Goal: Task Accomplishment & Management: Complete application form

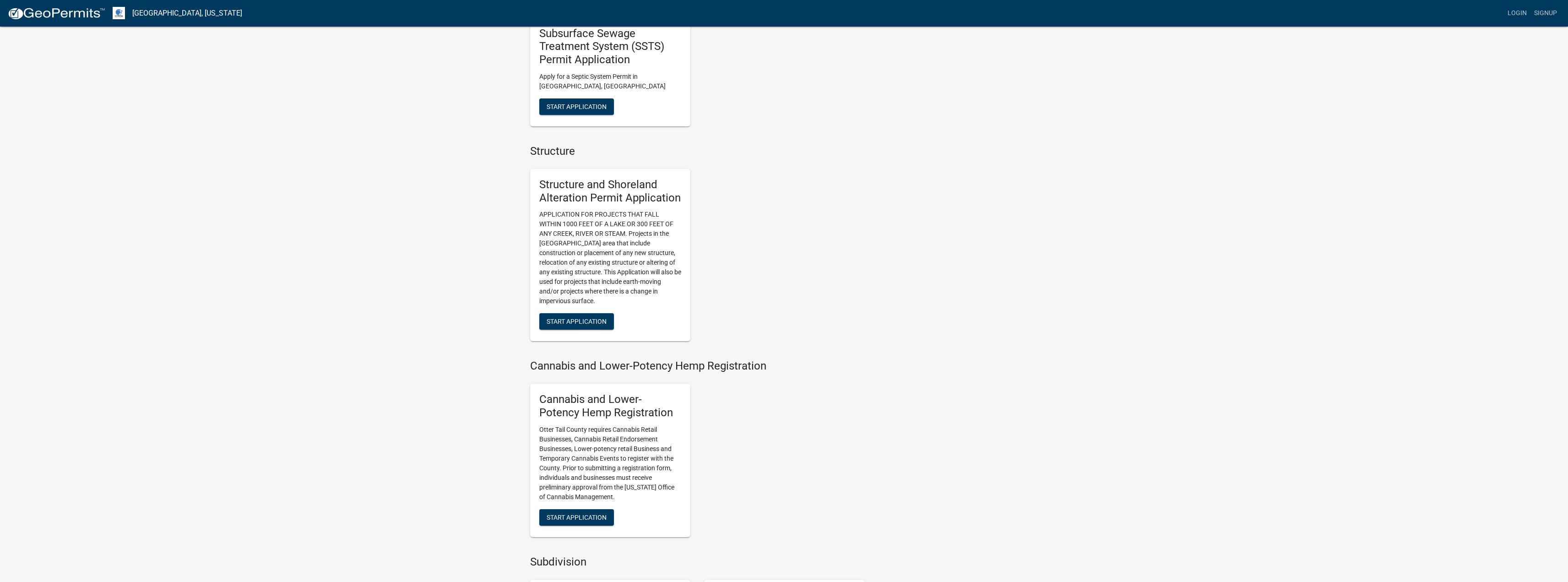
scroll to position [504, 0]
click at [588, 324] on span "Start Application" at bounding box center [576, 322] width 60 height 8
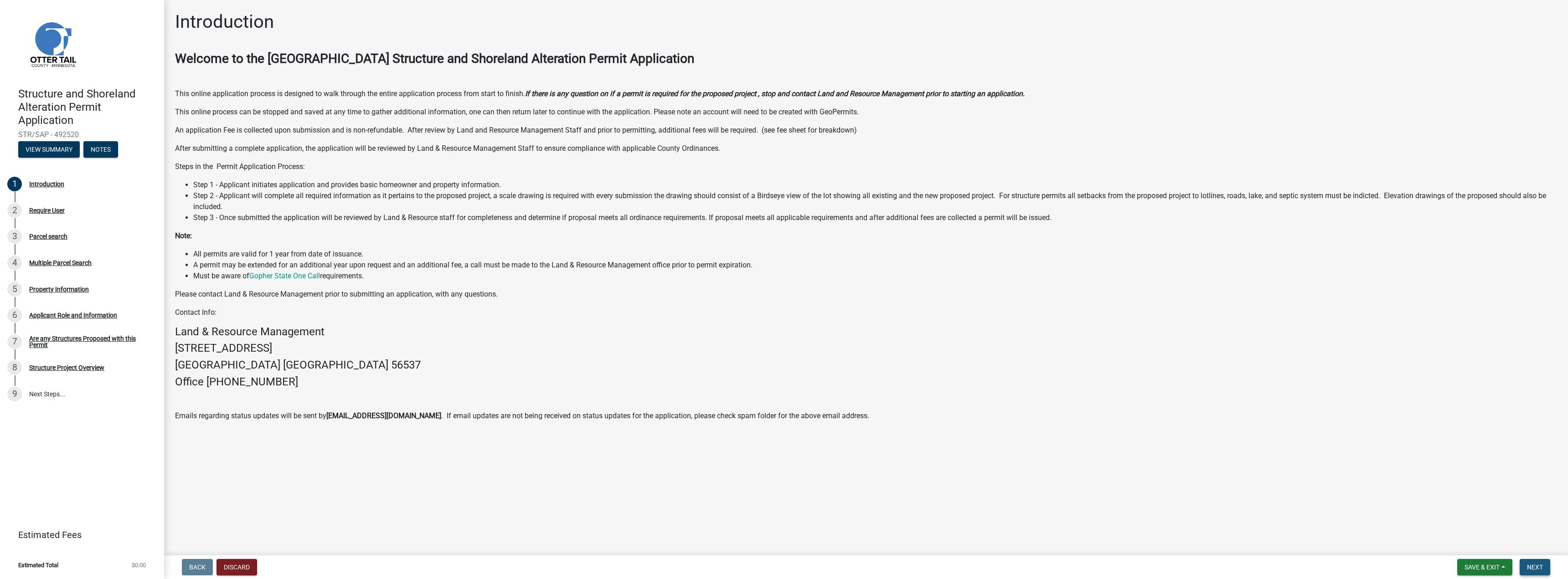
click at [1531, 569] on span "Next" at bounding box center [1534, 567] width 16 height 8
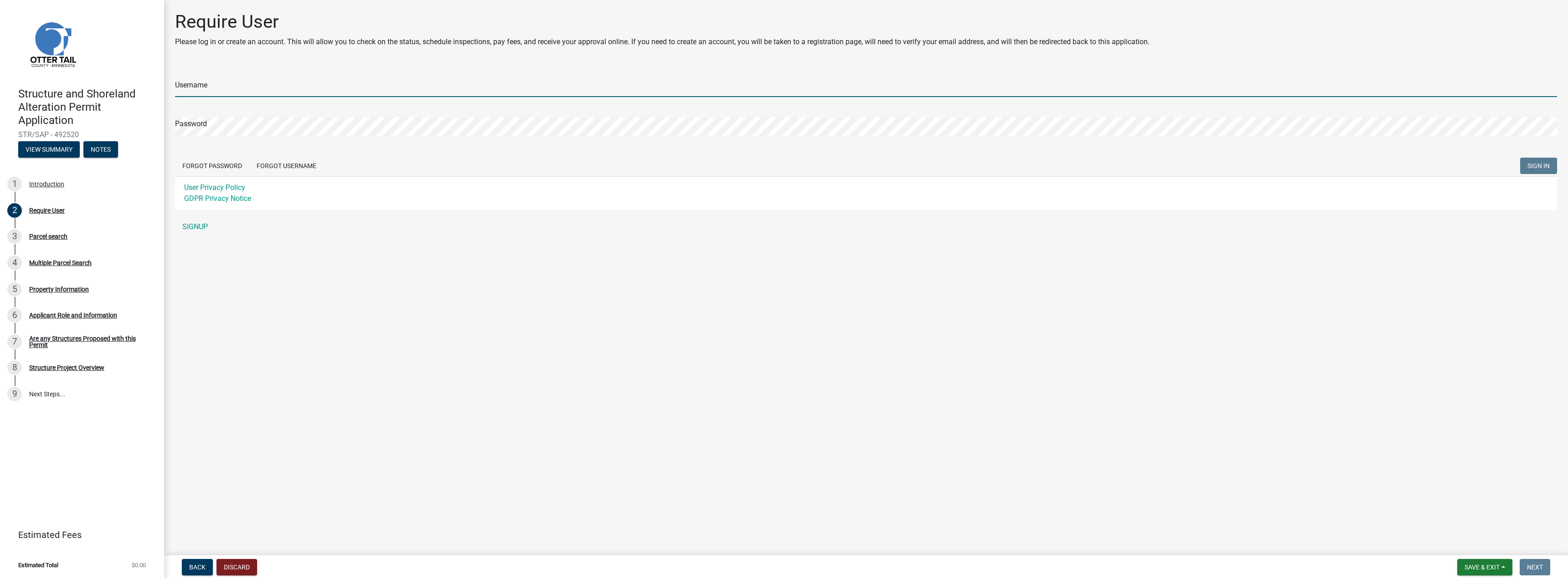
click at [217, 89] on input "Username" at bounding box center [866, 88] width 1382 height 19
type input "patquinn01"
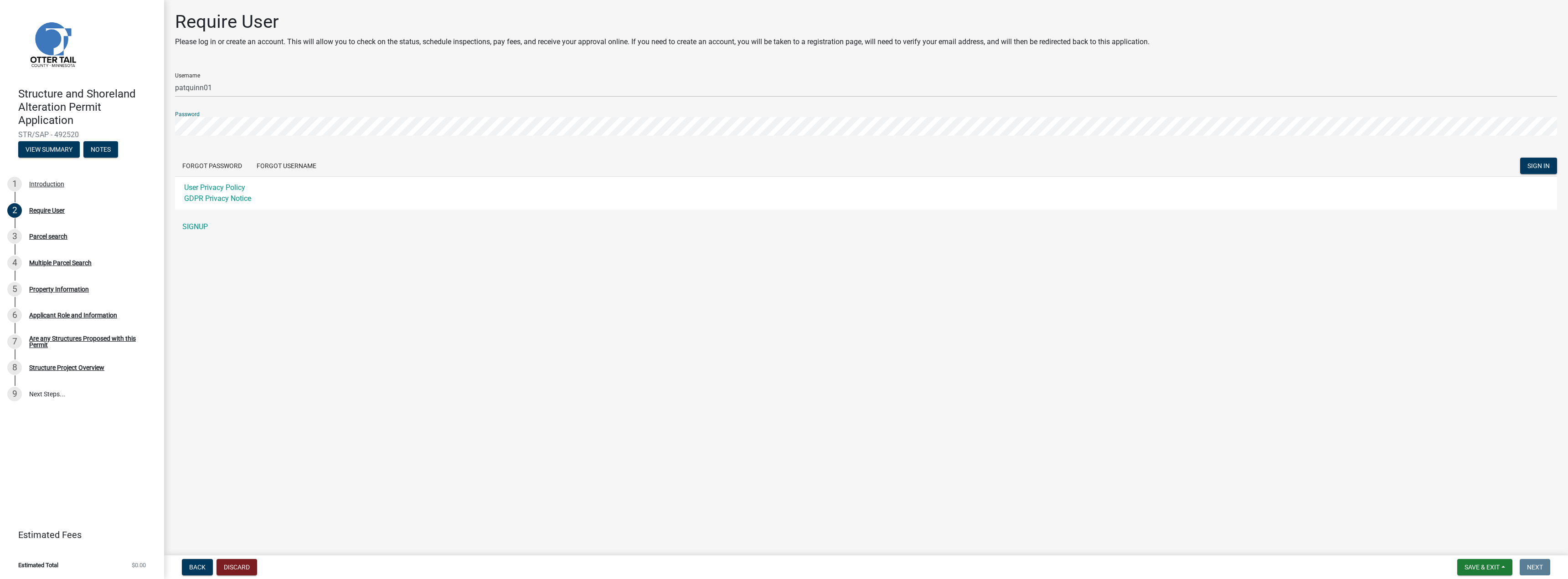
click at [1520, 157] on button "SIGN IN" at bounding box center [1538, 166] width 37 height 16
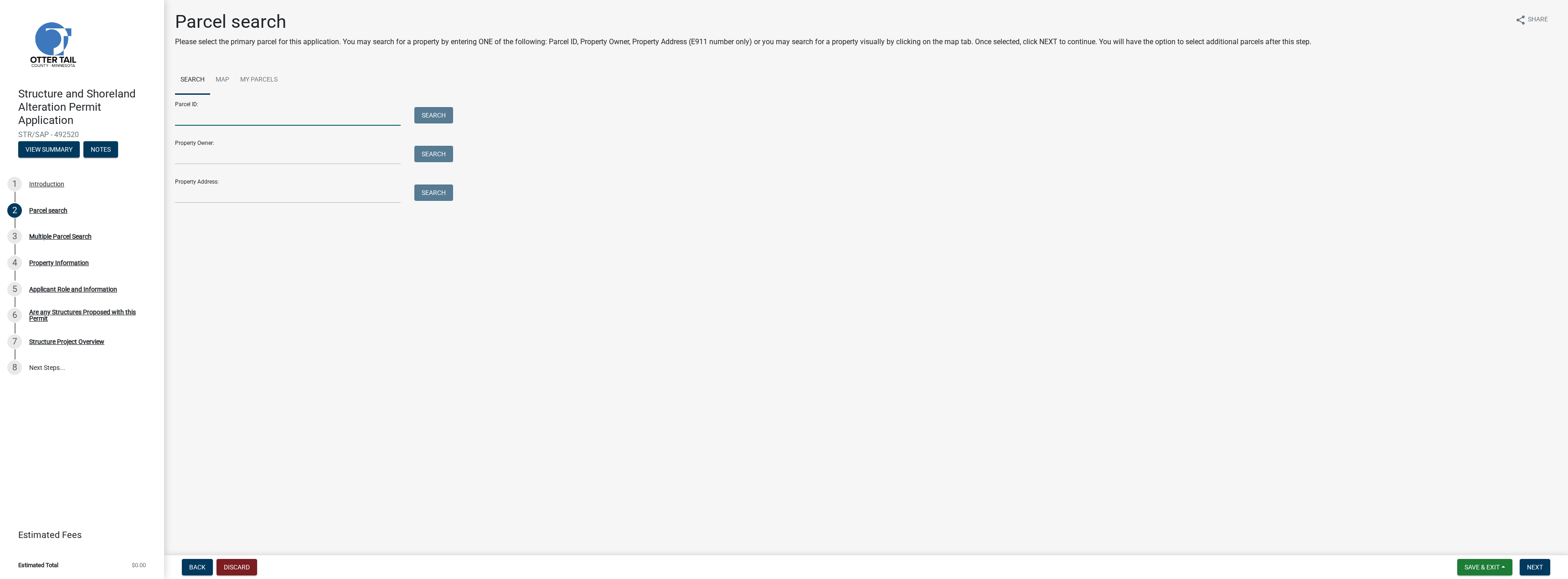
click at [224, 116] on input "Parcel ID:" at bounding box center [288, 116] width 226 height 19
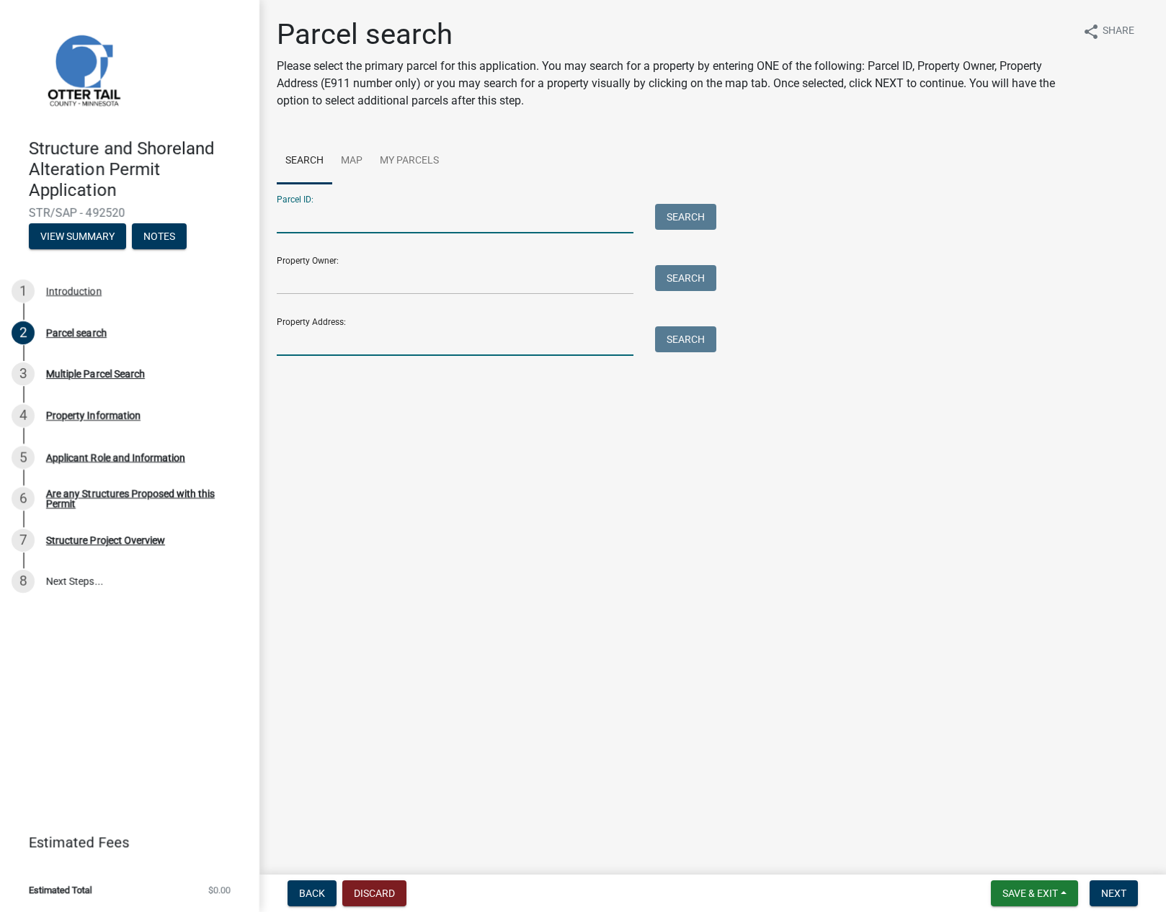
click at [302, 342] on input "Property Address:" at bounding box center [455, 341] width 357 height 30
type input "37761 eagle lake ln s"
click at [700, 342] on button "Search" at bounding box center [685, 339] width 61 height 26
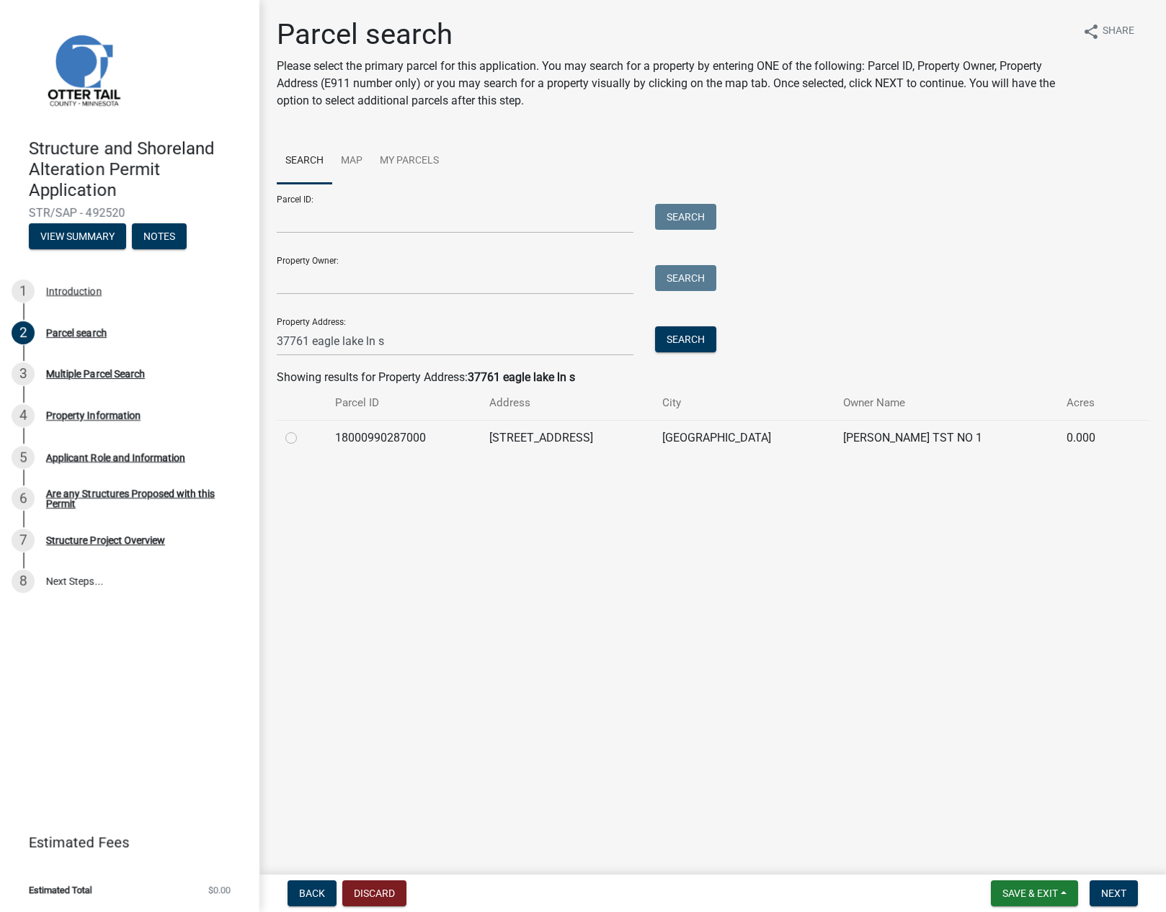
click at [303, 430] on label at bounding box center [303, 430] width 0 height 0
click at [303, 437] on input "radio" at bounding box center [307, 434] width 9 height 9
radio input "true"
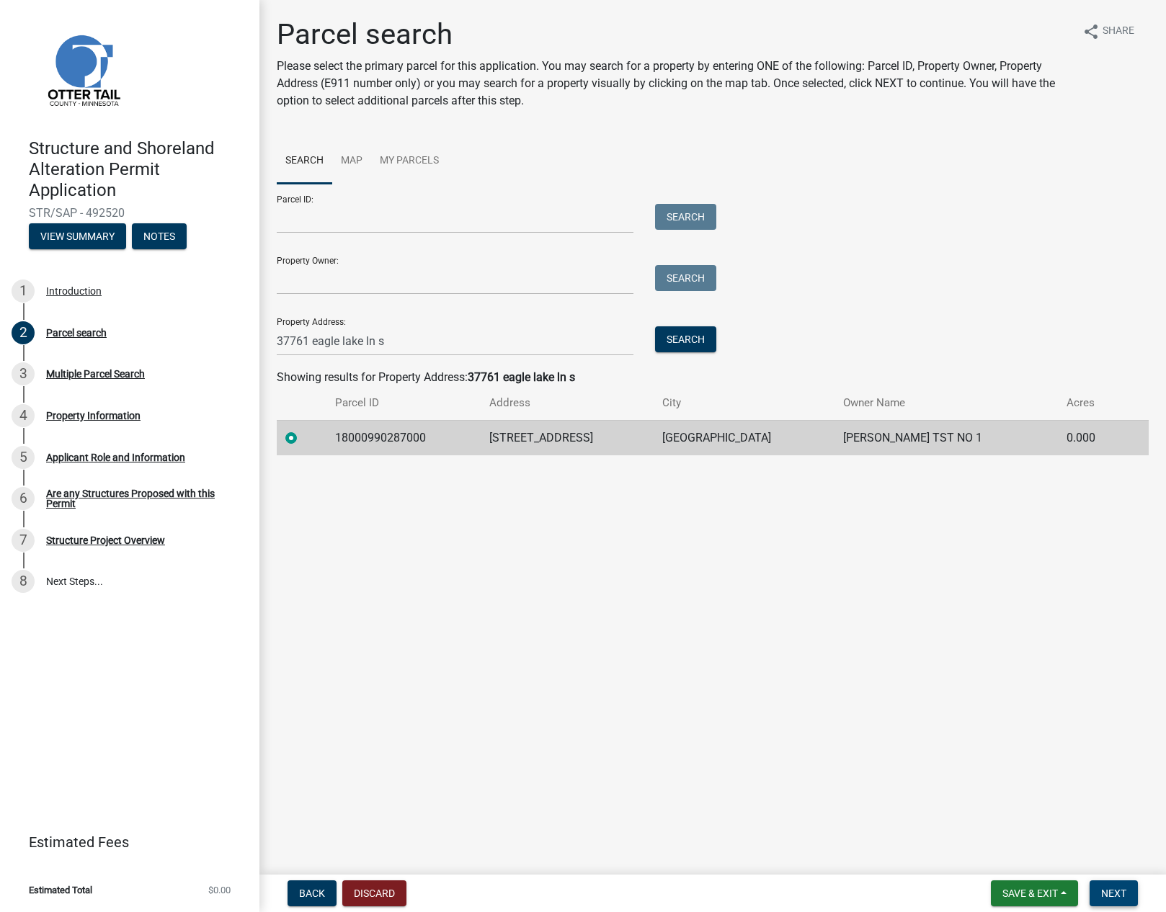
click at [1115, 893] on span "Next" at bounding box center [1113, 894] width 25 height 12
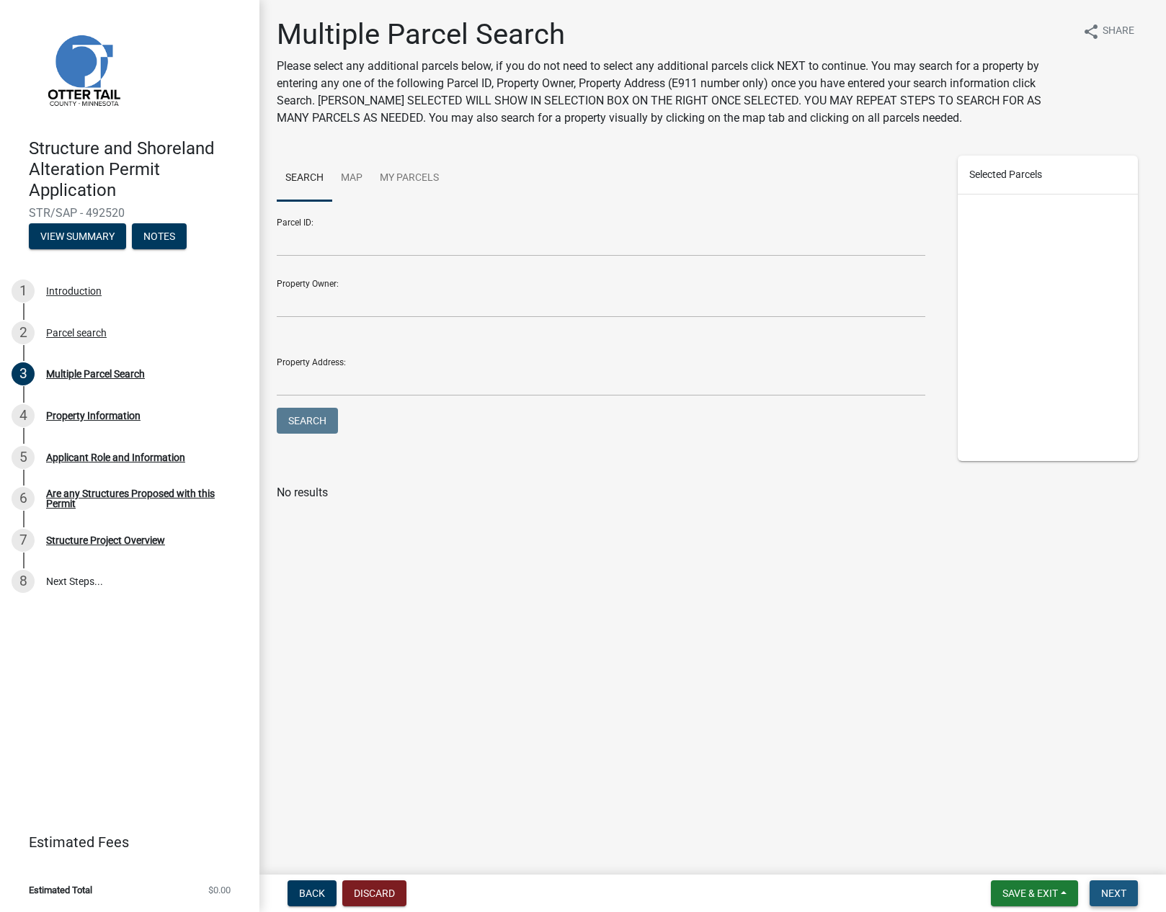
click at [1111, 895] on span "Next" at bounding box center [1113, 894] width 25 height 12
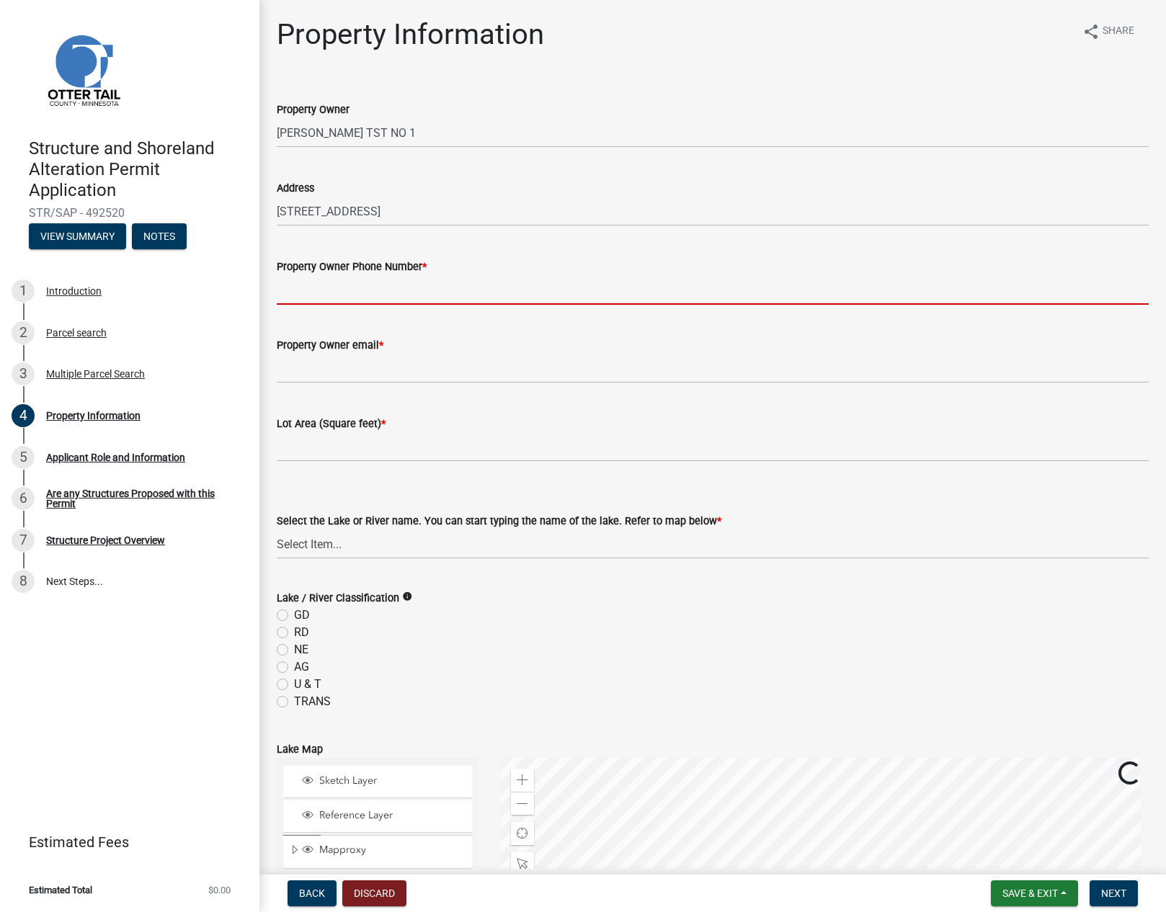
click at [329, 287] on input "Property Owner Phone Number *" at bounding box center [713, 290] width 872 height 30
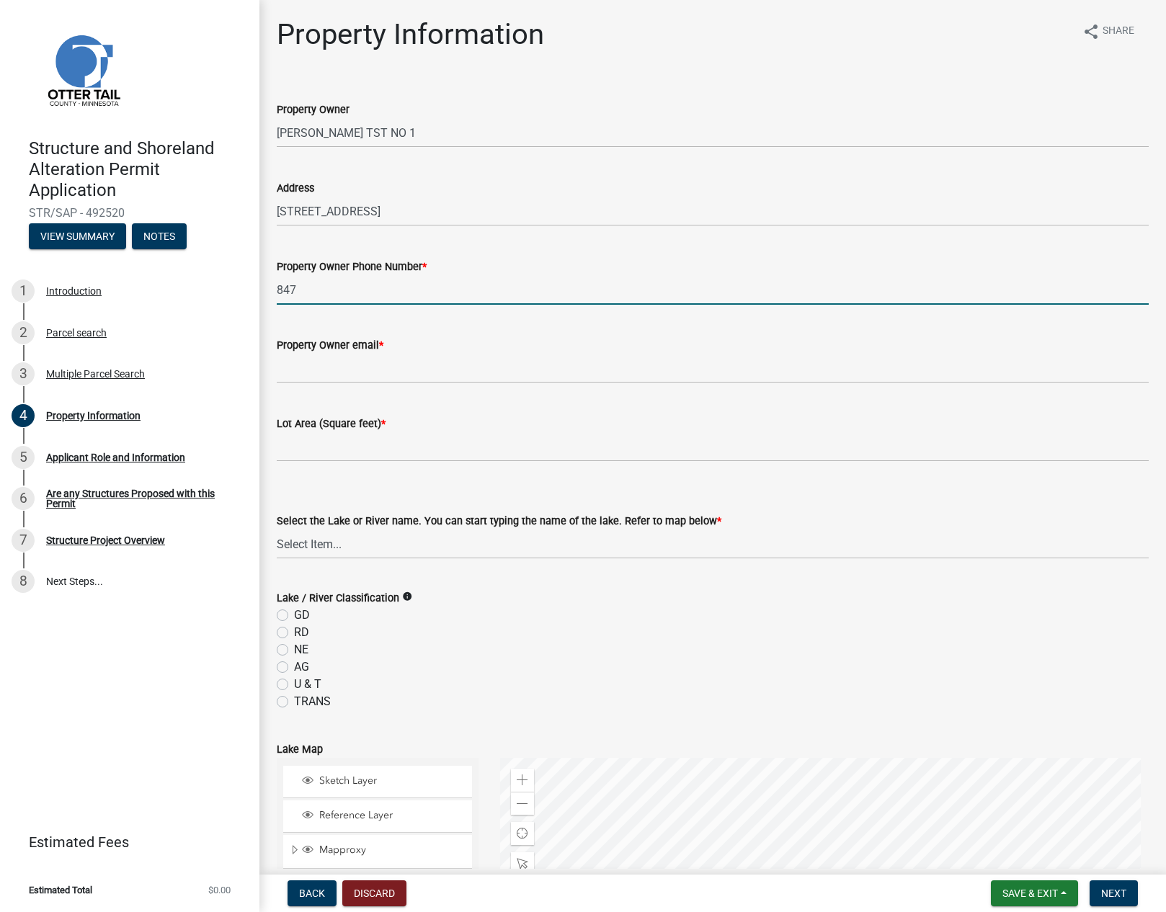
type input "847"
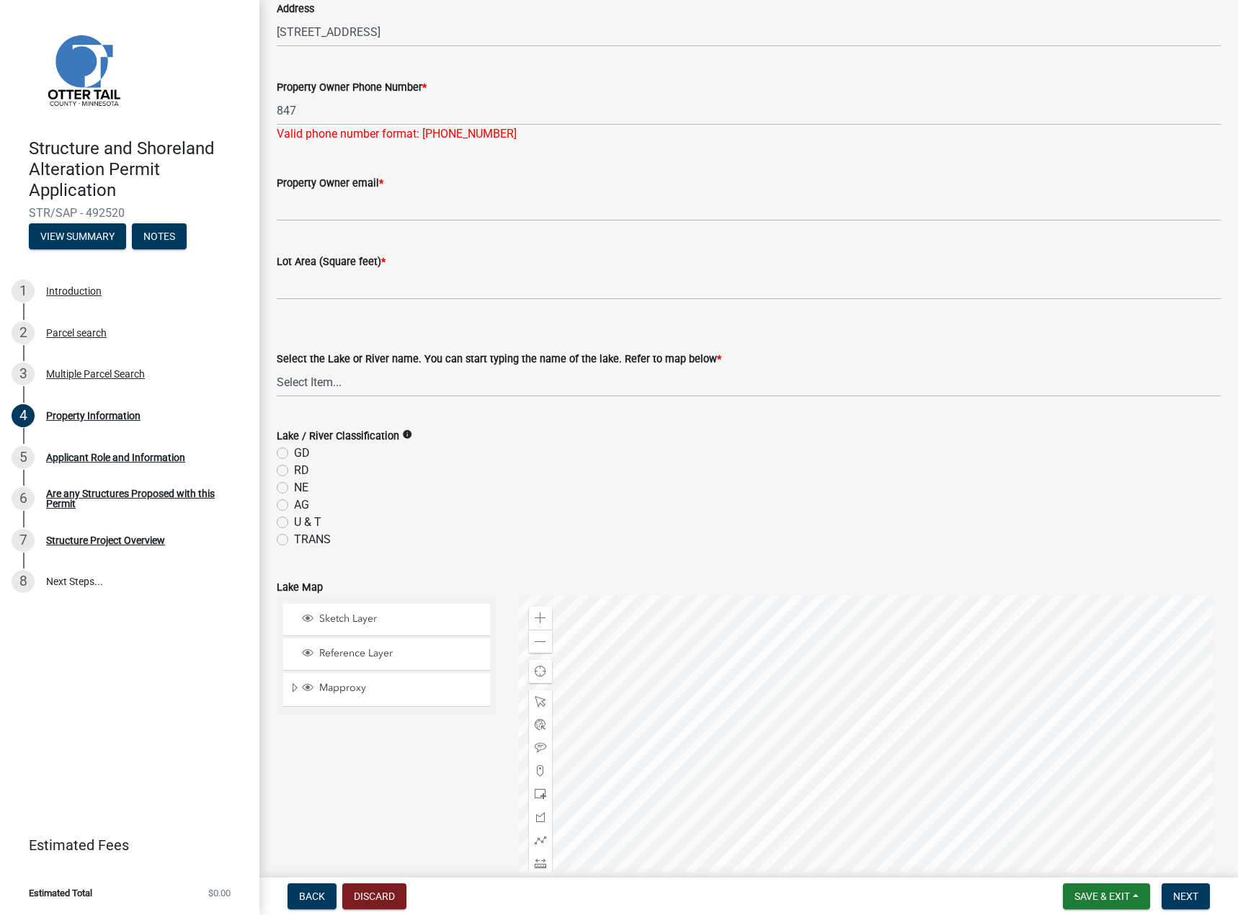
scroll to position [288, 0]
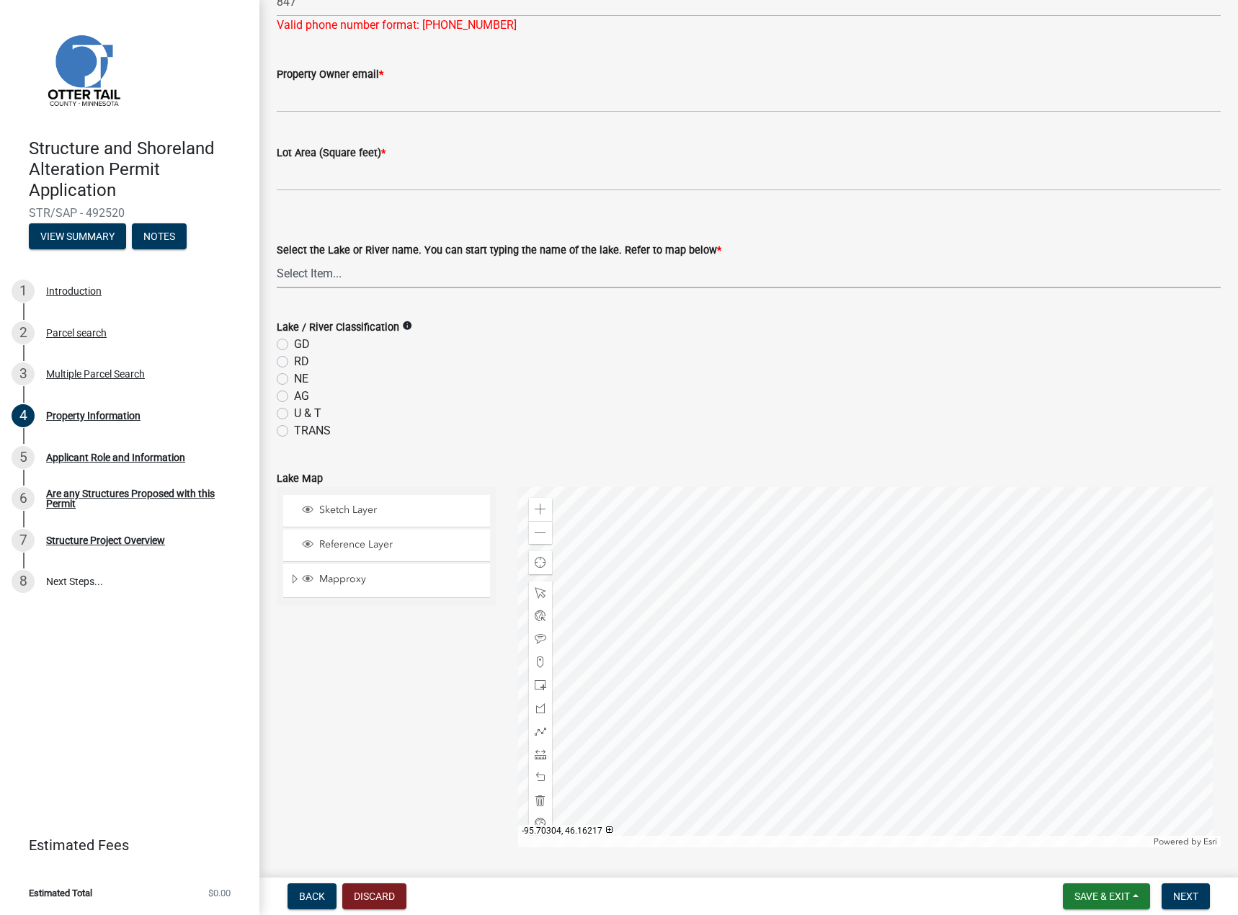
click at [389, 274] on select "Select Item... None [PERSON_NAME] 56-031 [PERSON_NAME] 56-118 [PERSON_NAME] 56-…" at bounding box center [749, 274] width 944 height 30
click at [277, 259] on select "Select Item... None [PERSON_NAME] 56-031 [PERSON_NAME] 56-118 [PERSON_NAME] 56-…" at bounding box center [749, 274] width 944 height 30
select select "2d6f3b2e-28b0-4a7e-9ef9-e971b7bc4137"
click at [282, 337] on div "GD" at bounding box center [749, 344] width 944 height 17
click at [294, 344] on label "GD" at bounding box center [302, 344] width 16 height 17
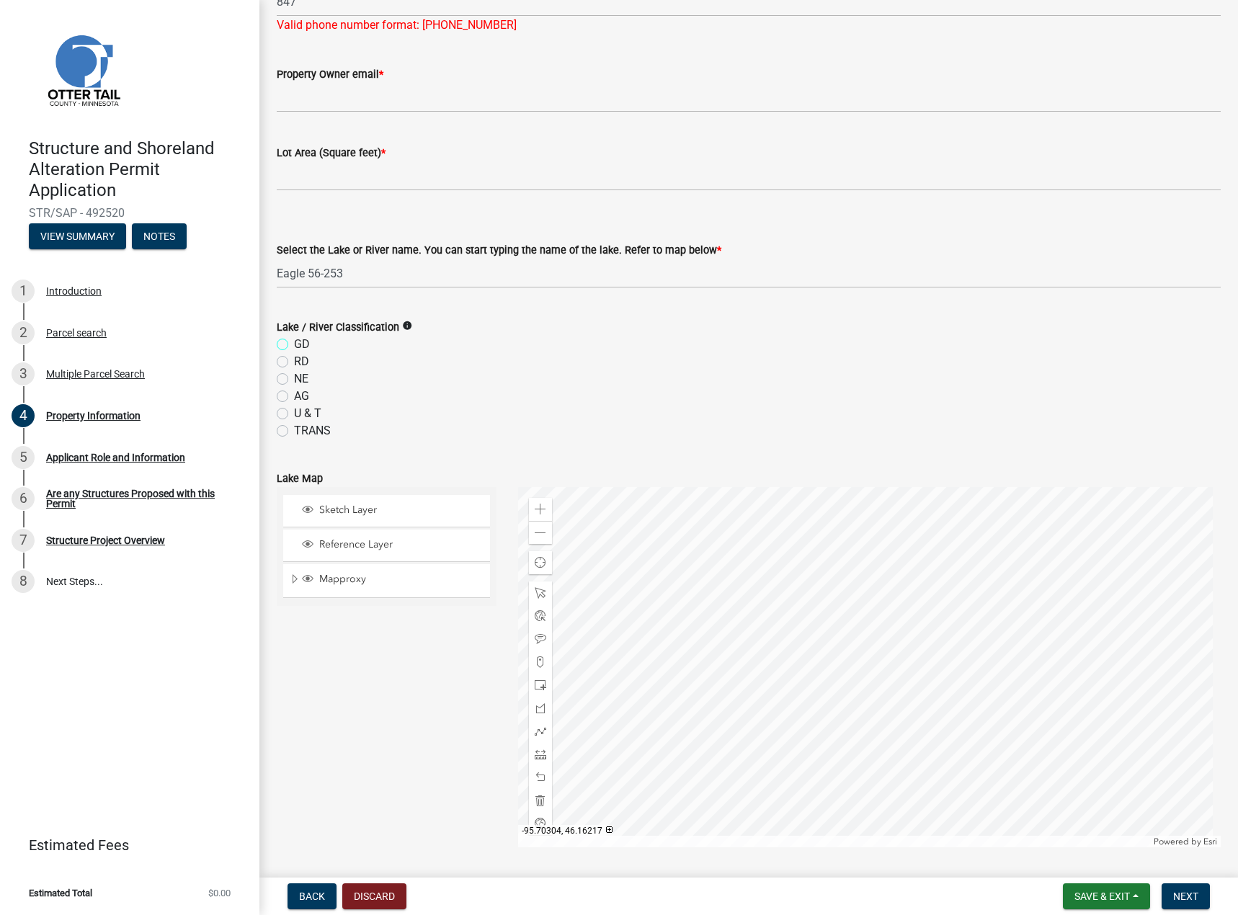
click at [294, 344] on input "GD" at bounding box center [298, 340] width 9 height 9
radio input "true"
click at [405, 327] on icon "info" at bounding box center [407, 326] width 10 height 10
click at [413, 378] on div "NE" at bounding box center [749, 378] width 944 height 17
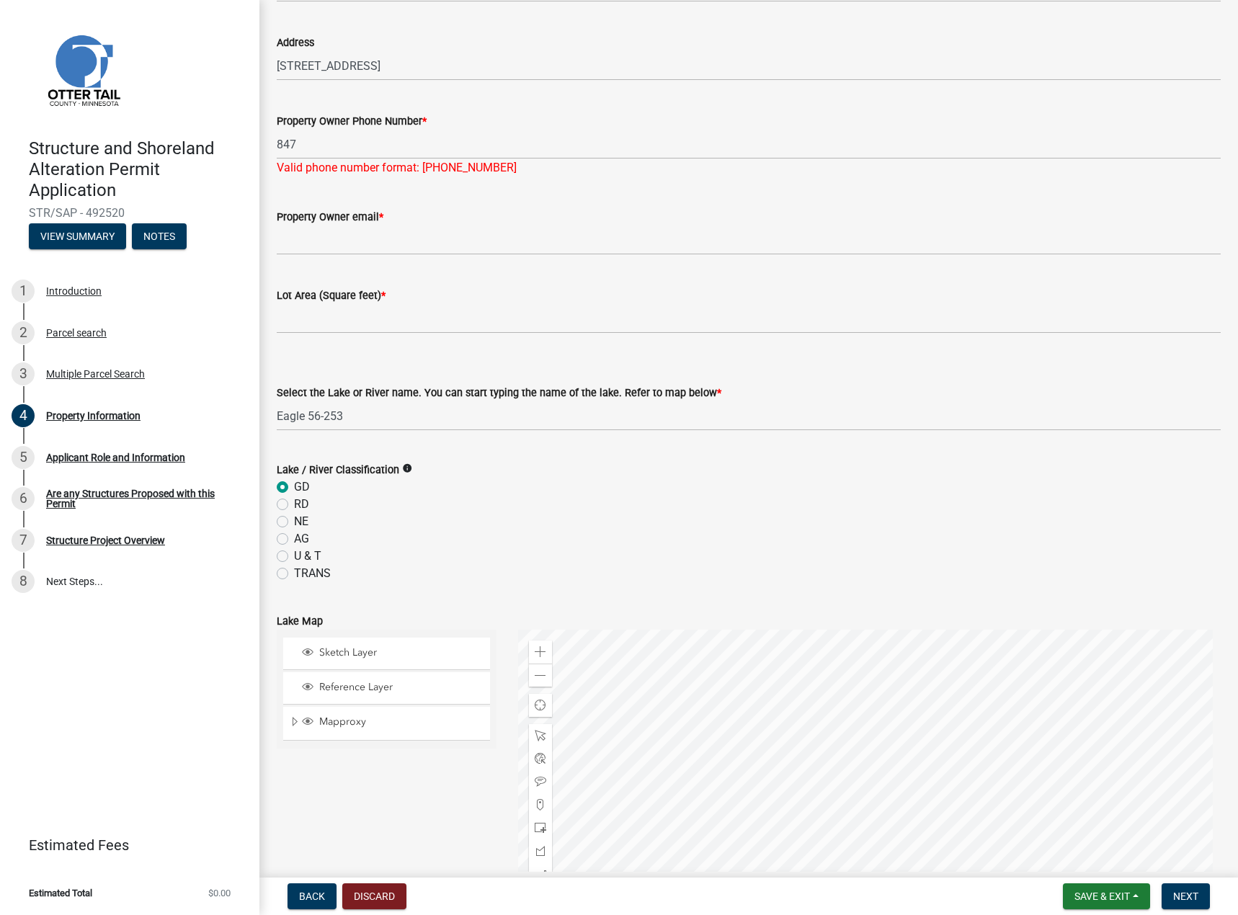
scroll to position [144, 0]
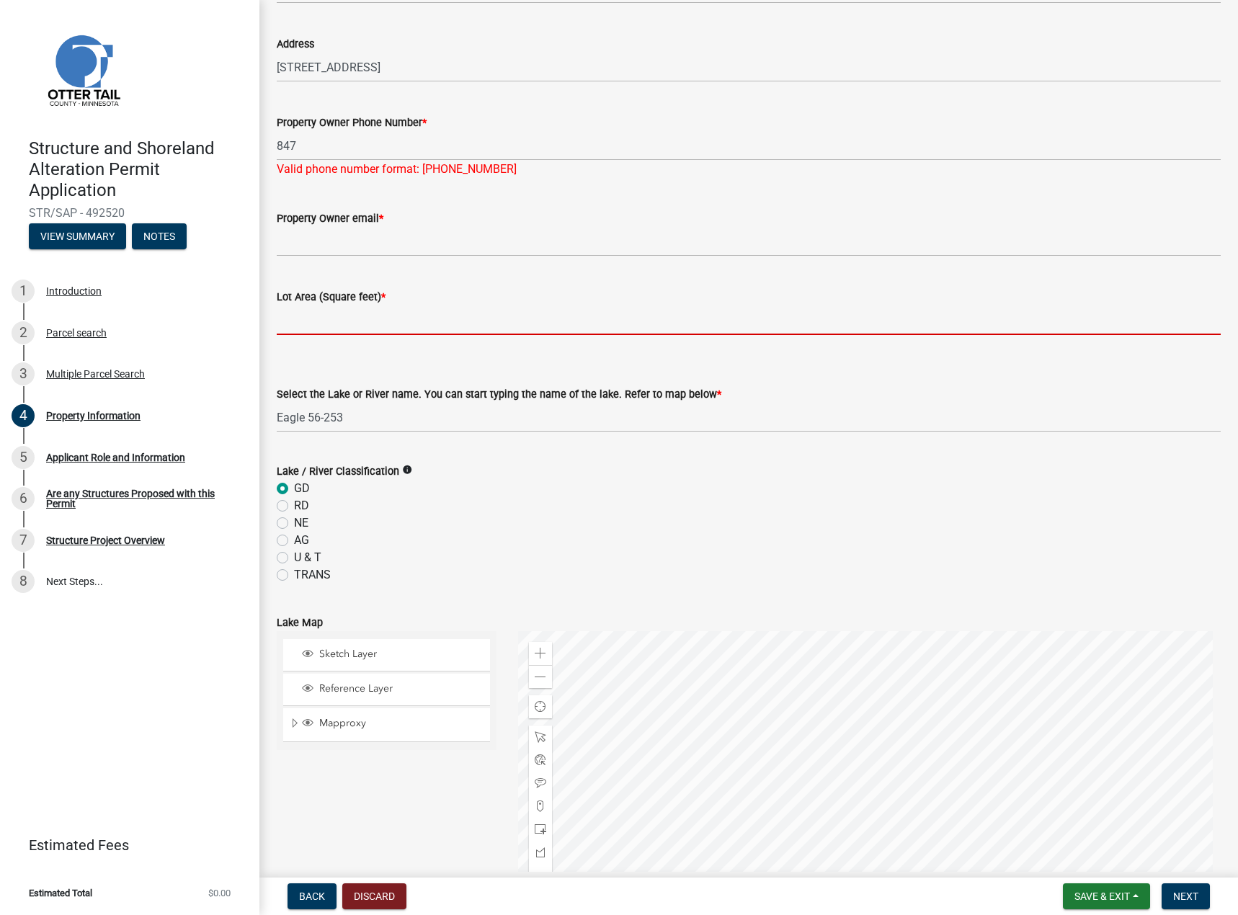
click at [364, 328] on input "text" at bounding box center [749, 321] width 944 height 30
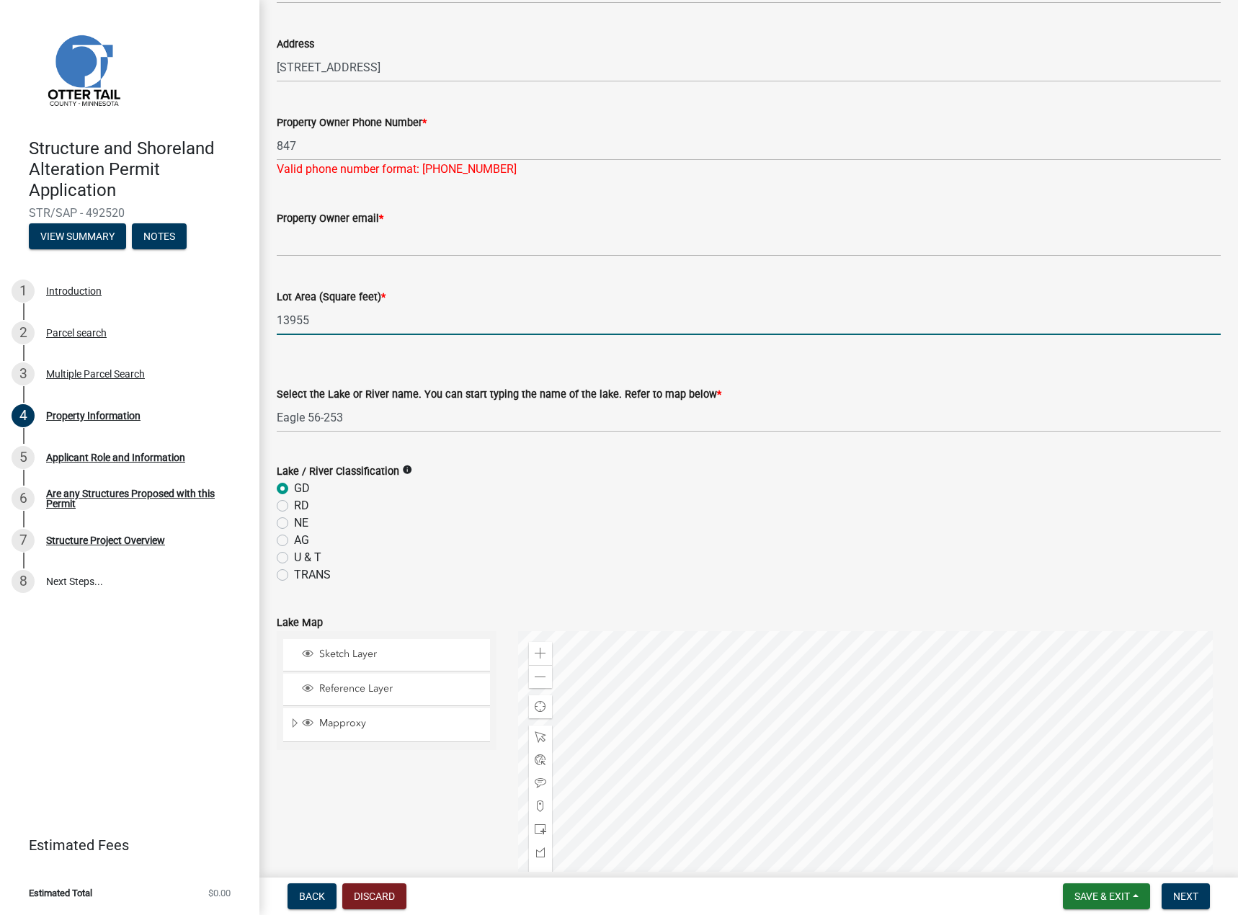
type input "13955"
click at [350, 149] on input "847" at bounding box center [749, 146] width 944 height 30
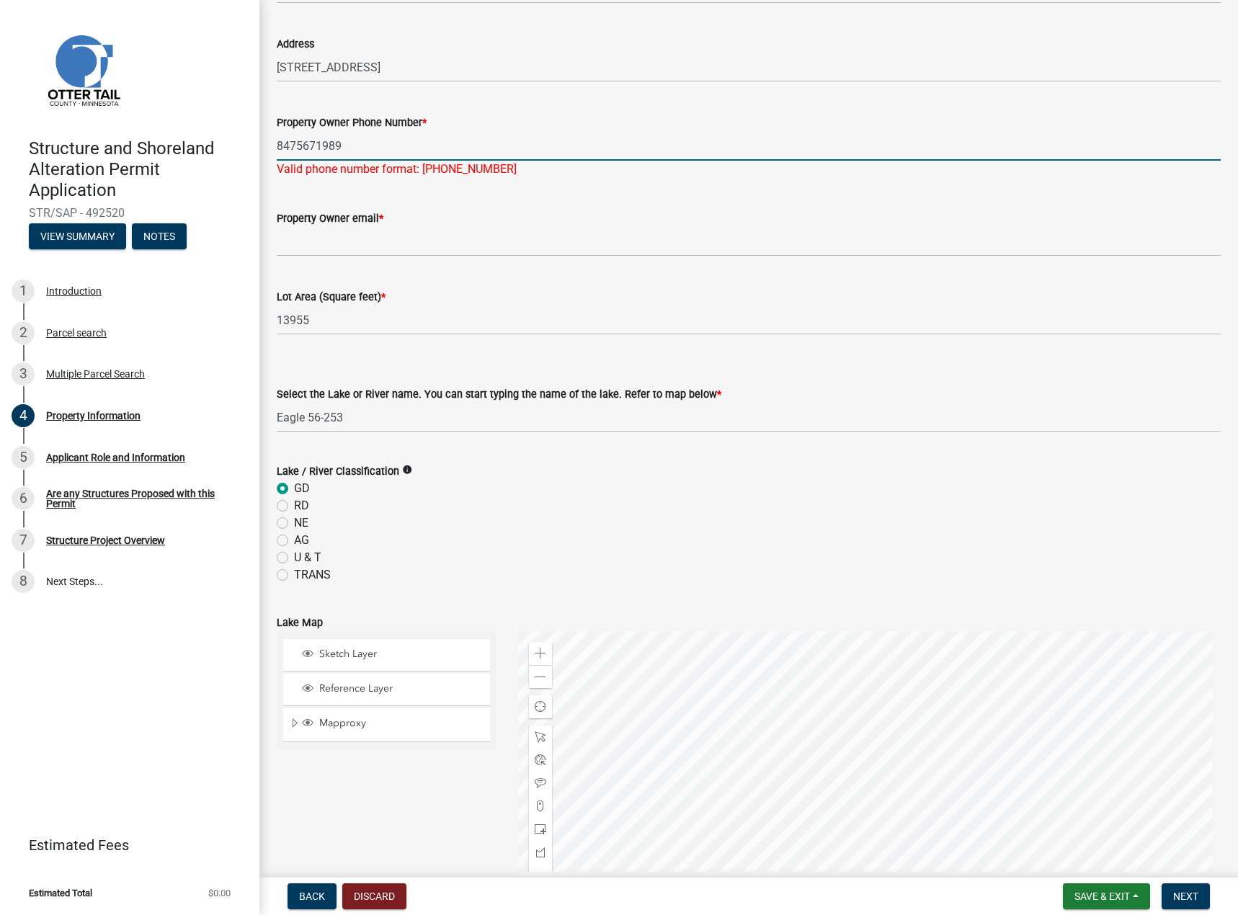
type input "8475671989"
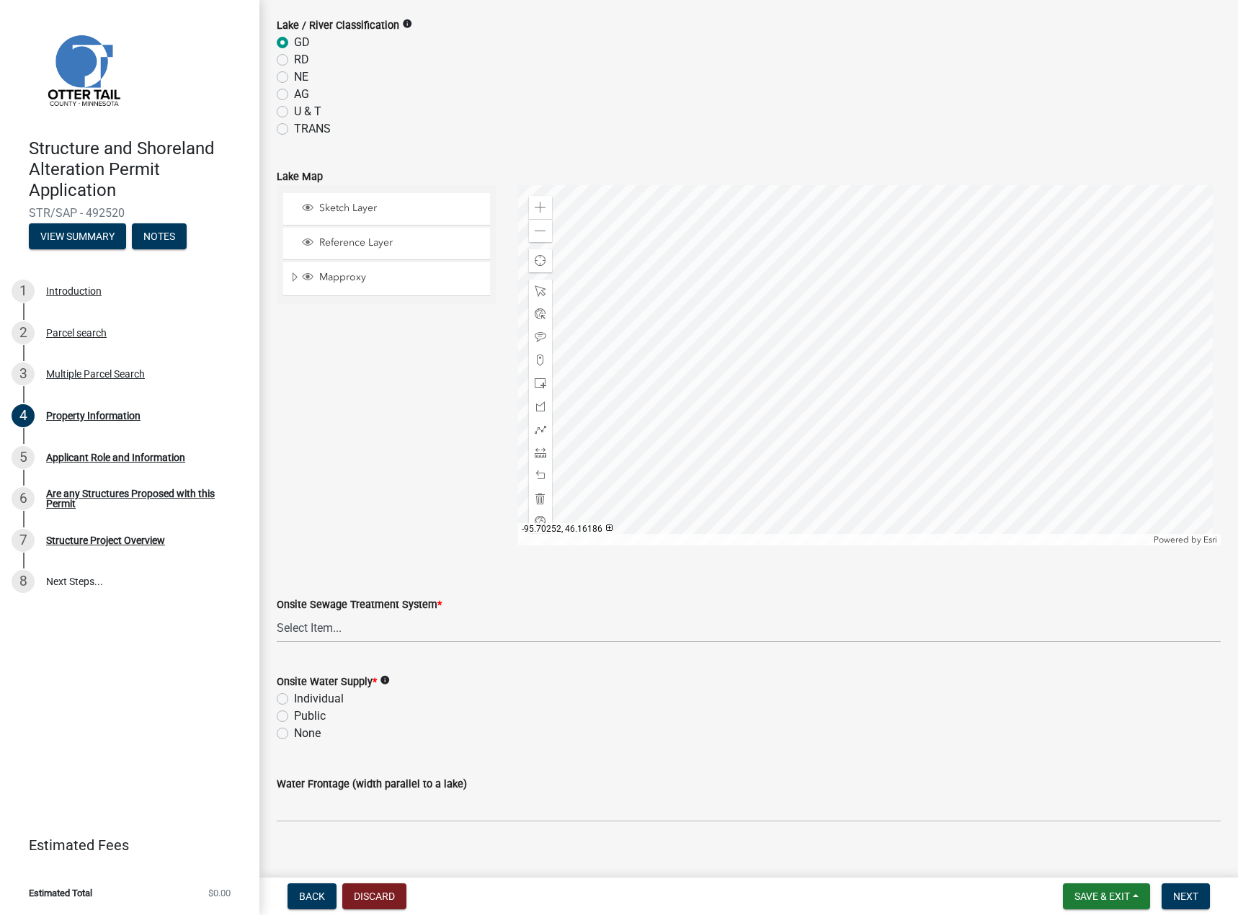
scroll to position [577, 0]
type input "[EMAIL_ADDRESS][DOMAIN_NAME]"
click at [354, 626] on select "Select Item... L&R Certificate of Compliance within 5yrs Compliance Inspection …" at bounding box center [749, 625] width 944 height 30
click at [277, 610] on select "Select Item... L&R Certificate of Compliance within 5yrs Compliance Inspection …" at bounding box center [749, 625] width 944 height 30
select select "91995f90-6606-463b-bec3-c5862f147548"
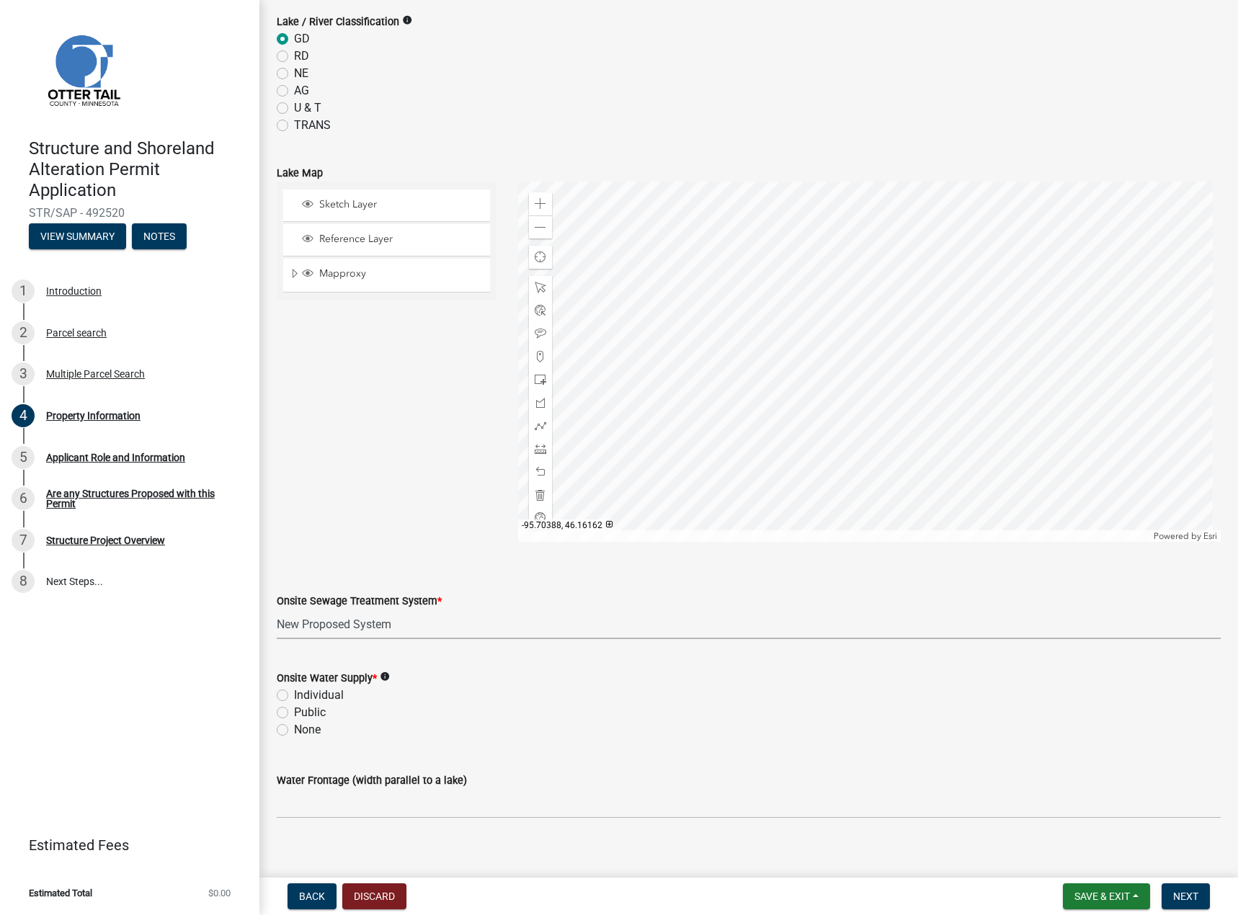
click at [317, 697] on label "Individual" at bounding box center [319, 695] width 50 height 17
click at [303, 696] on input "Individual" at bounding box center [298, 691] width 9 height 9
radio input "true"
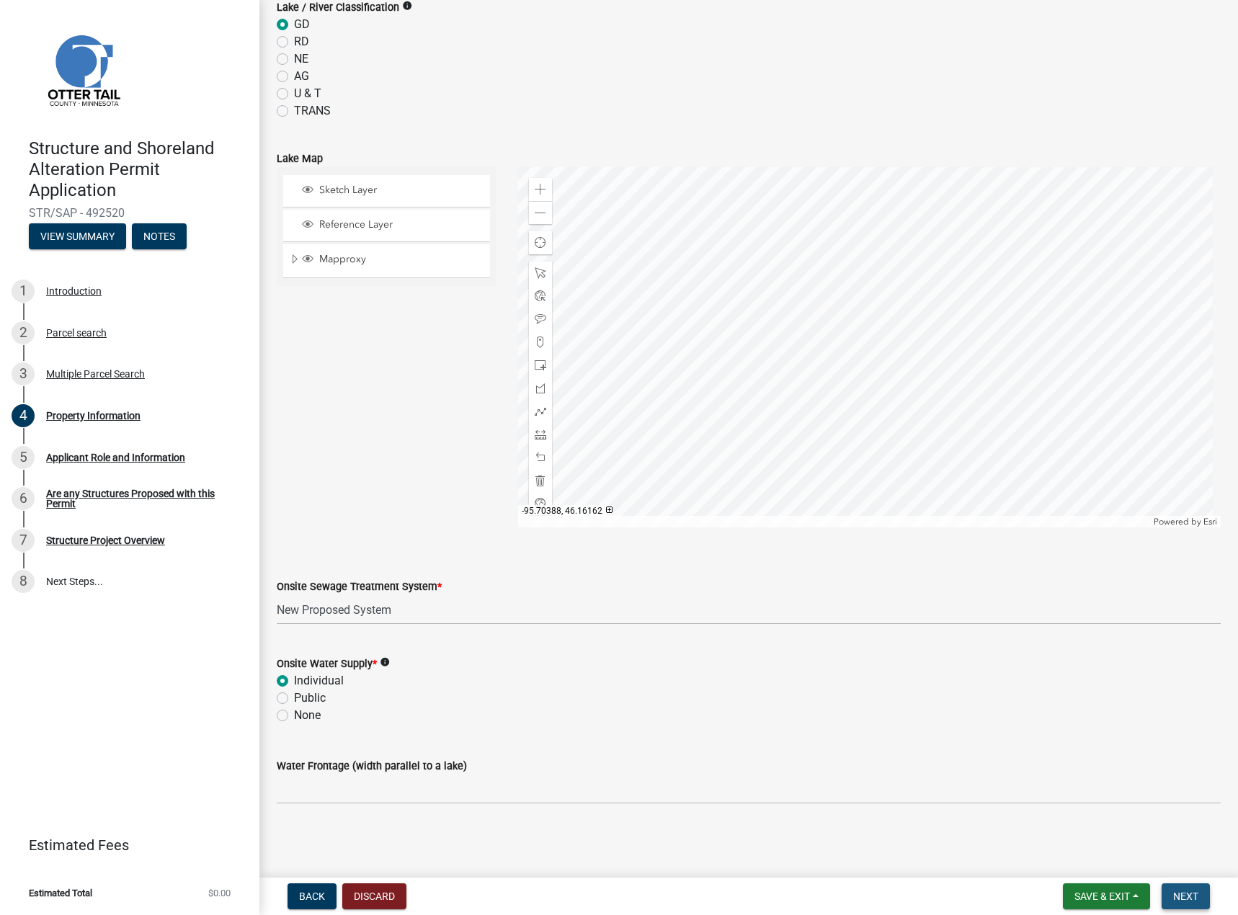
click at [1185, 898] on span "Next" at bounding box center [1185, 897] width 25 height 12
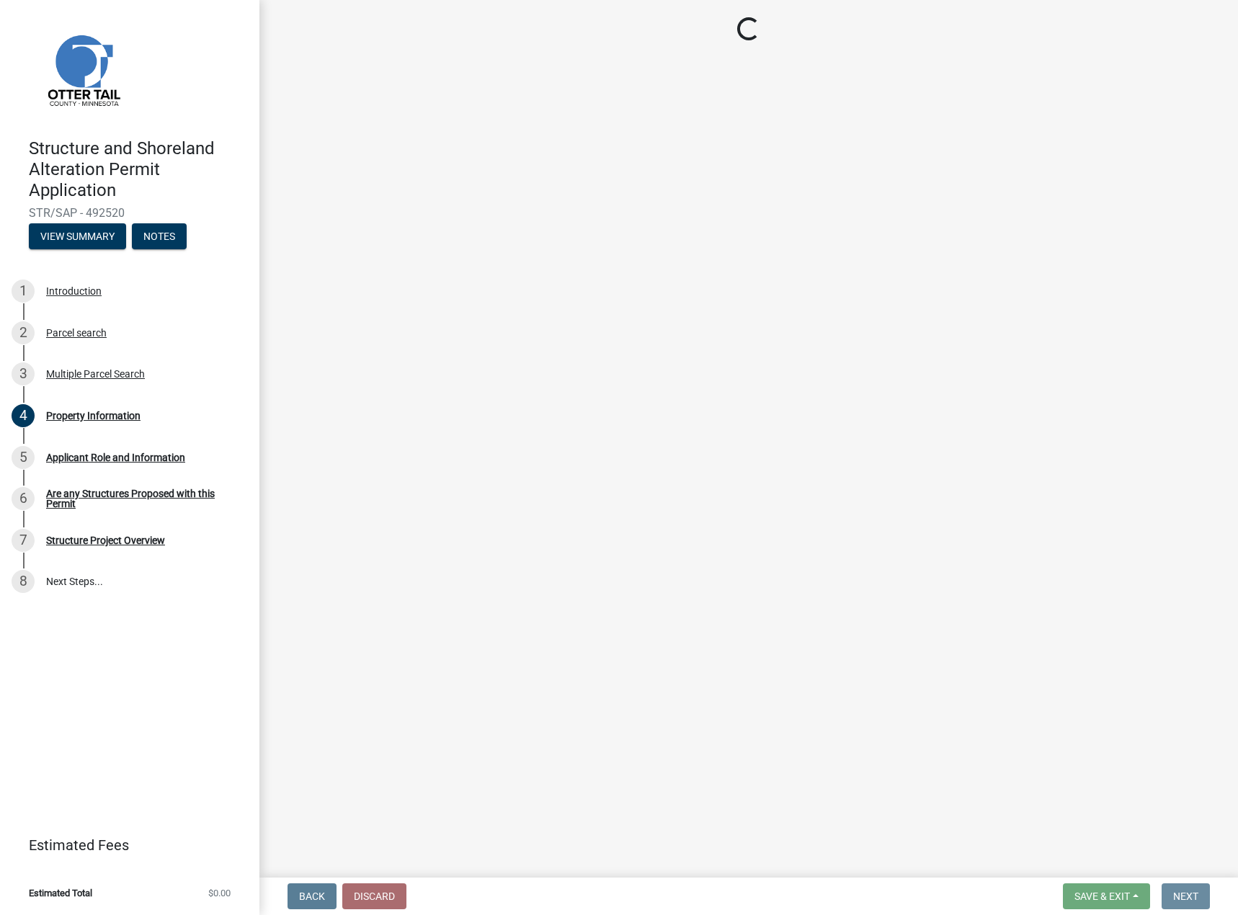
scroll to position [0, 0]
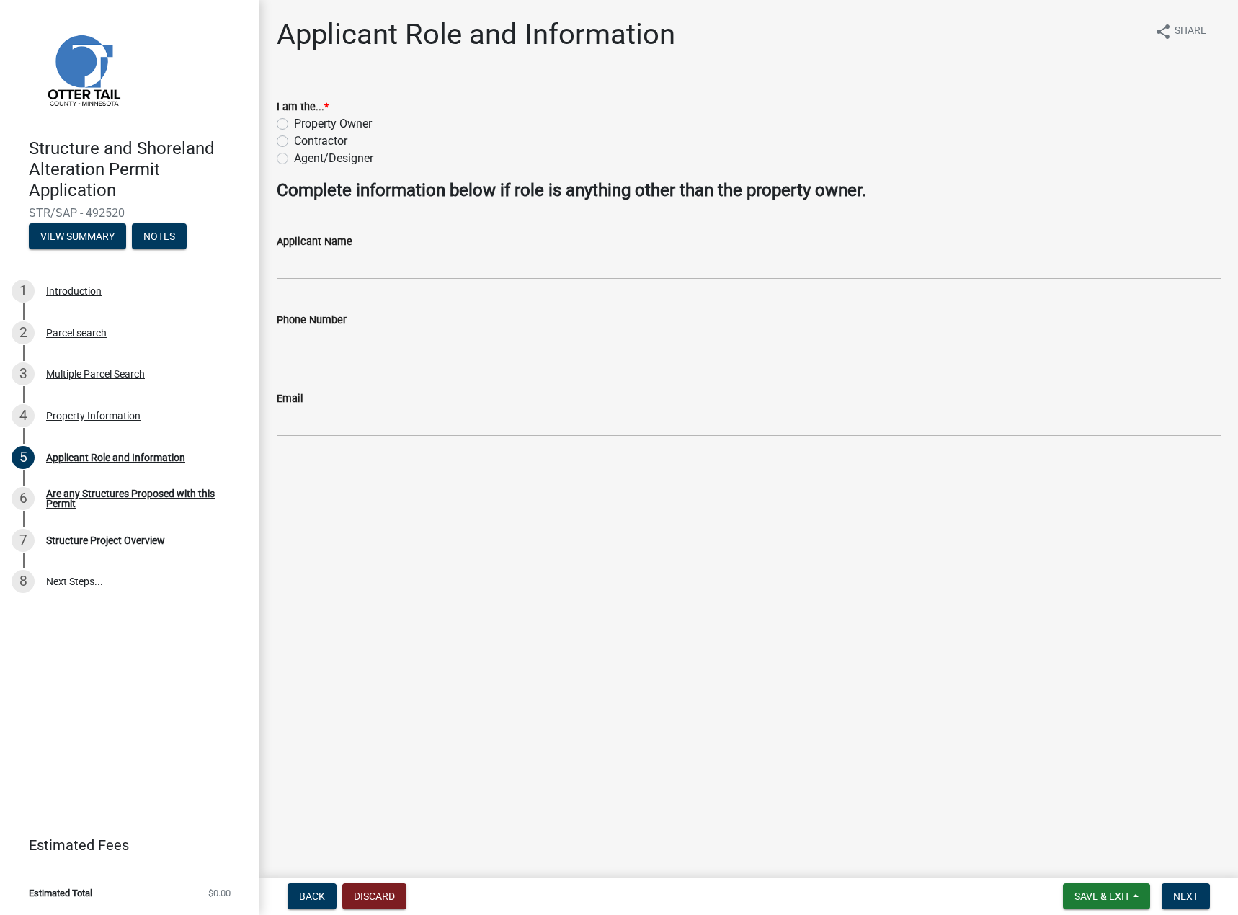
click at [294, 157] on label "Agent/Designer" at bounding box center [333, 158] width 79 height 17
click at [294, 157] on input "Agent/Designer" at bounding box center [298, 154] width 9 height 9
radio input "true"
click at [329, 266] on input "Applicant Name" at bounding box center [749, 265] width 944 height 30
type input "[PERSON_NAME]"
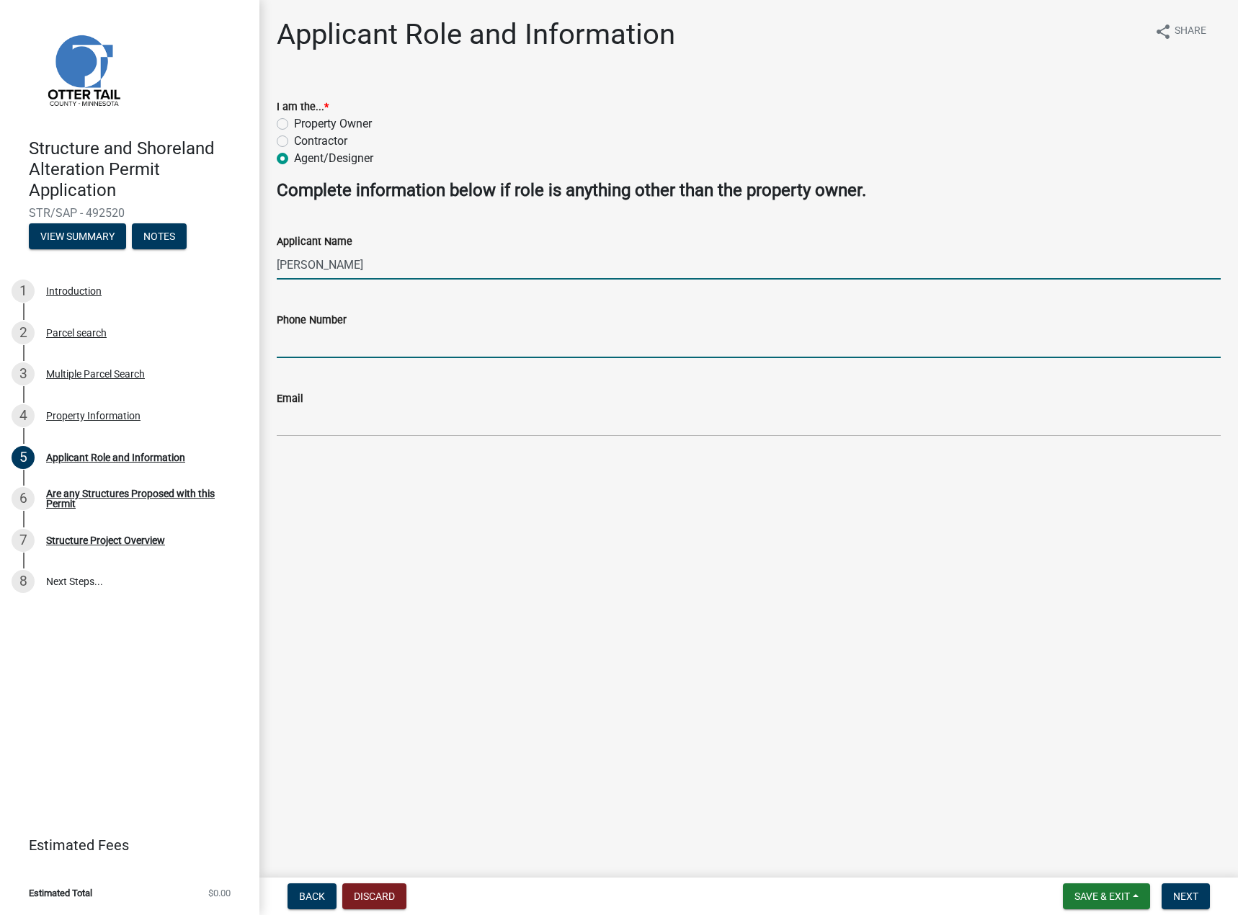
type input "3124790980"
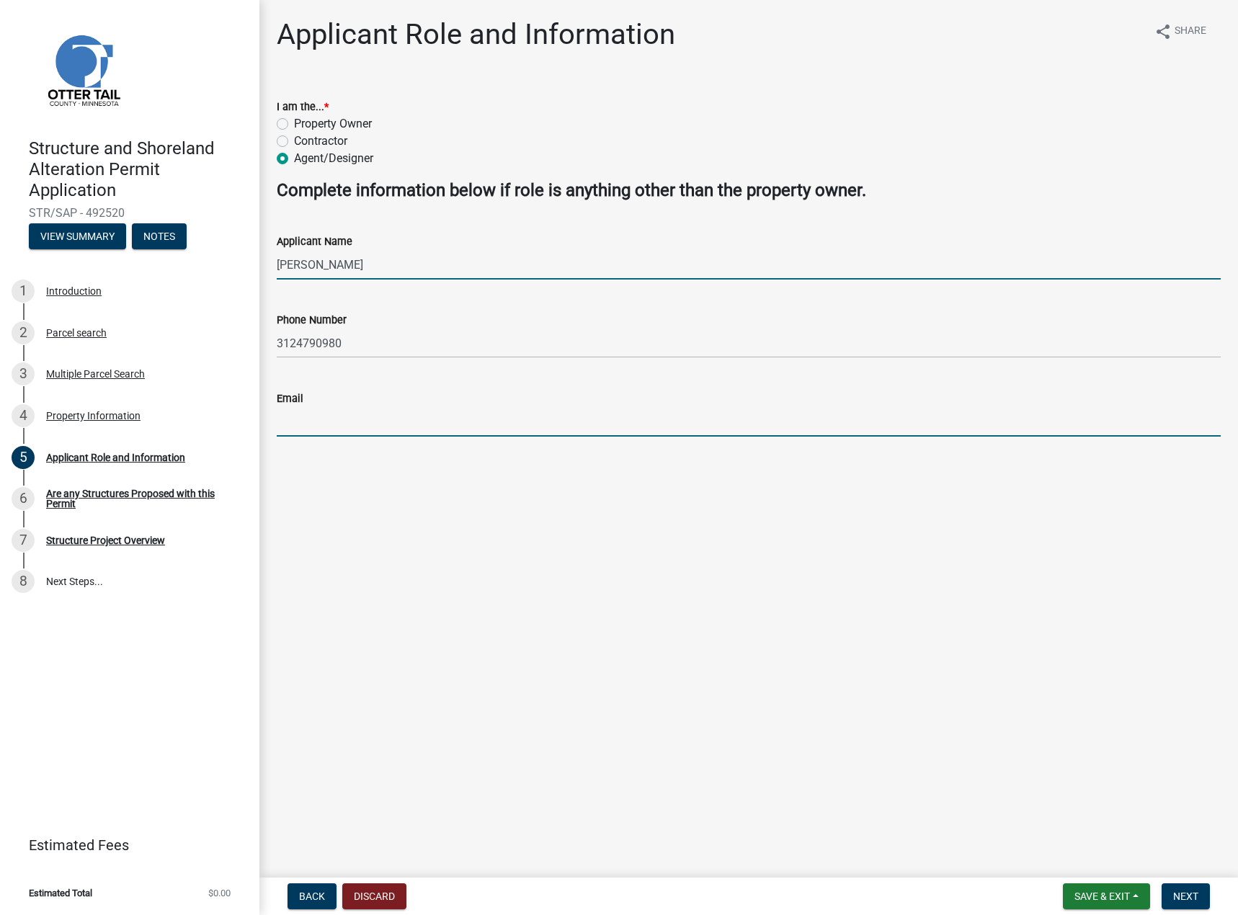
type input "[EMAIL_ADDRESS][DOMAIN_NAME]"
click at [1185, 902] on span "Next" at bounding box center [1185, 897] width 25 height 12
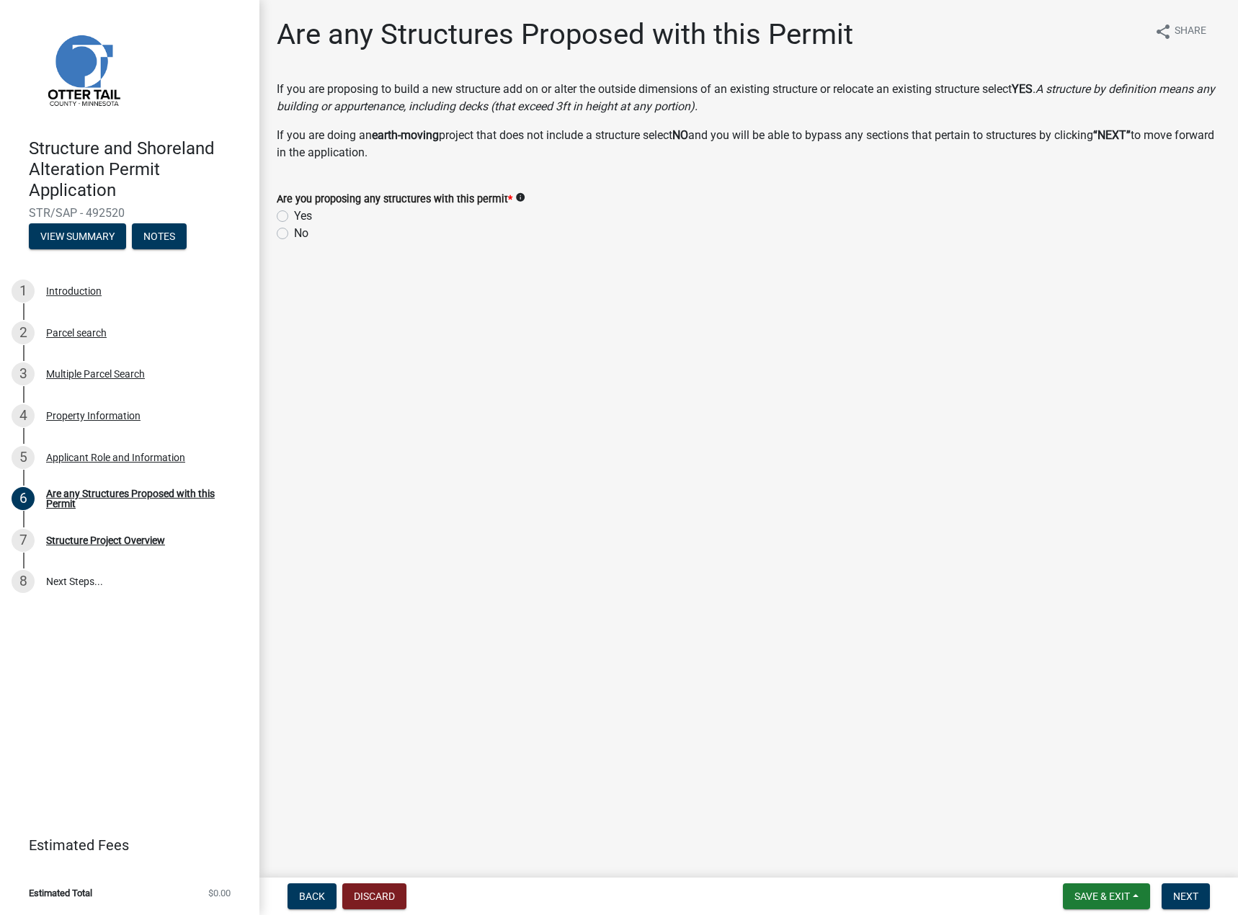
click at [301, 214] on label "Yes" at bounding box center [303, 216] width 18 height 17
click at [301, 214] on input "Yes" at bounding box center [298, 212] width 9 height 9
radio input "true"
click at [1178, 898] on span "Next" at bounding box center [1185, 897] width 25 height 12
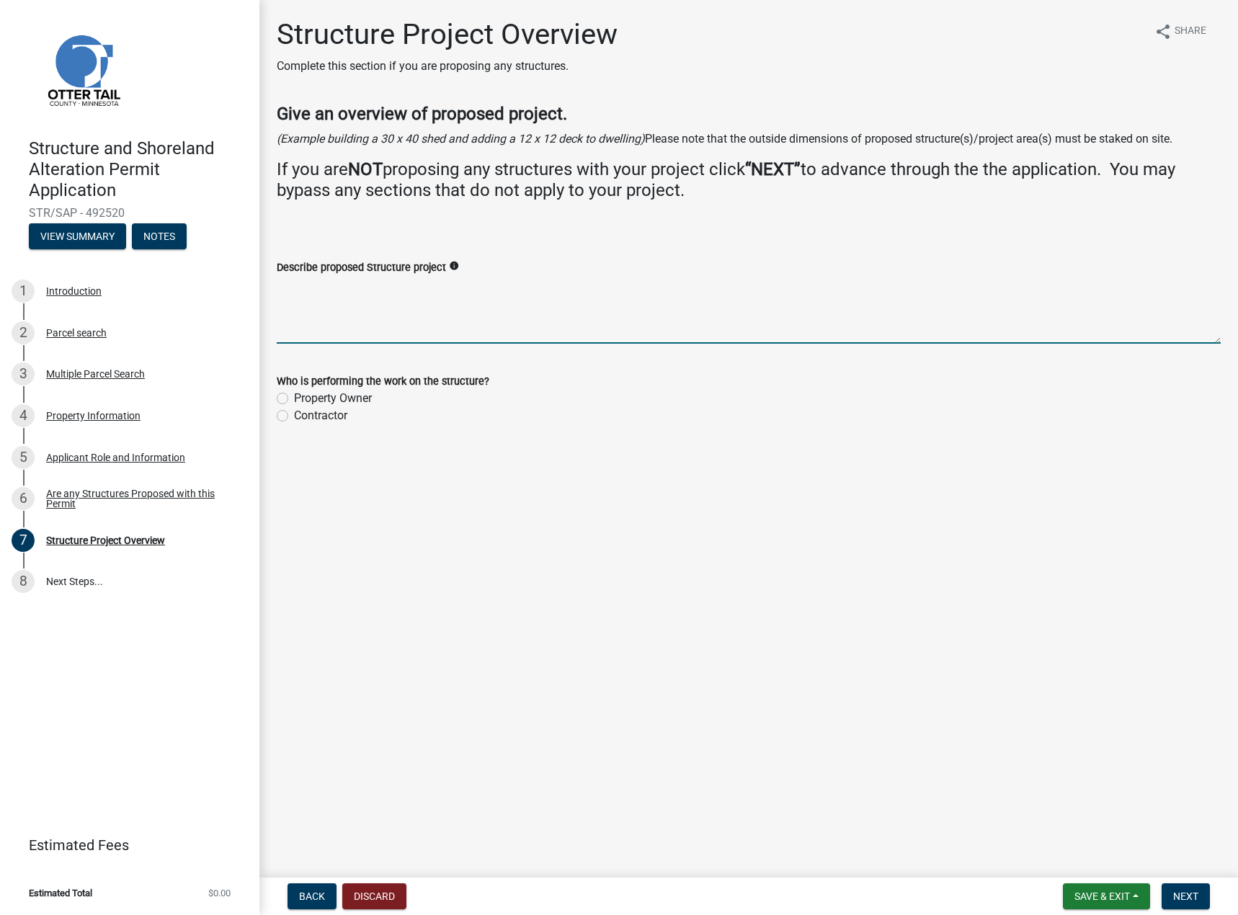
click at [321, 326] on textarea "Describe proposed Structure project" at bounding box center [749, 310] width 944 height 68
type textarea "Minor renovation to the existing house including a new roof and two story addit…"
click at [294, 396] on label "Property Owner" at bounding box center [333, 398] width 78 height 17
click at [294, 396] on input "Property Owner" at bounding box center [298, 394] width 9 height 9
radio input "true"
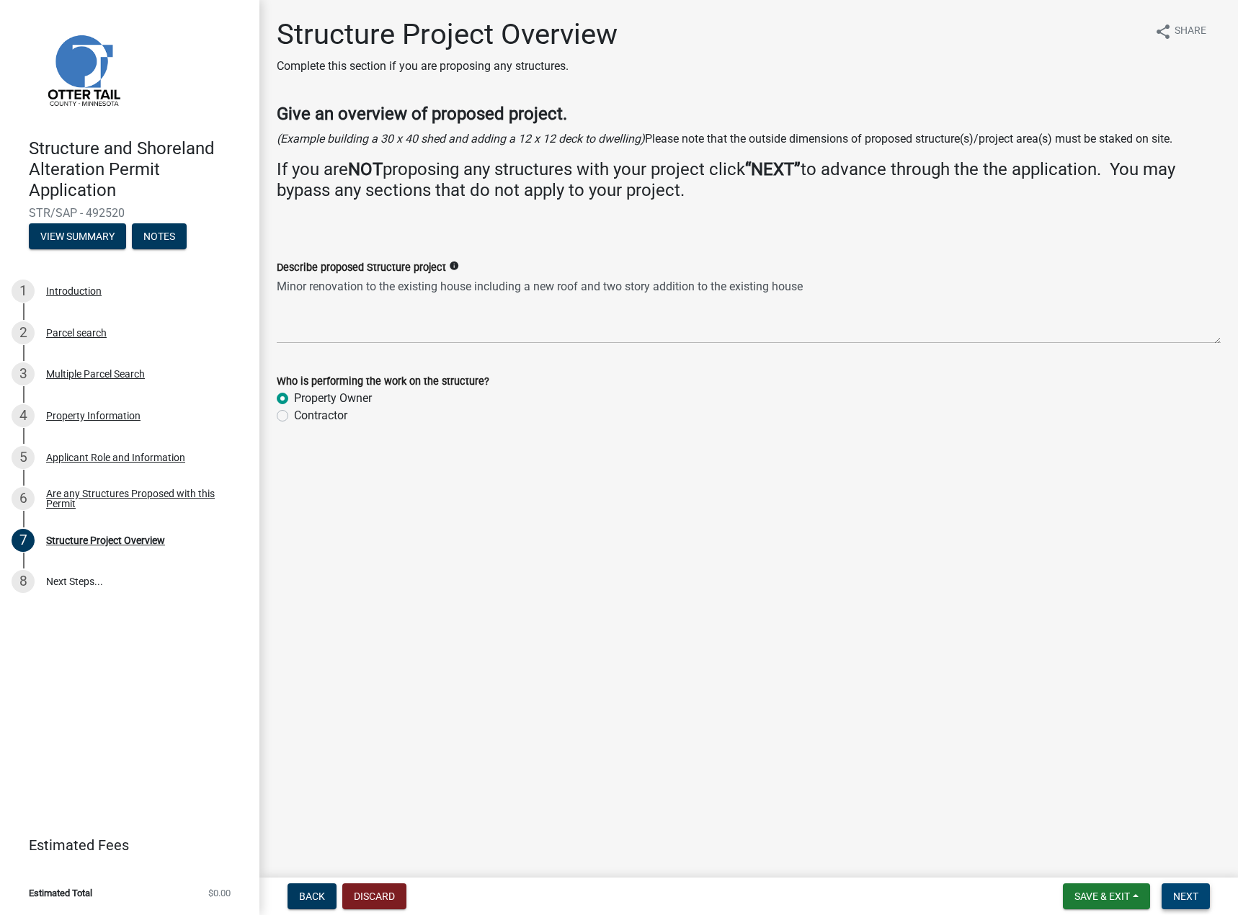
click at [1185, 896] on span "Next" at bounding box center [1185, 897] width 25 height 12
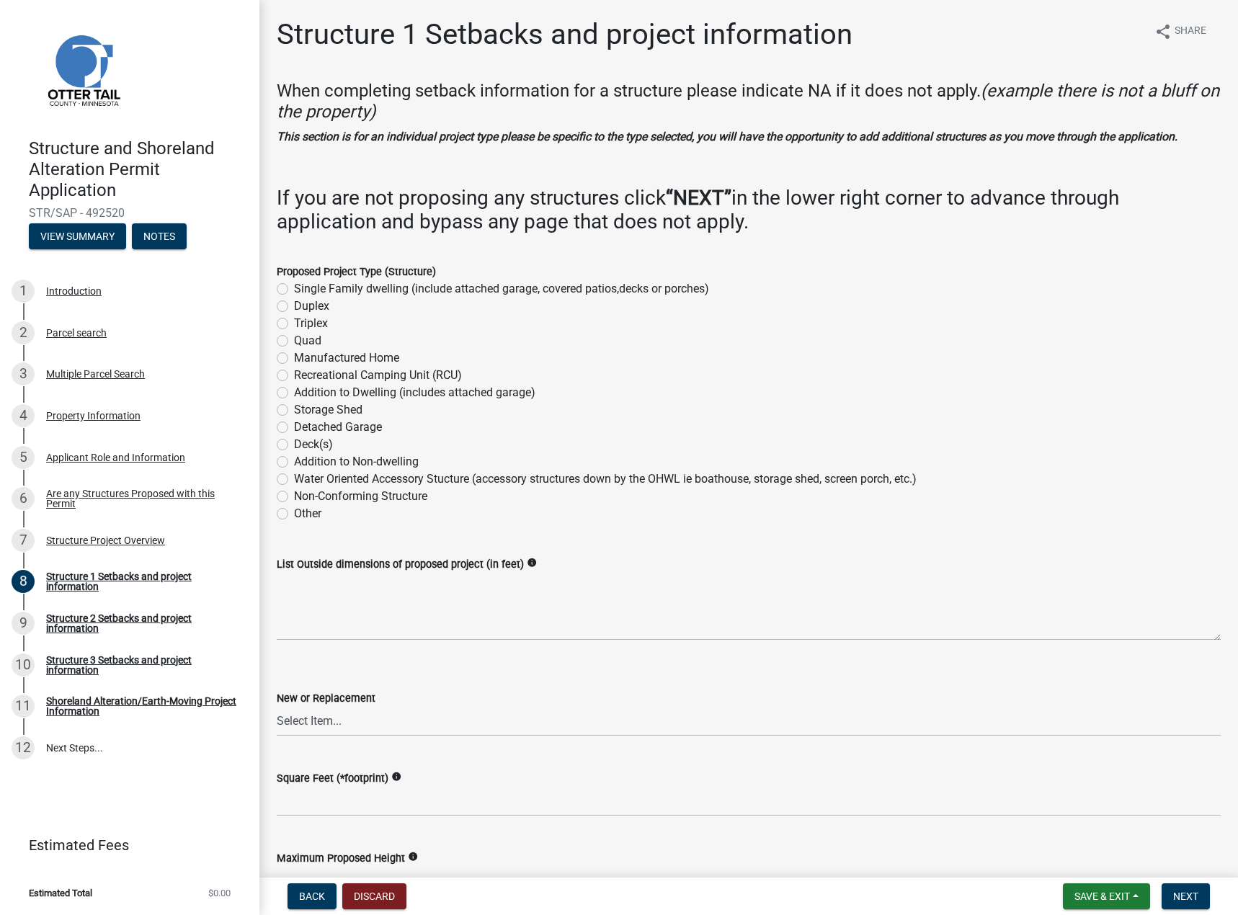
click at [294, 287] on label "Single Family dwelling (include attached garage, covered patios,decks or porche…" at bounding box center [501, 288] width 415 height 17
click at [294, 287] on input "Single Family dwelling (include attached garage, covered patios,decks or porche…" at bounding box center [298, 284] width 9 height 9
radio input "true"
click at [294, 392] on label "Addition to Dwelling (includes attached garage)" at bounding box center [414, 392] width 241 height 17
click at [294, 392] on input "Addition to Dwelling (includes attached garage)" at bounding box center [298, 388] width 9 height 9
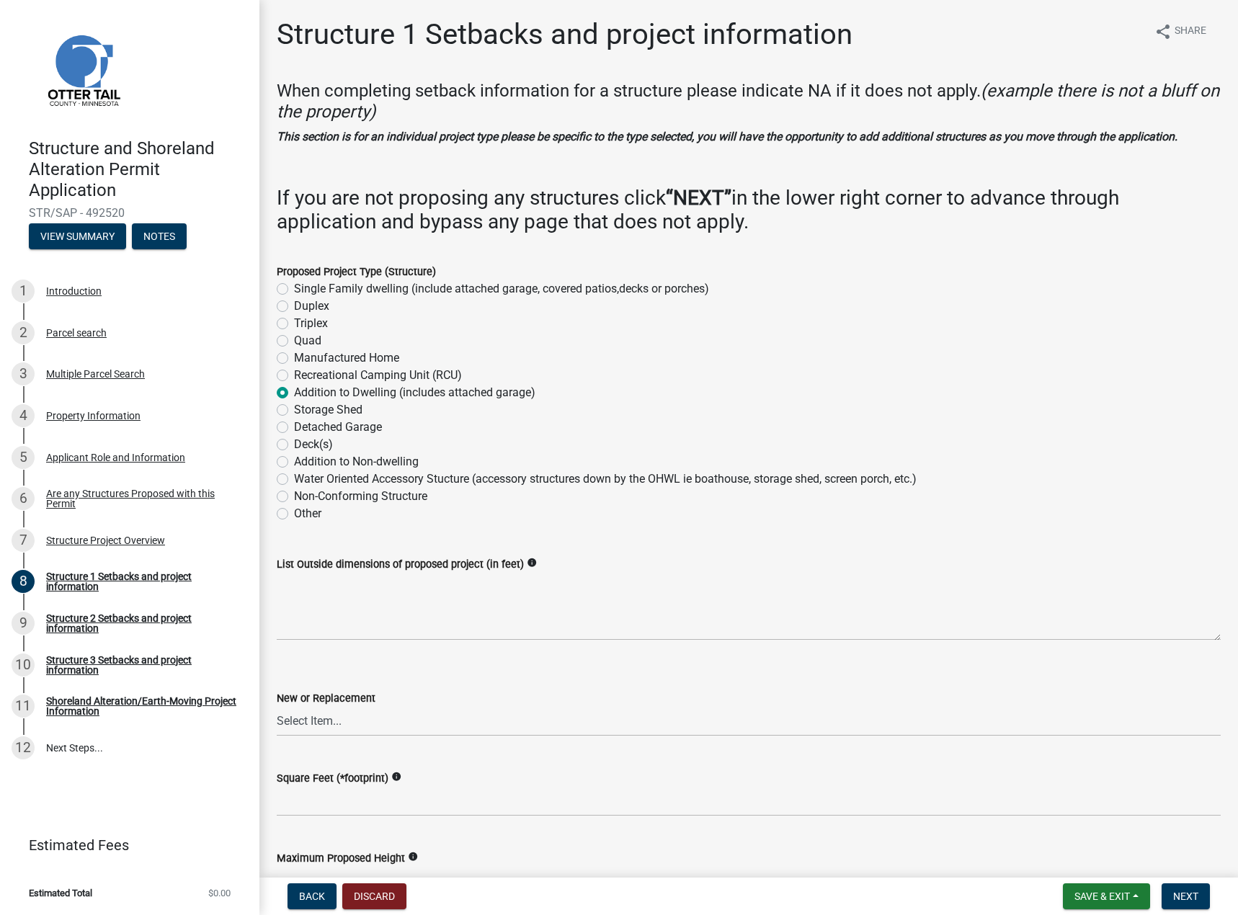
radio input "true"
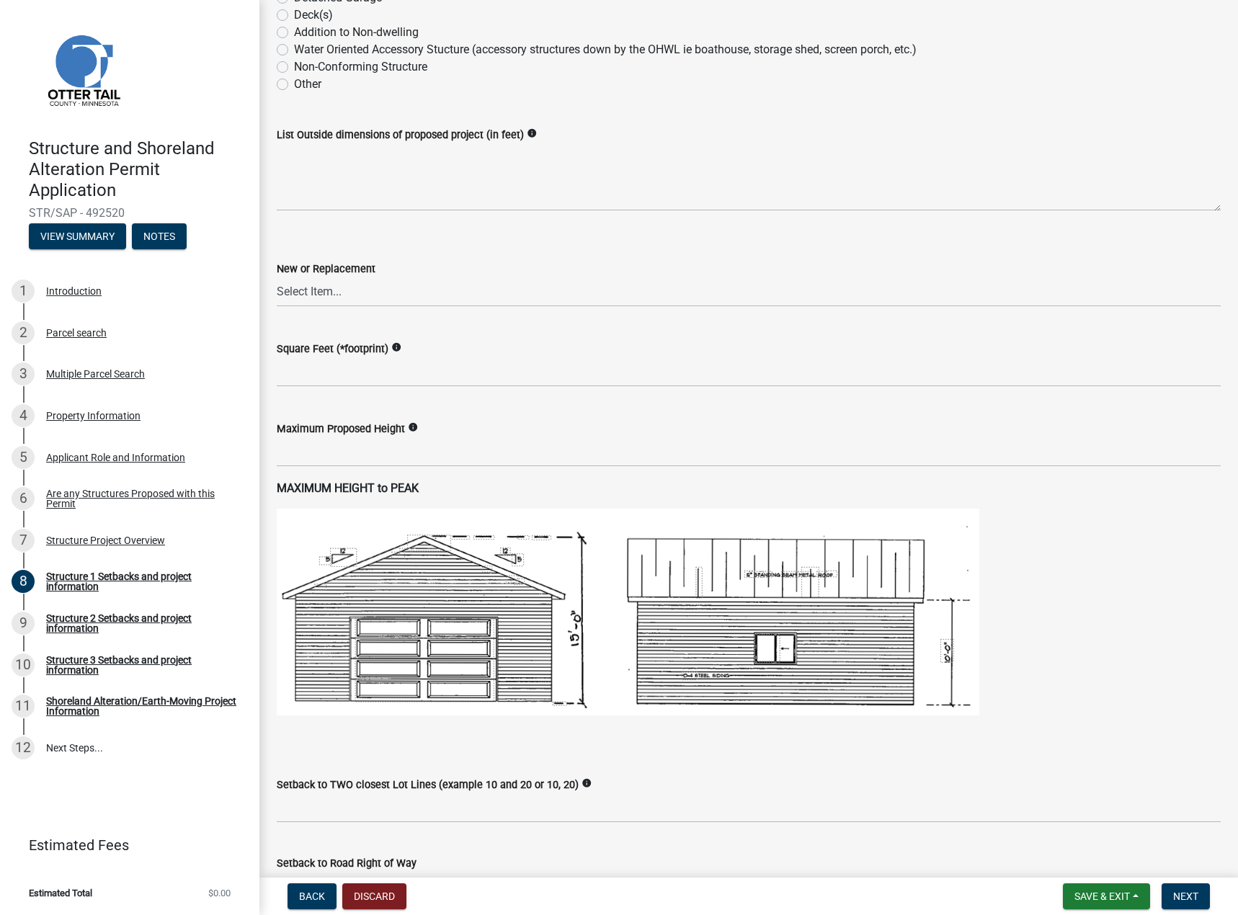
scroll to position [432, 0]
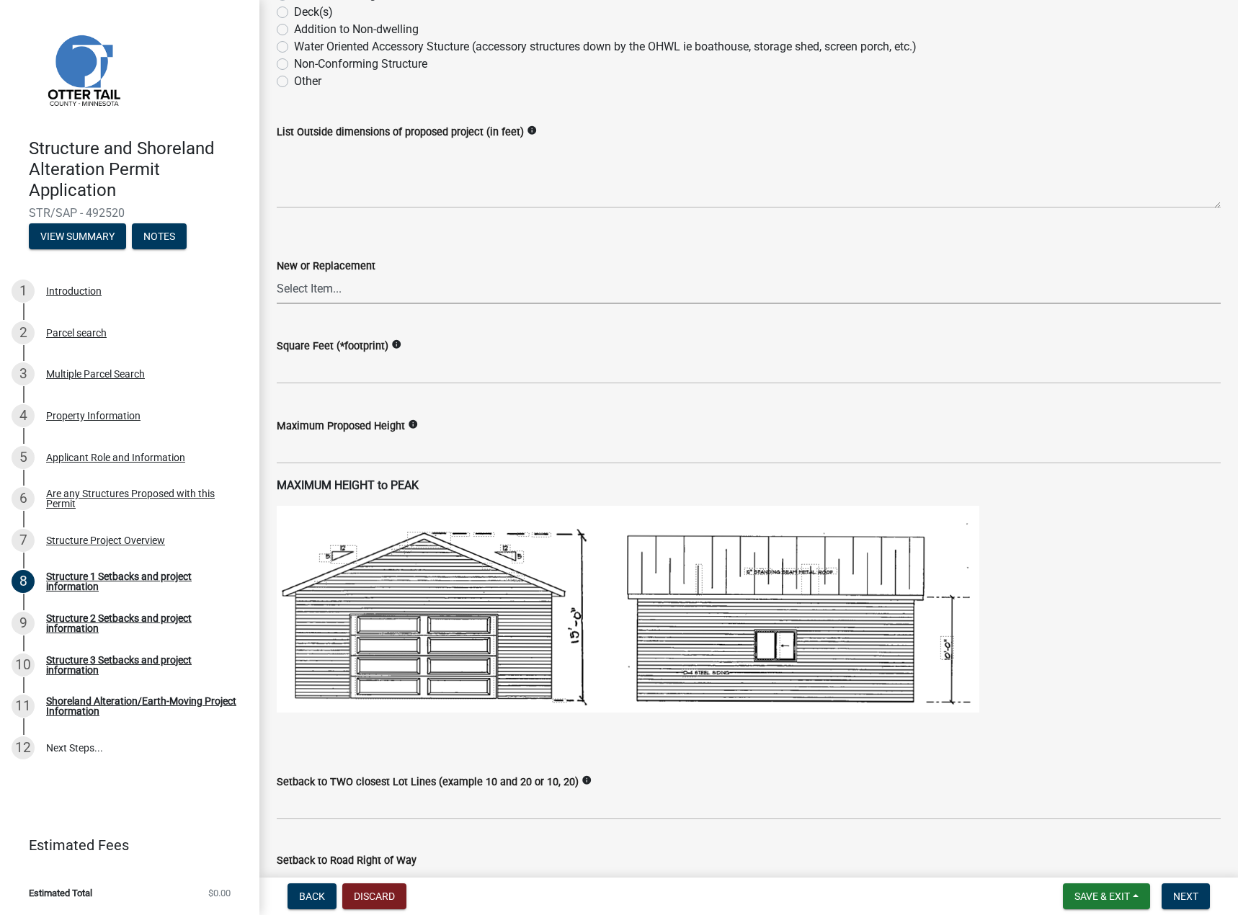
click at [393, 290] on select "Select Item... New Replacement" at bounding box center [749, 290] width 944 height 30
click at [277, 275] on select "Select Item... New Replacement" at bounding box center [749, 290] width 944 height 30
select select "c185e313-3403-4239-bd61-bb563c58a77a"
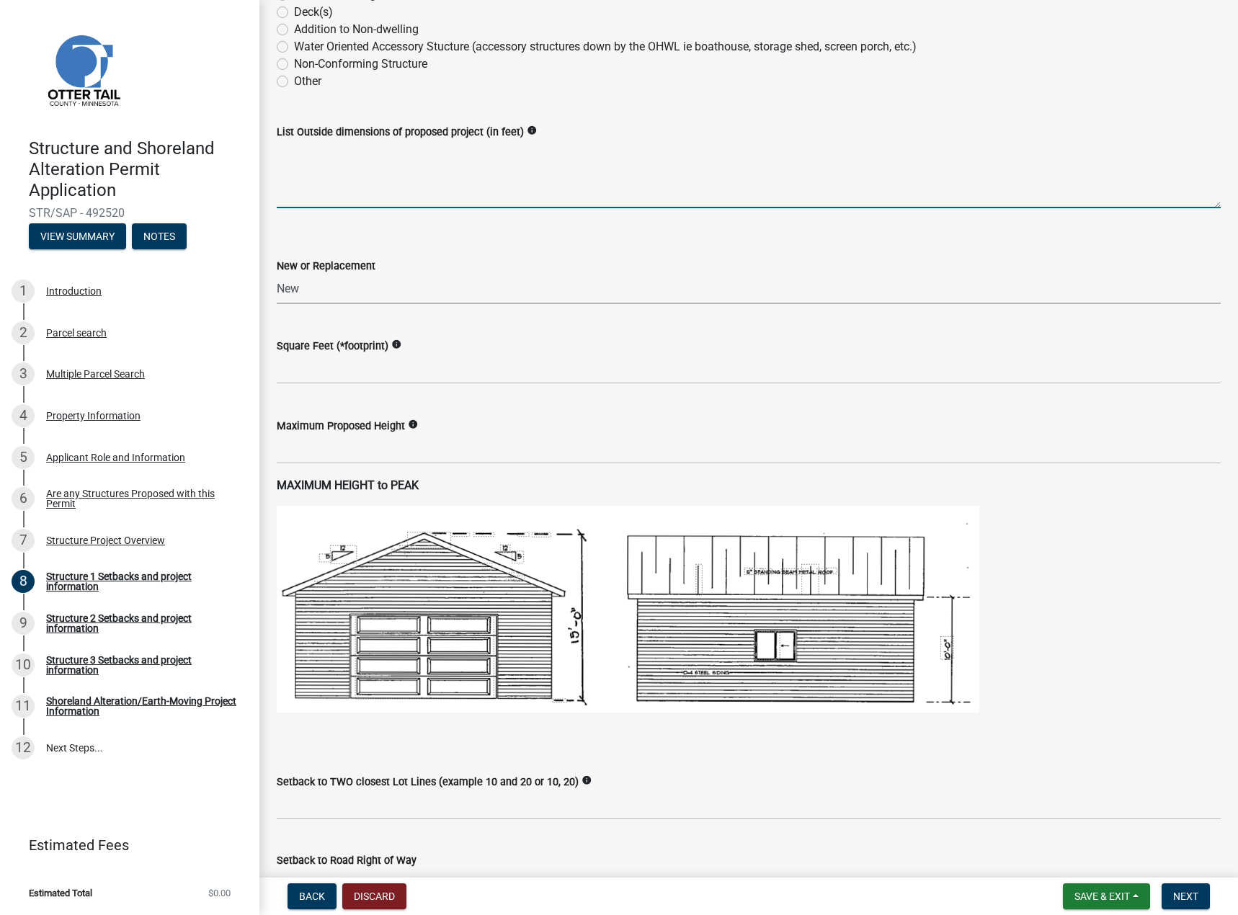
click at [329, 180] on textarea "List Outside dimensions of proposed project (in feet)" at bounding box center [749, 175] width 944 height 68
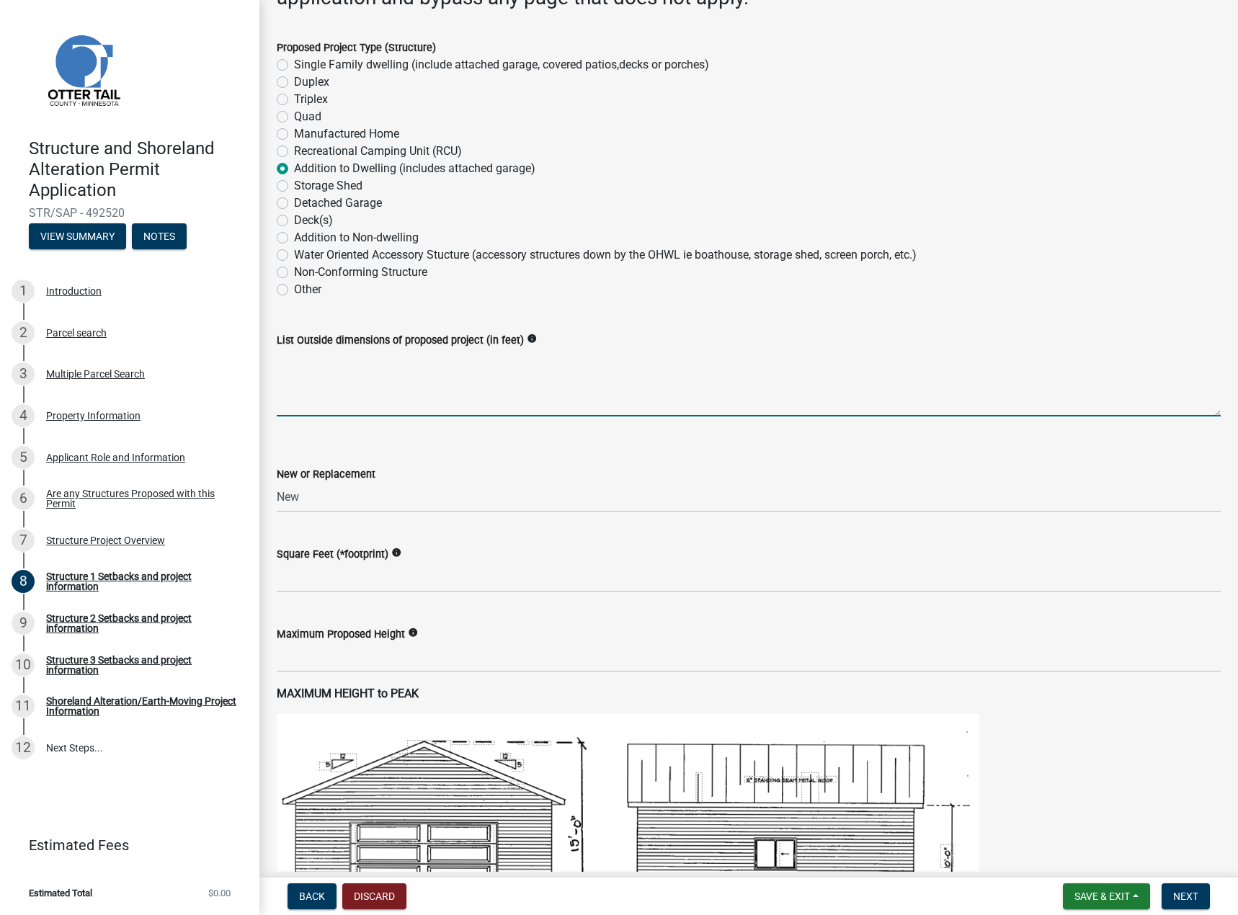
scroll to position [216, 0]
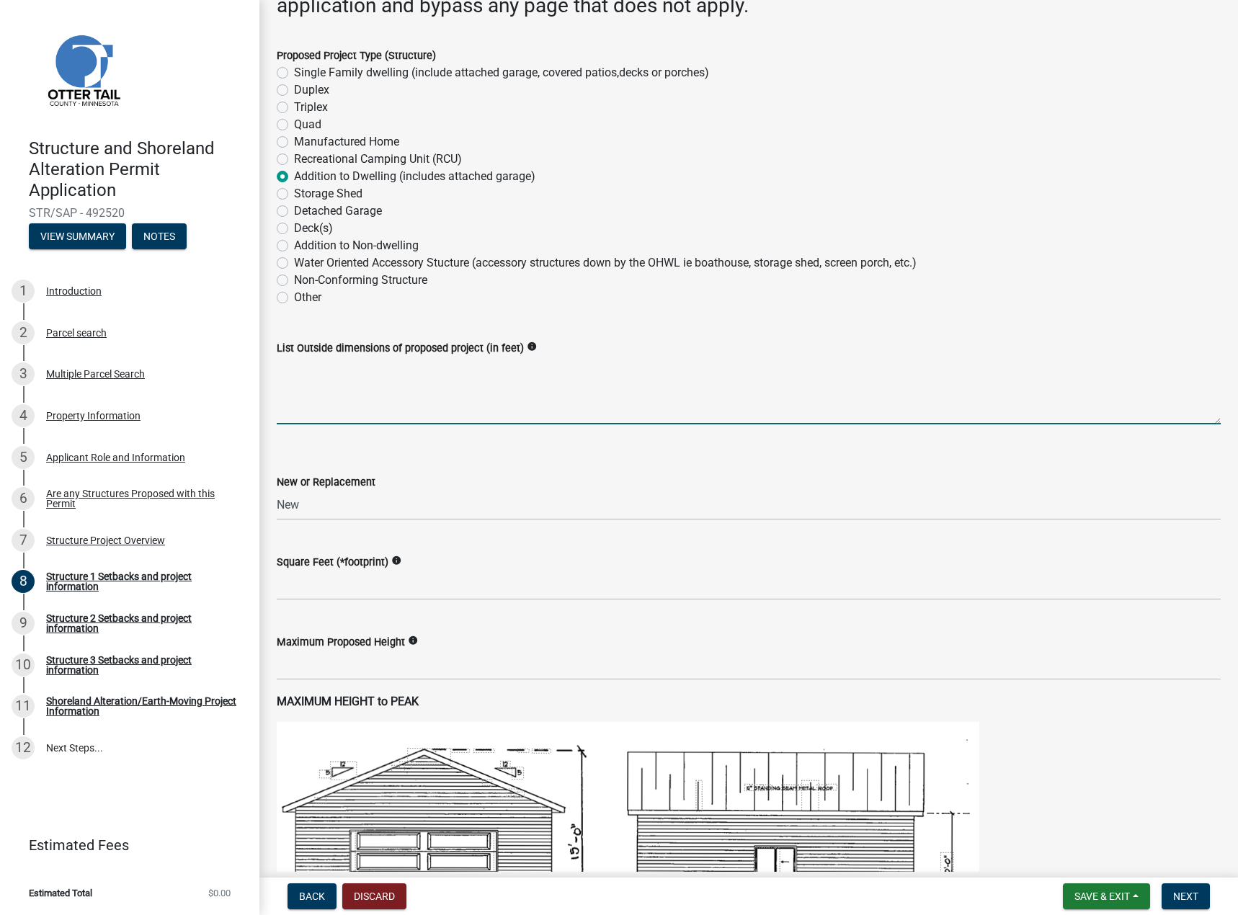
click at [325, 406] on textarea "List Outside dimensions of proposed project (in feet)" at bounding box center [749, 391] width 944 height 68
type textarea "36'-5" X 23'-3/4" - new structure, 20'-1/2" X 4'-3/4" to the existing home"
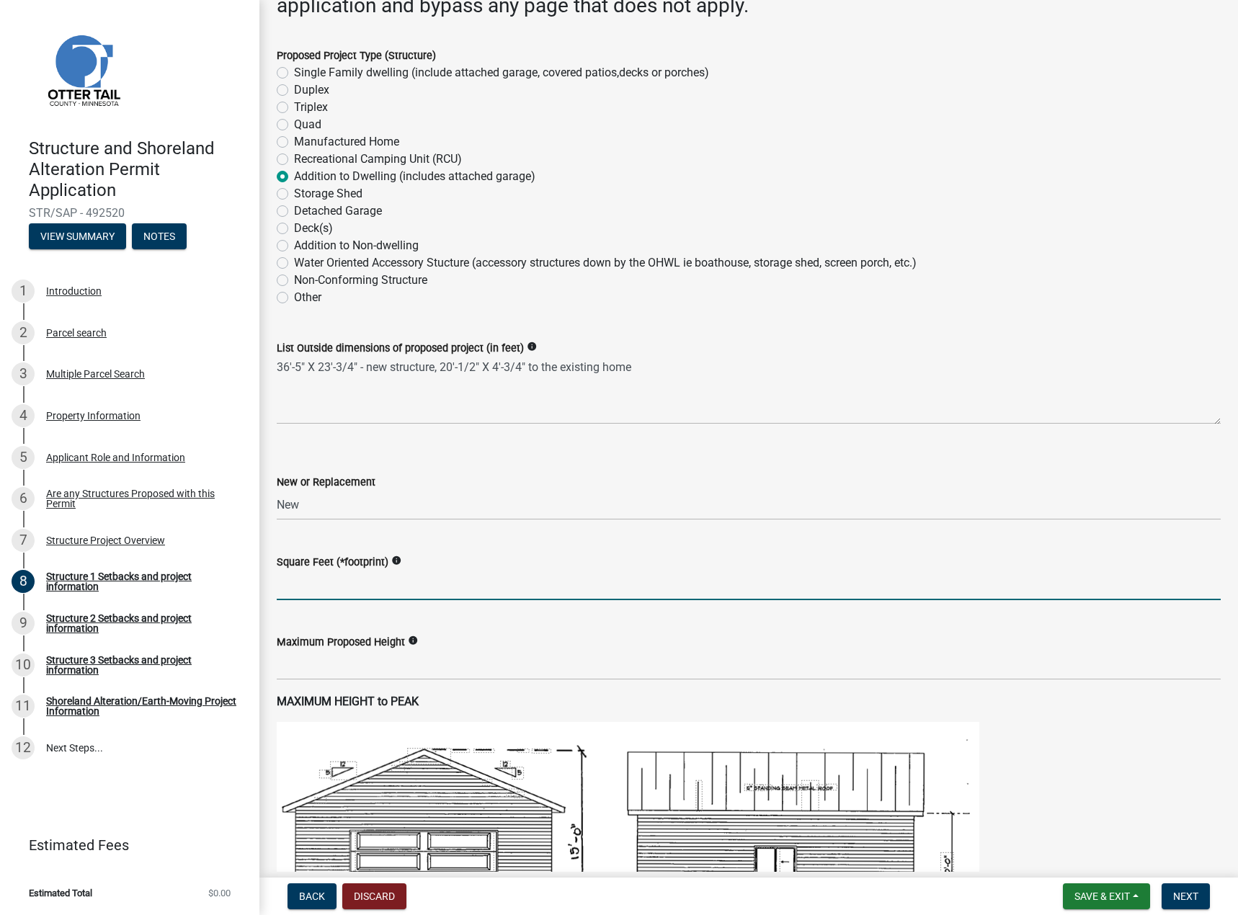
click at [314, 584] on input "text" at bounding box center [749, 586] width 944 height 30
click at [300, 582] on input "text" at bounding box center [749, 586] width 944 height 30
type input "1738"
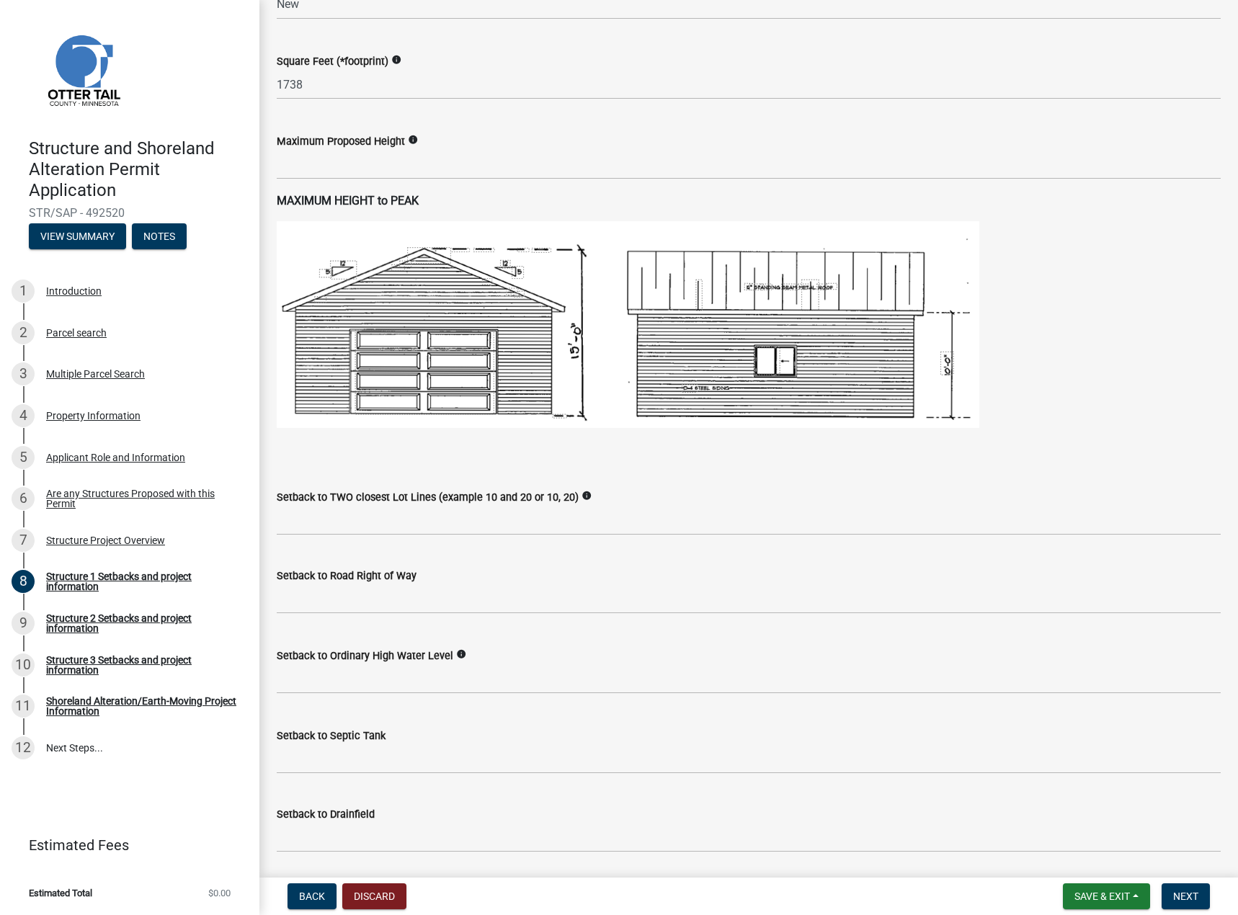
scroll to position [721, 0]
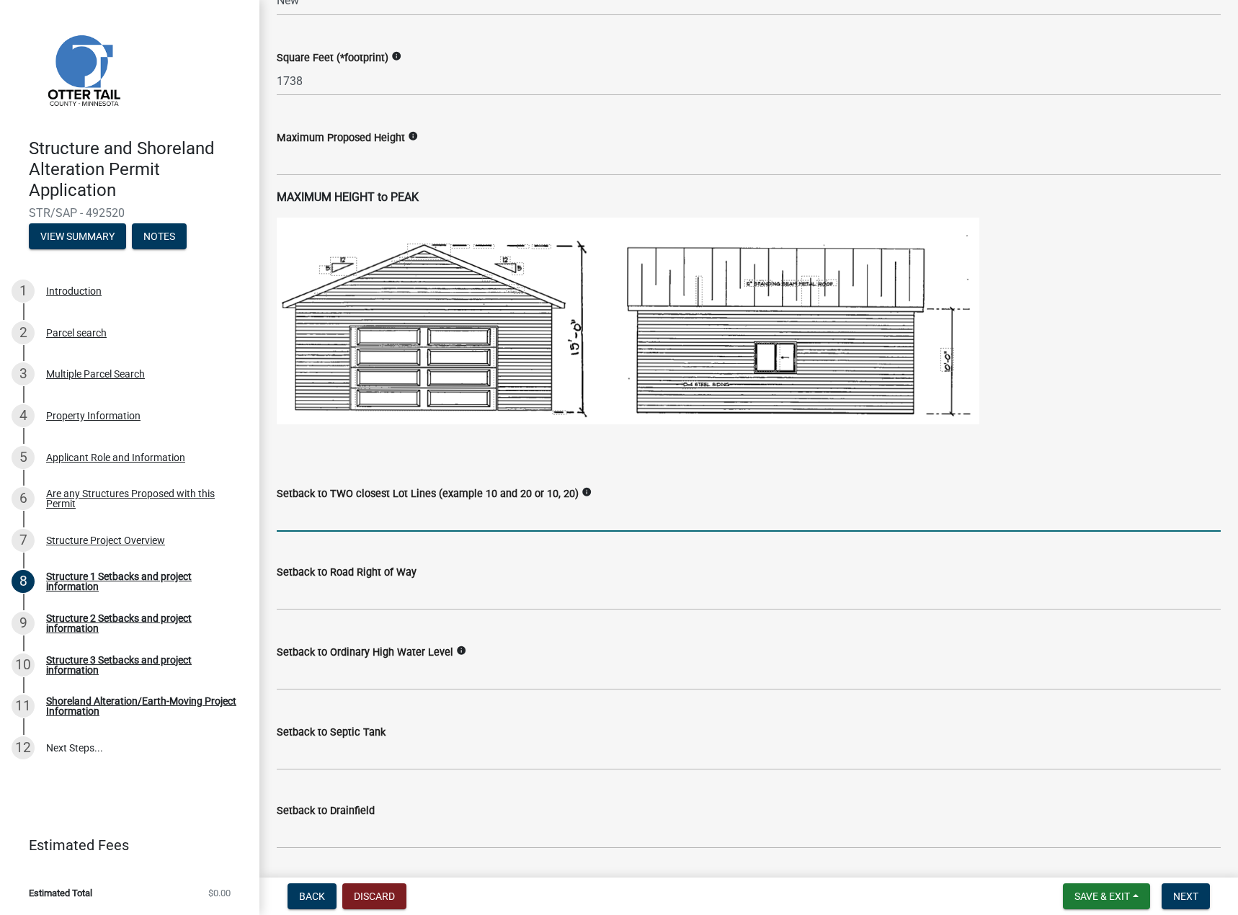
click at [313, 522] on input "Setback to TWO closest Lot Lines (example 10 and 20 or 10, 20)" at bounding box center [749, 517] width 944 height 30
type input "10 and 33"
click at [310, 601] on input "text" at bounding box center [749, 596] width 944 height 30
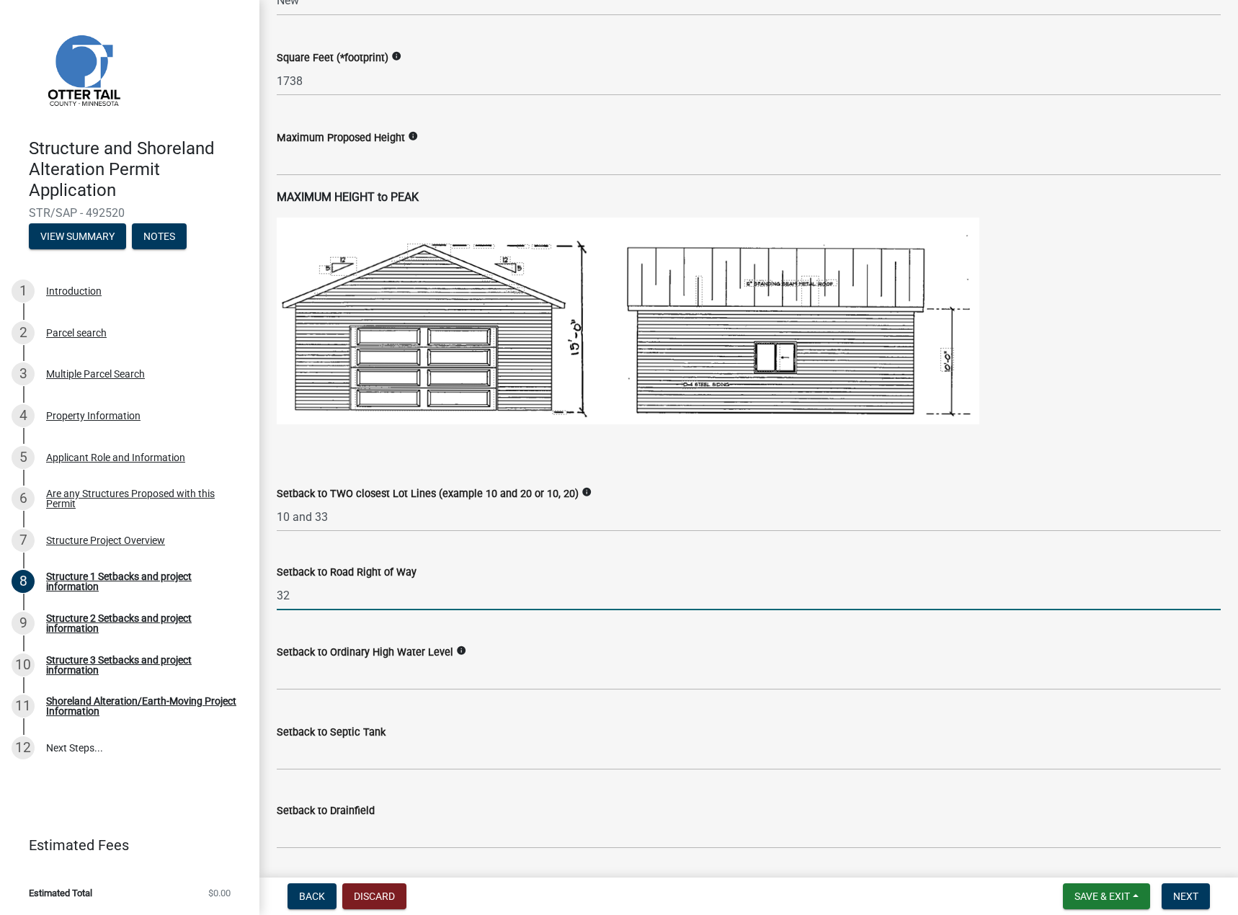
type input "32"
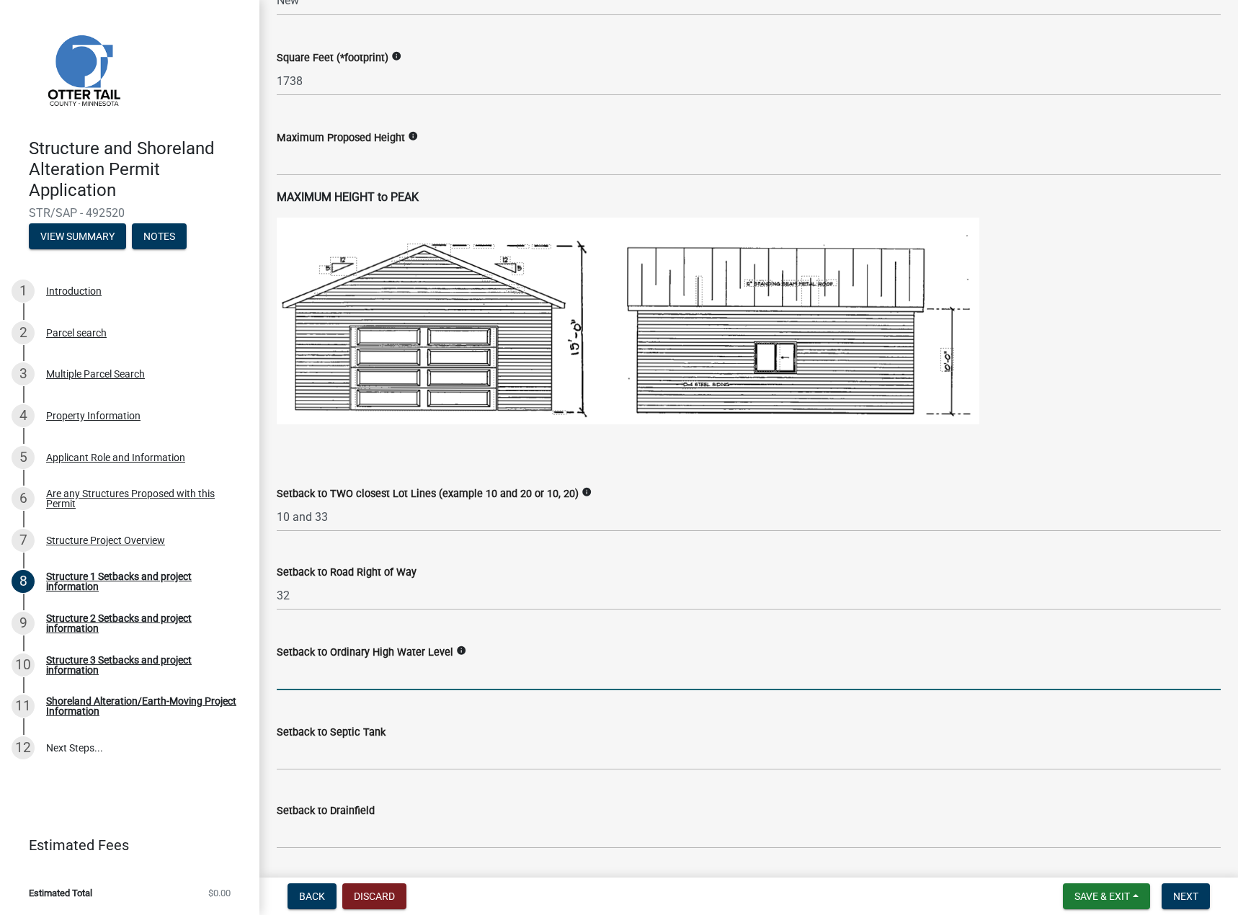
click at [298, 677] on input "text" at bounding box center [749, 676] width 944 height 30
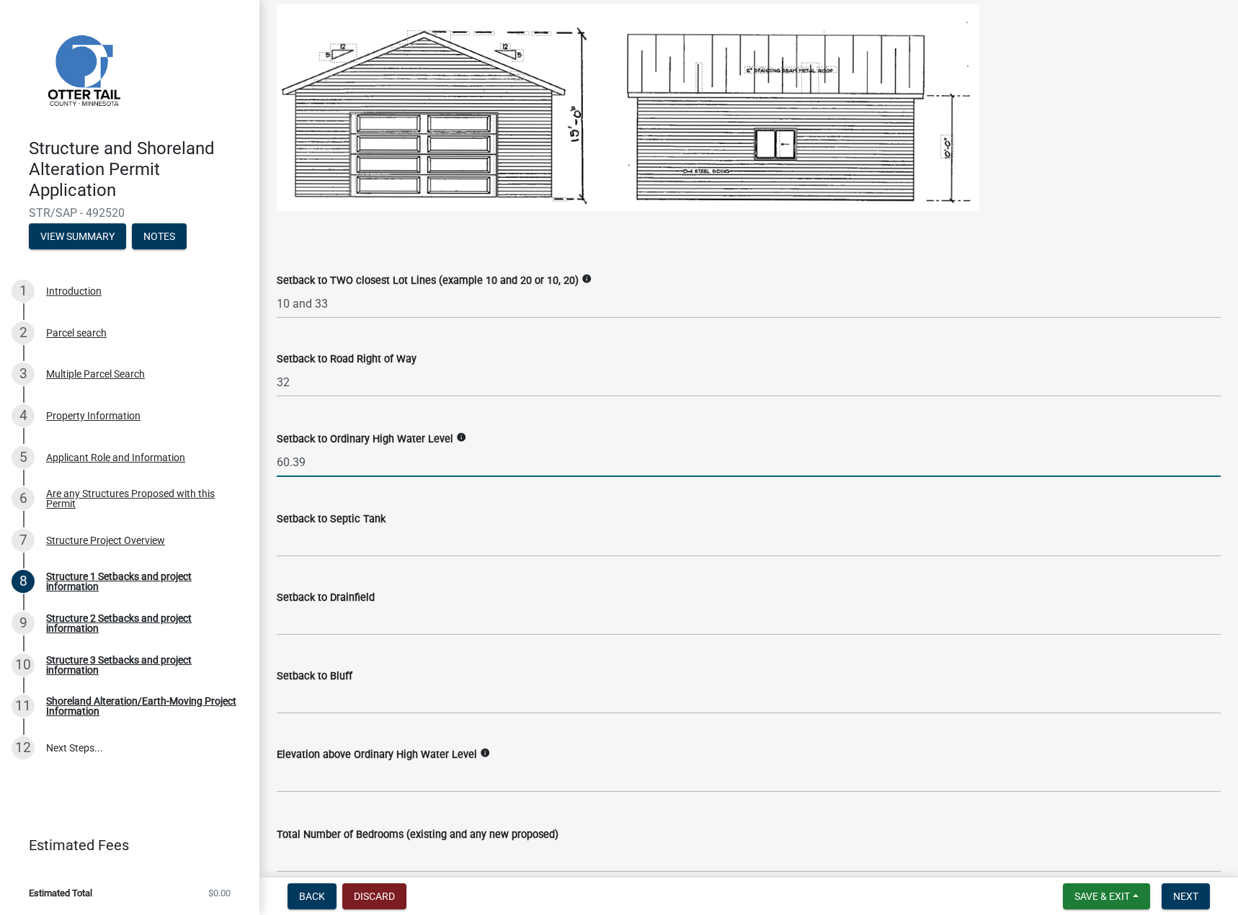
scroll to position [937, 0]
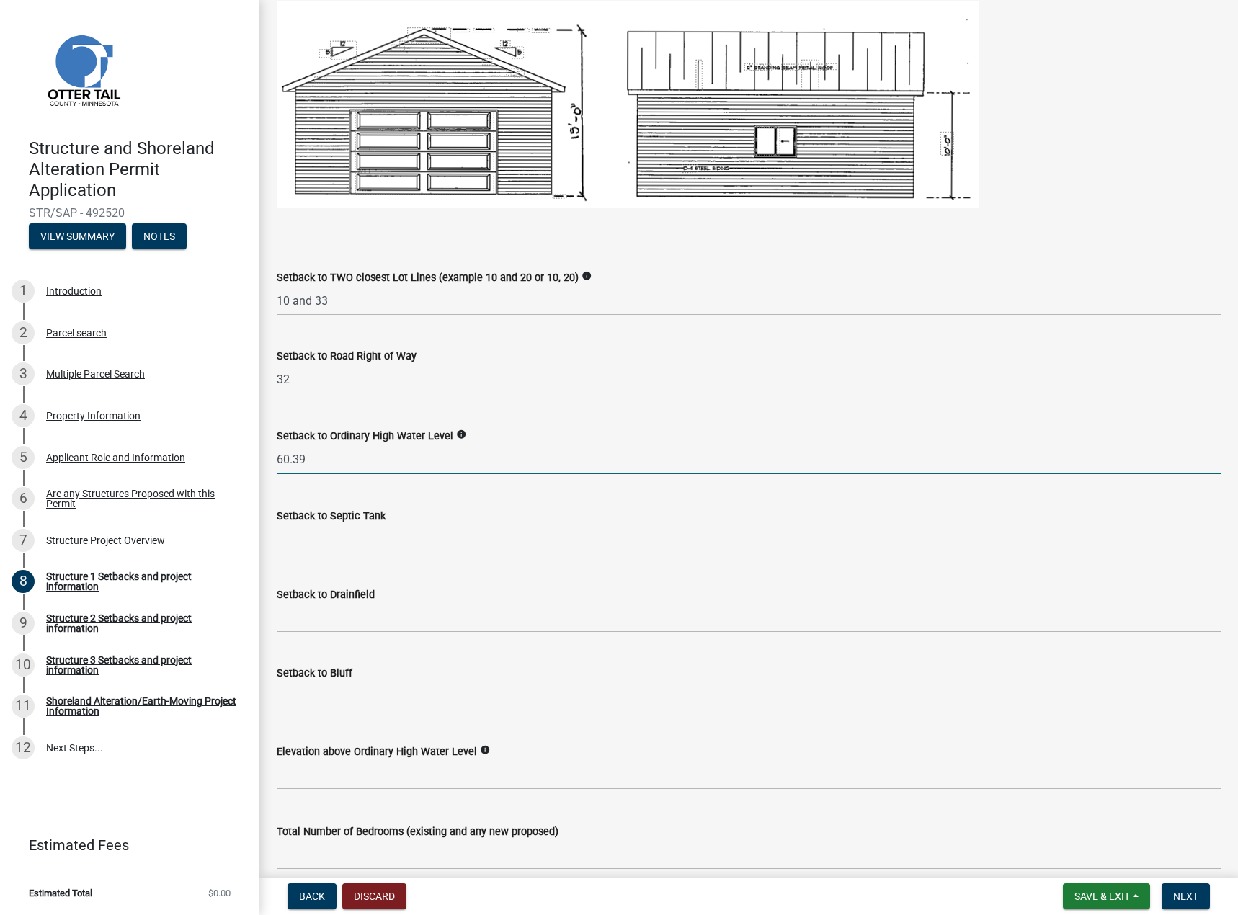
type input "60.39"
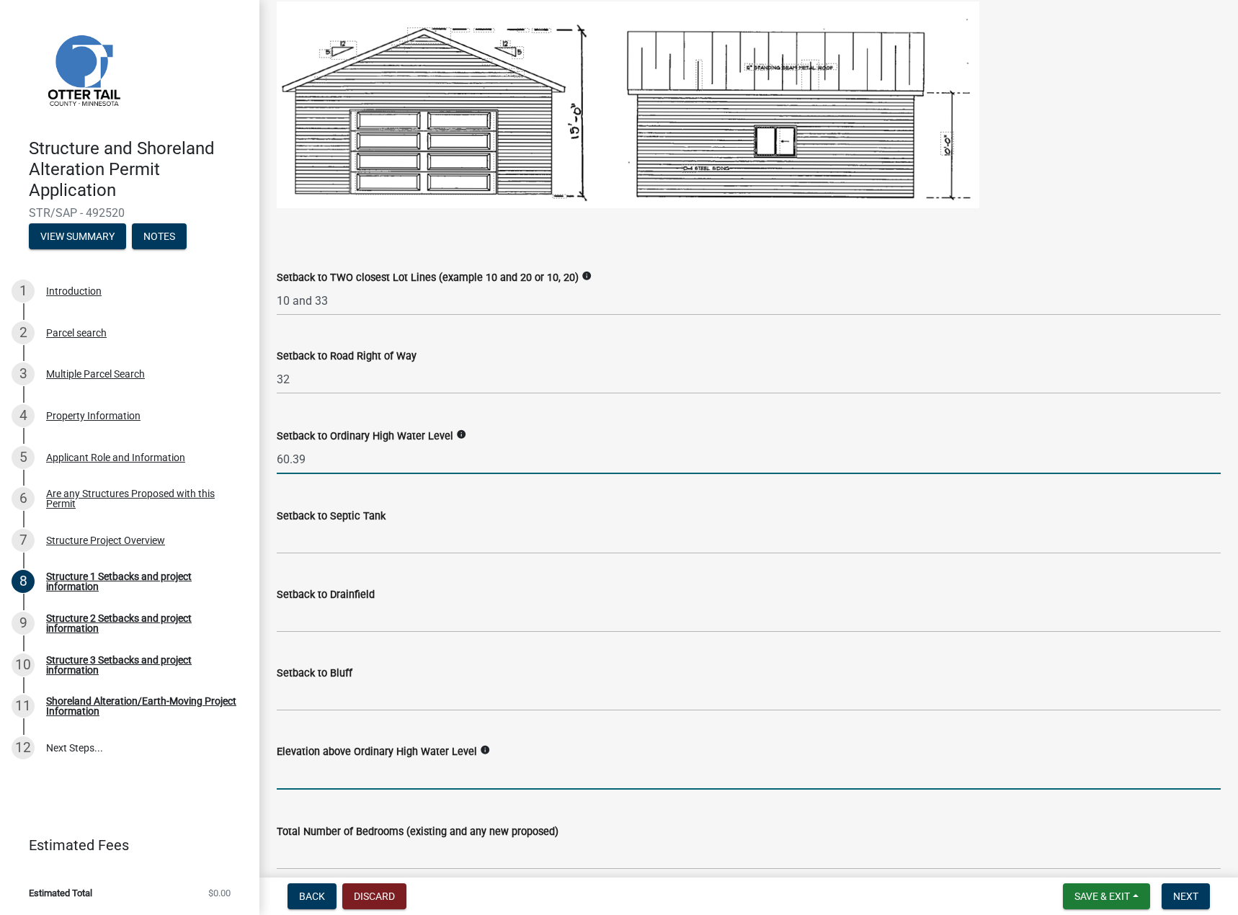
click at [317, 774] on input "text" at bounding box center [749, 775] width 944 height 30
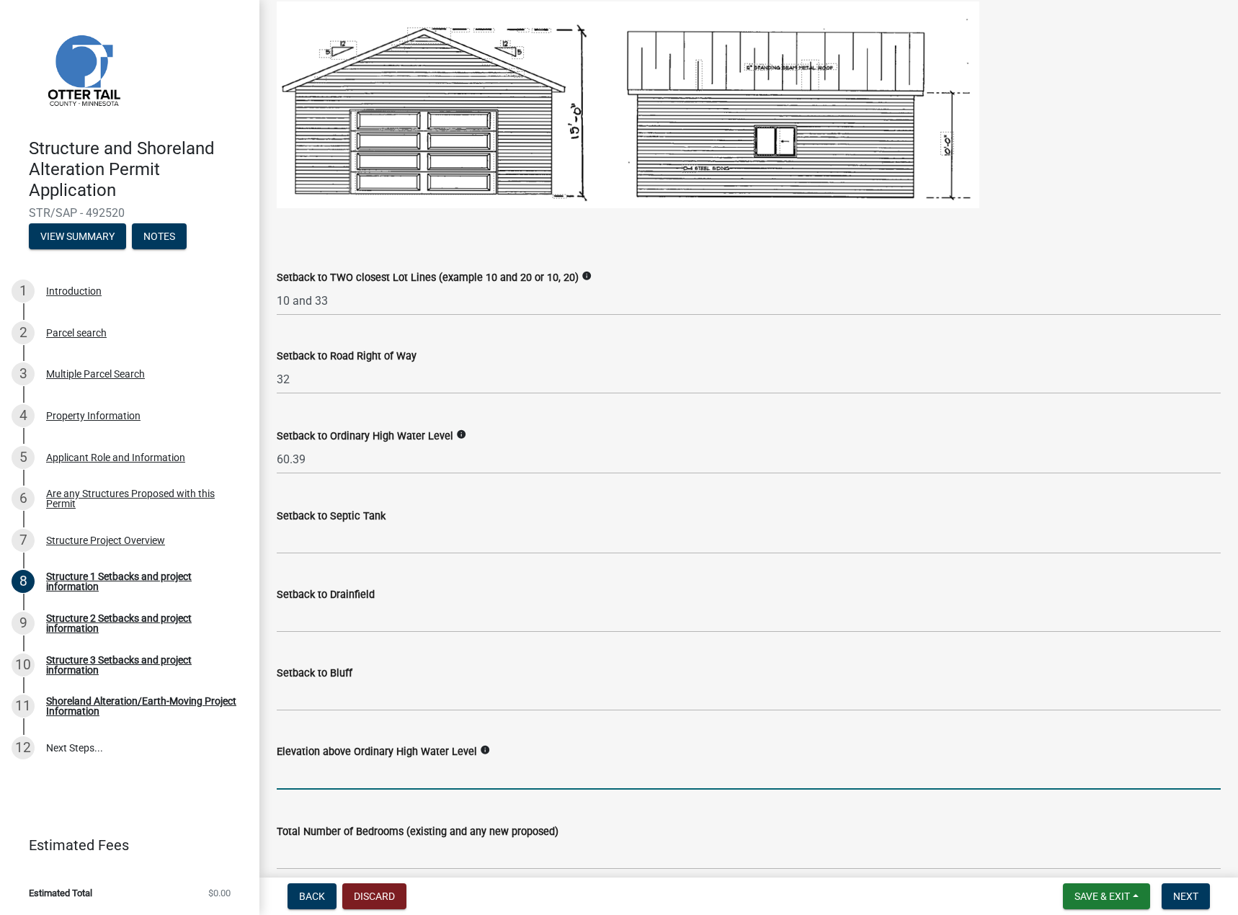
click at [334, 771] on input "text" at bounding box center [749, 775] width 944 height 30
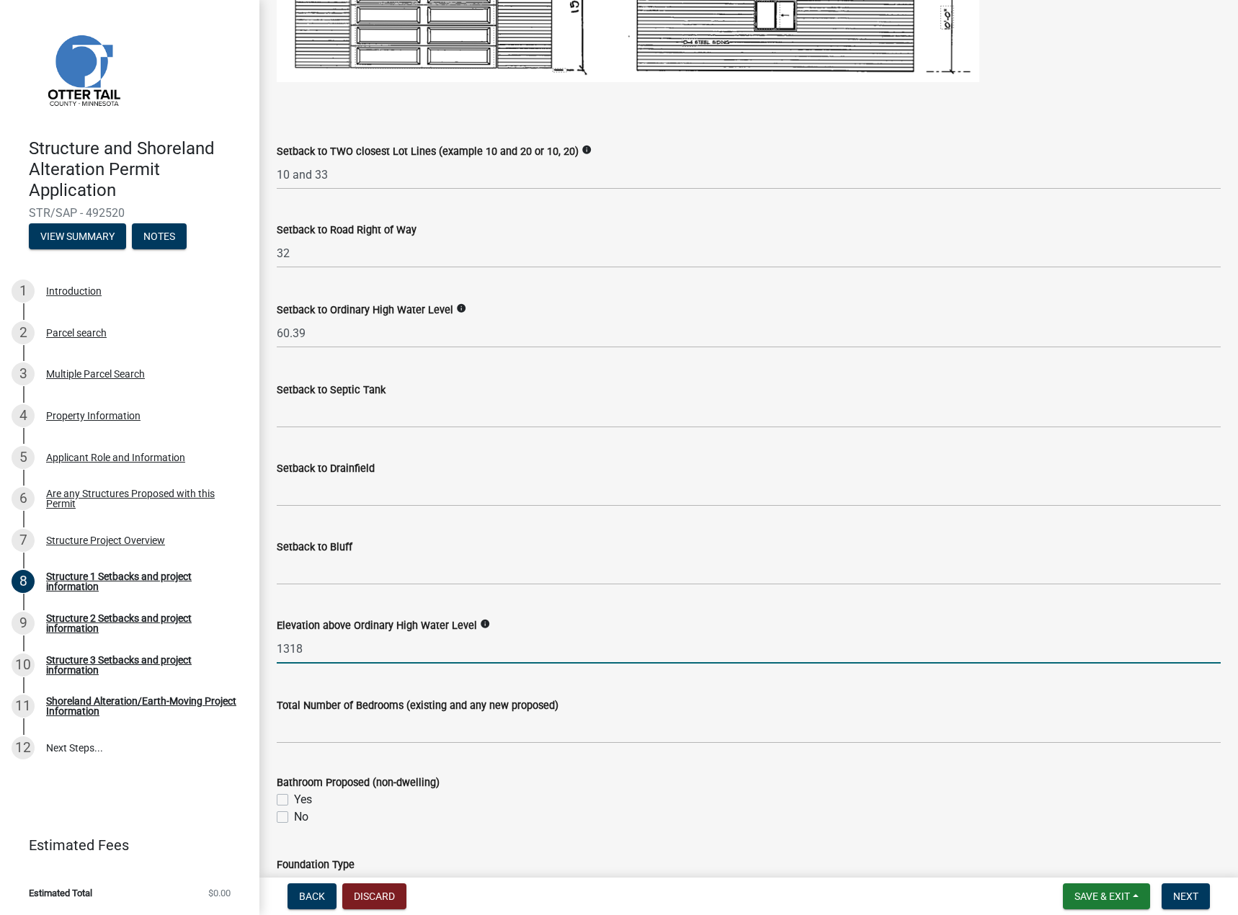
scroll to position [1081, 0]
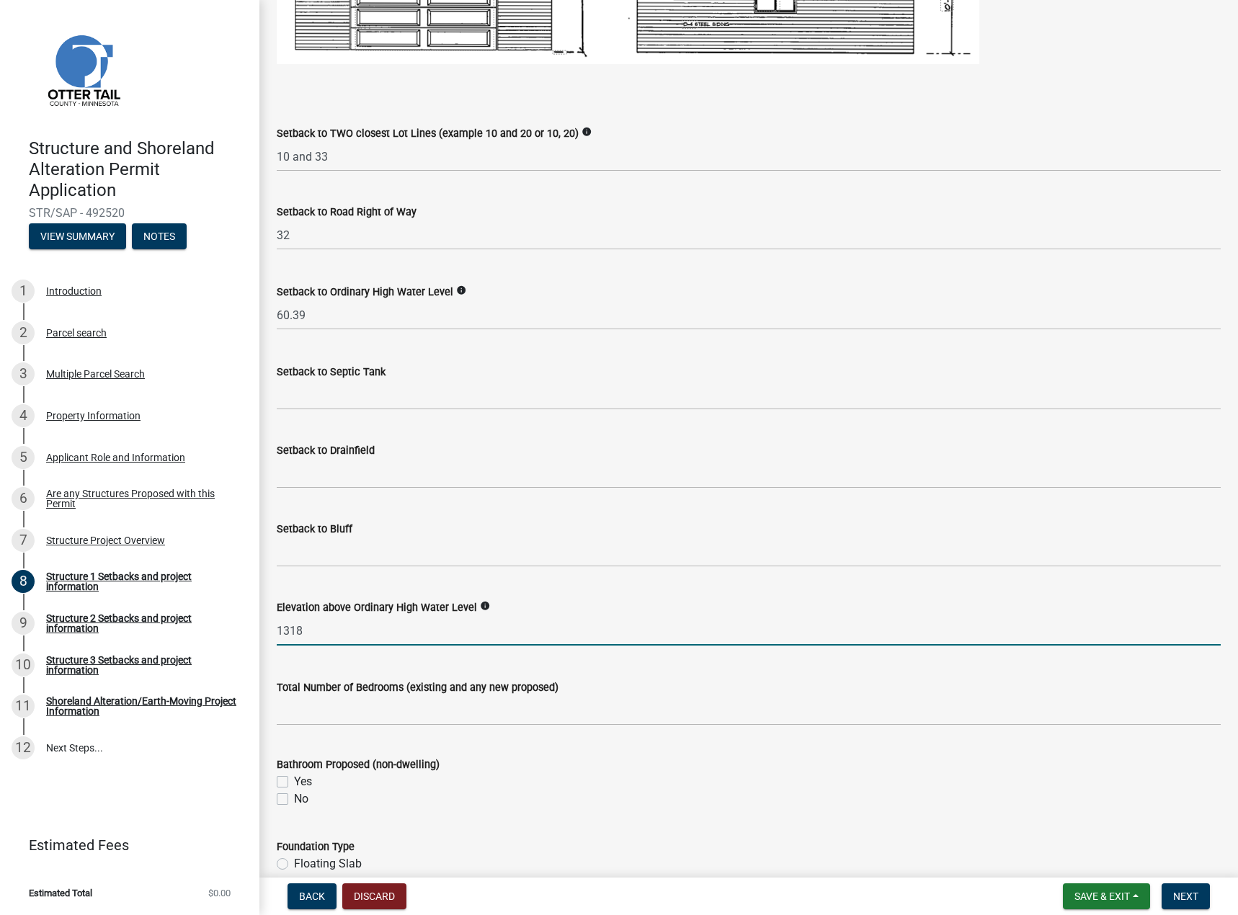
type input "1318"
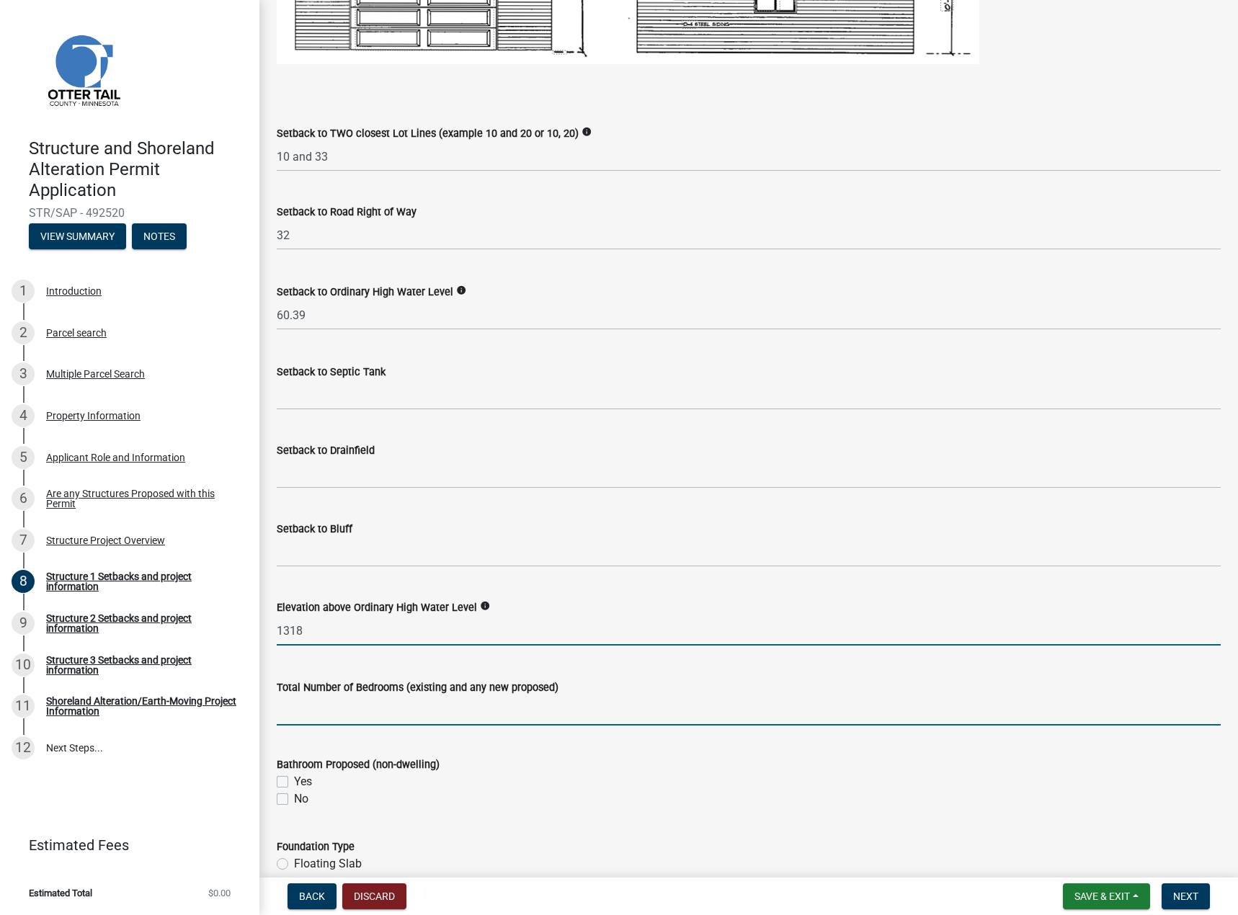
click at [290, 711] on input "text" at bounding box center [749, 711] width 944 height 30
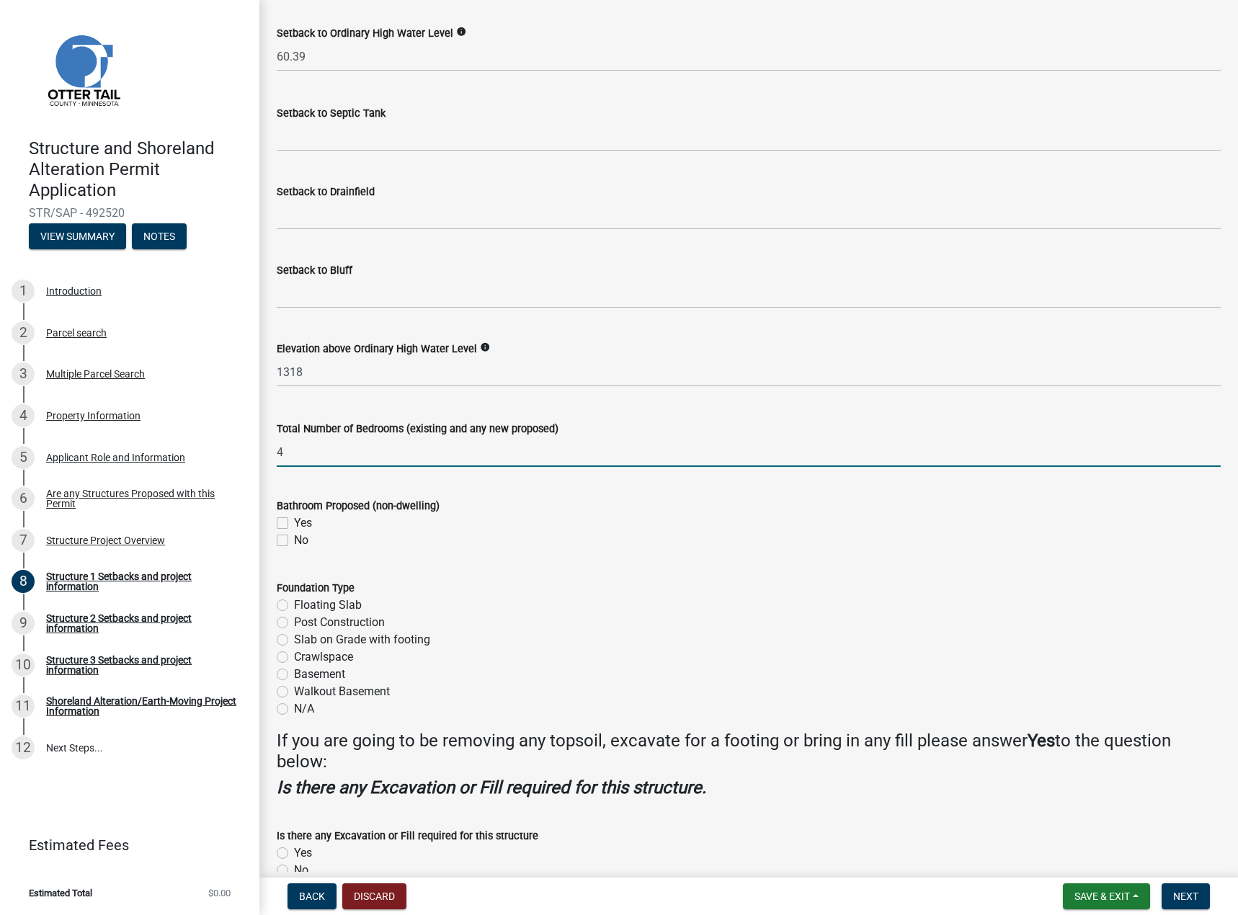
scroll to position [1369, 0]
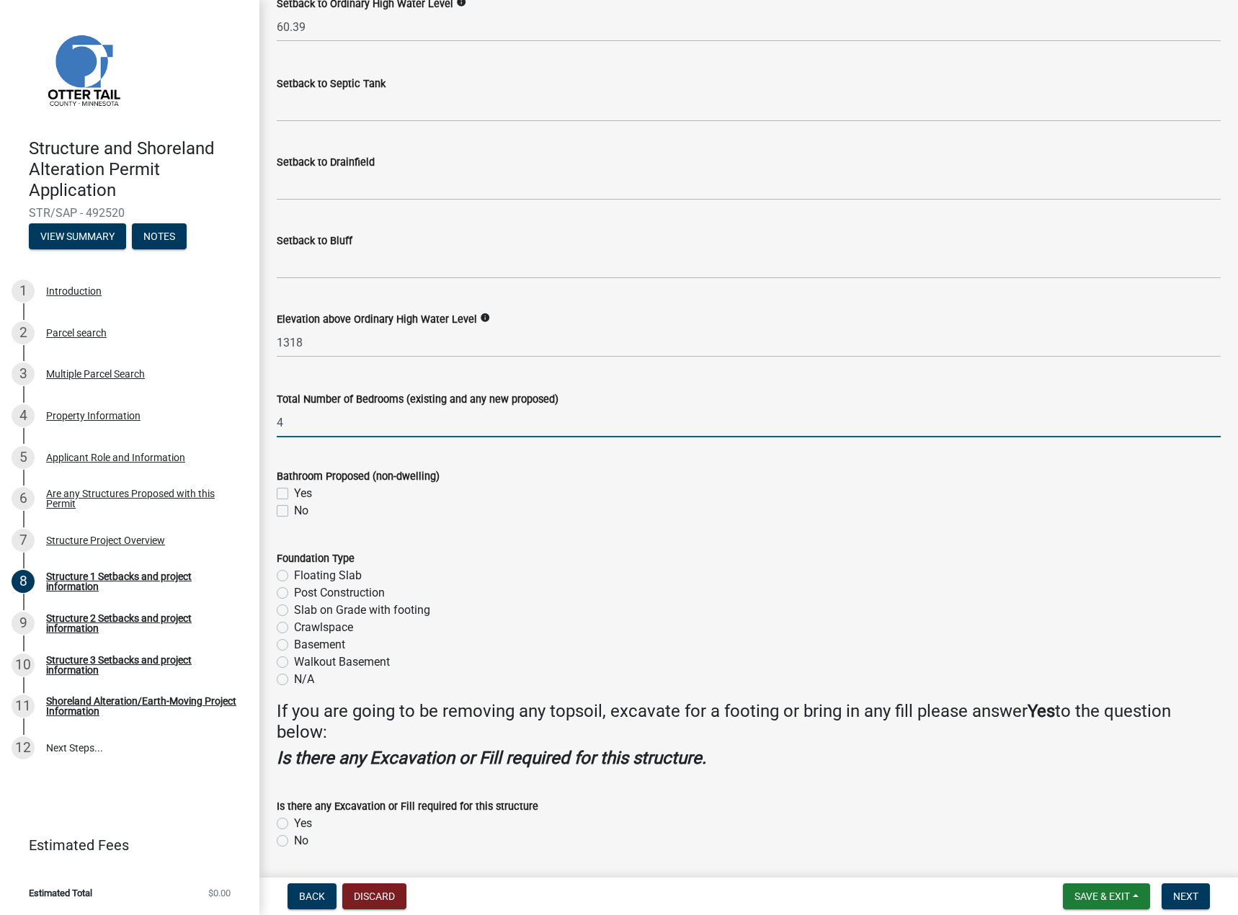
type input "4"
click at [294, 606] on label "Slab on Grade with footing" at bounding box center [362, 610] width 136 height 17
click at [294, 606] on input "Slab on Grade with footing" at bounding box center [298, 606] width 9 height 9
radio input "true"
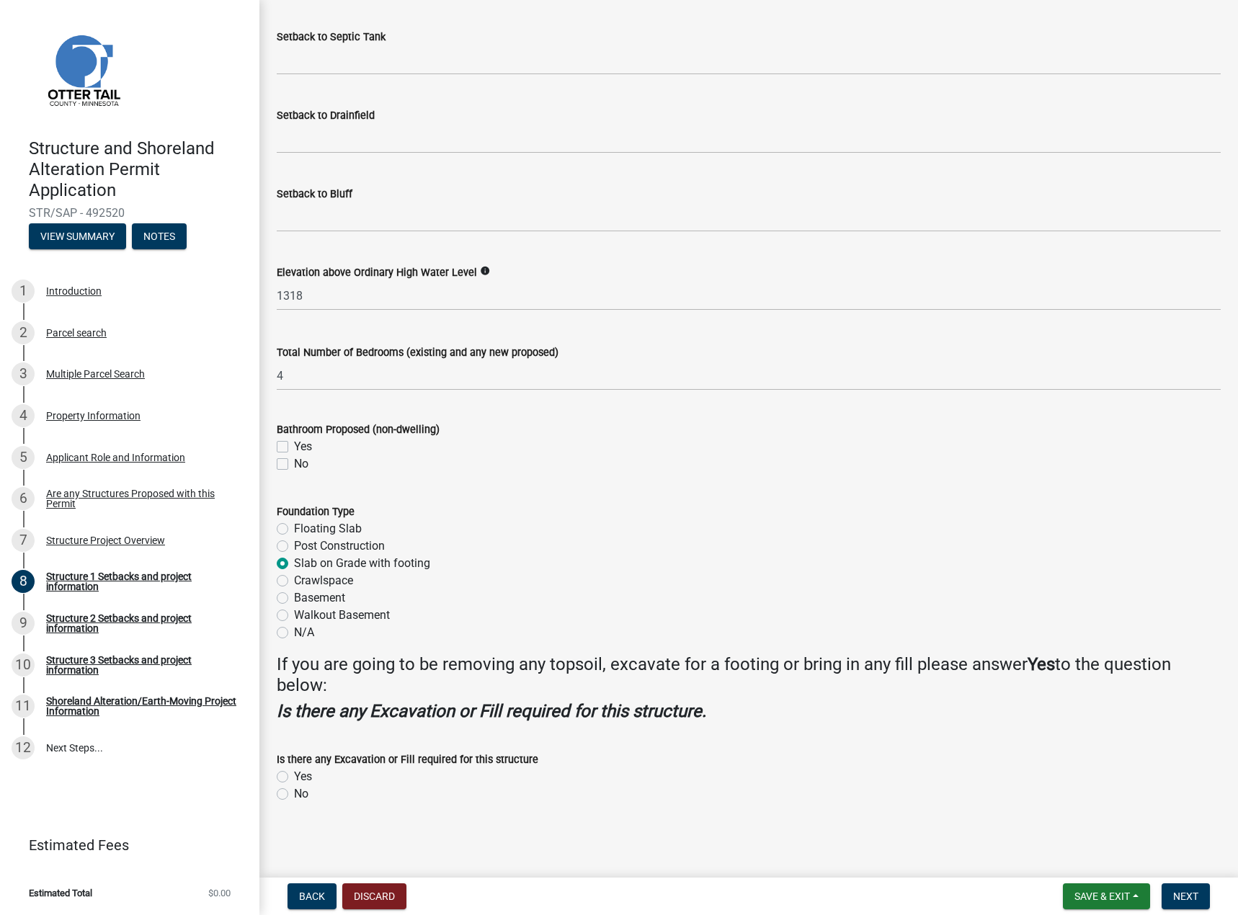
click at [294, 777] on label "Yes" at bounding box center [303, 776] width 18 height 17
click at [294, 777] on input "Yes" at bounding box center [298, 772] width 9 height 9
radio input "true"
click at [294, 440] on label "Yes" at bounding box center [303, 446] width 18 height 17
click at [294, 440] on input "Yes" at bounding box center [298, 442] width 9 height 9
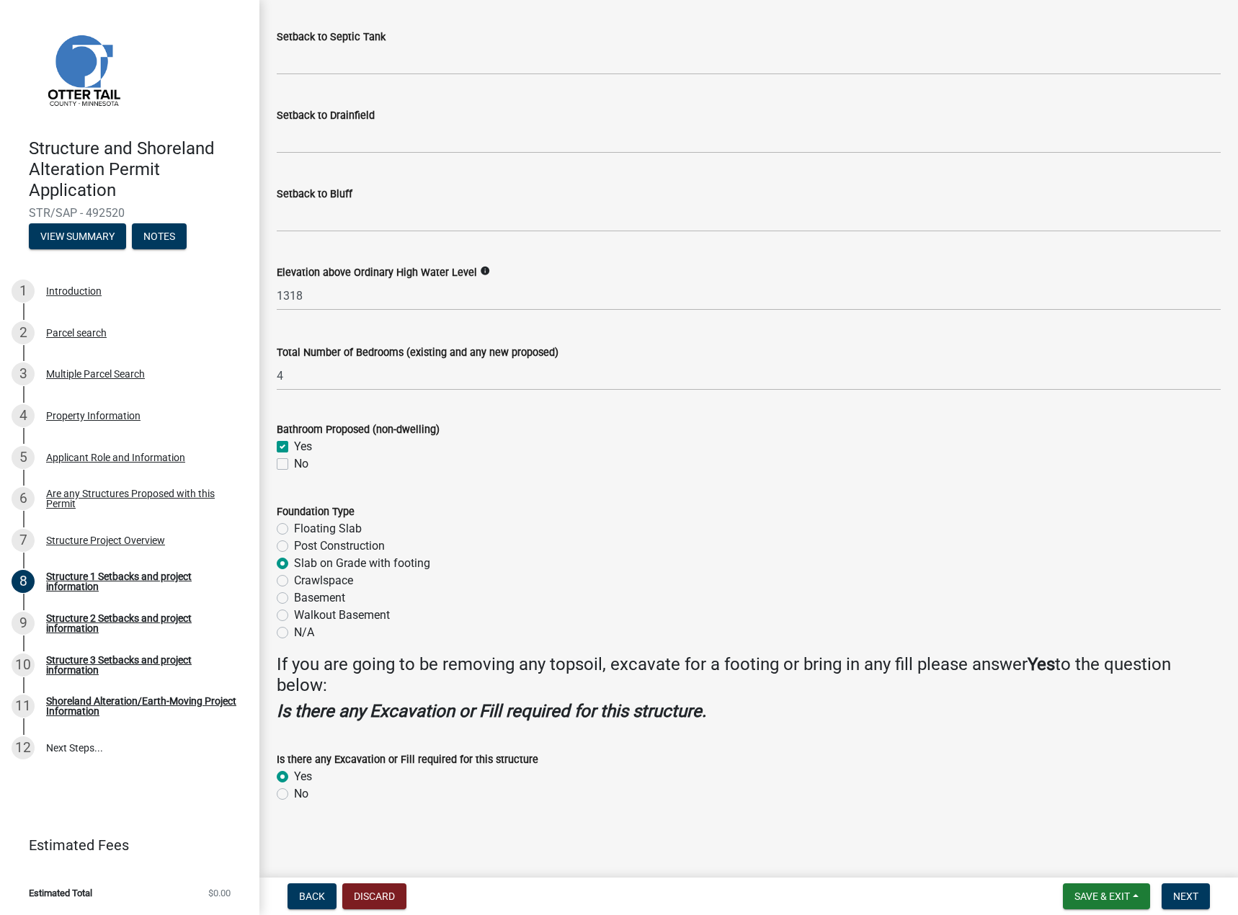
checkbox input "true"
checkbox input "false"
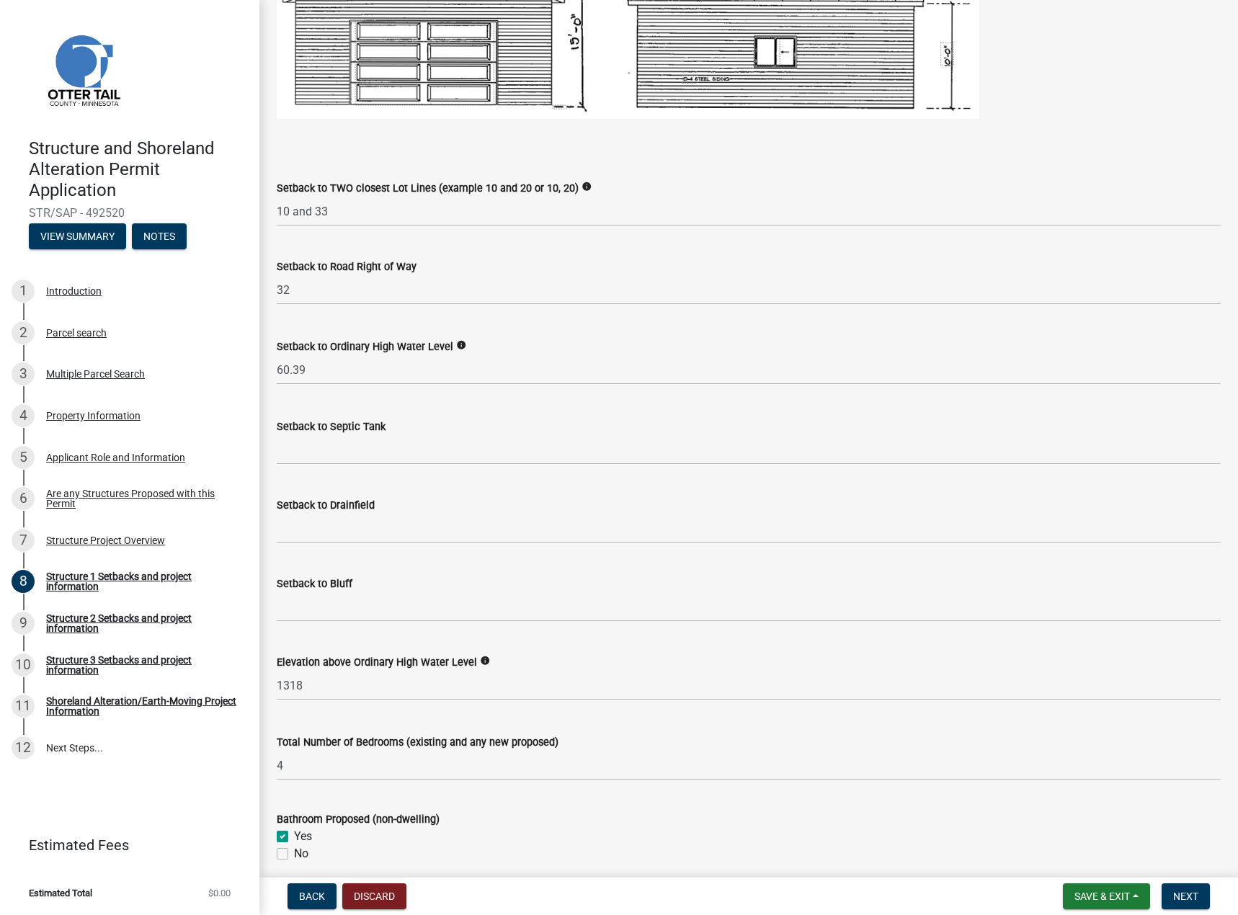
scroll to position [1056, 0]
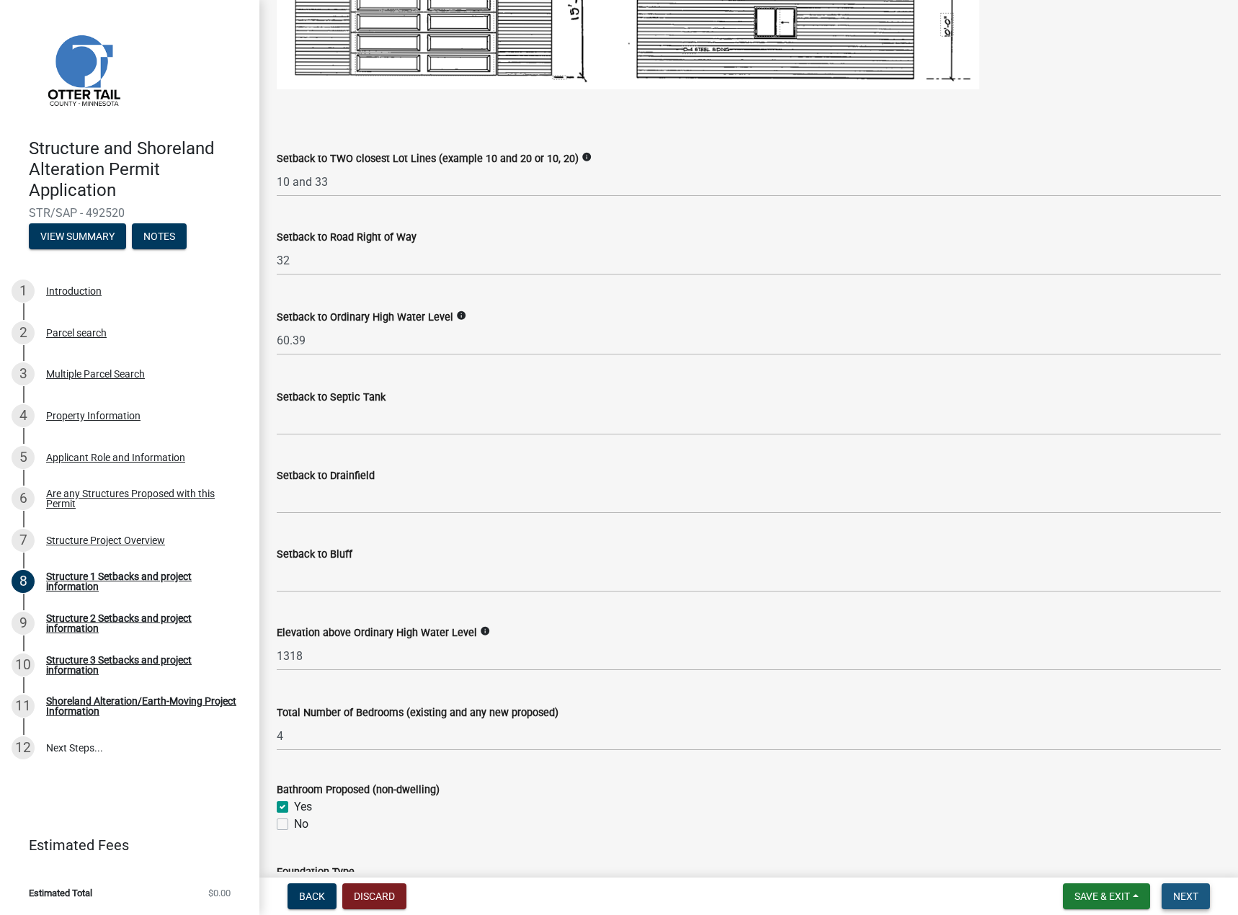
click at [1188, 894] on span "Next" at bounding box center [1185, 897] width 25 height 12
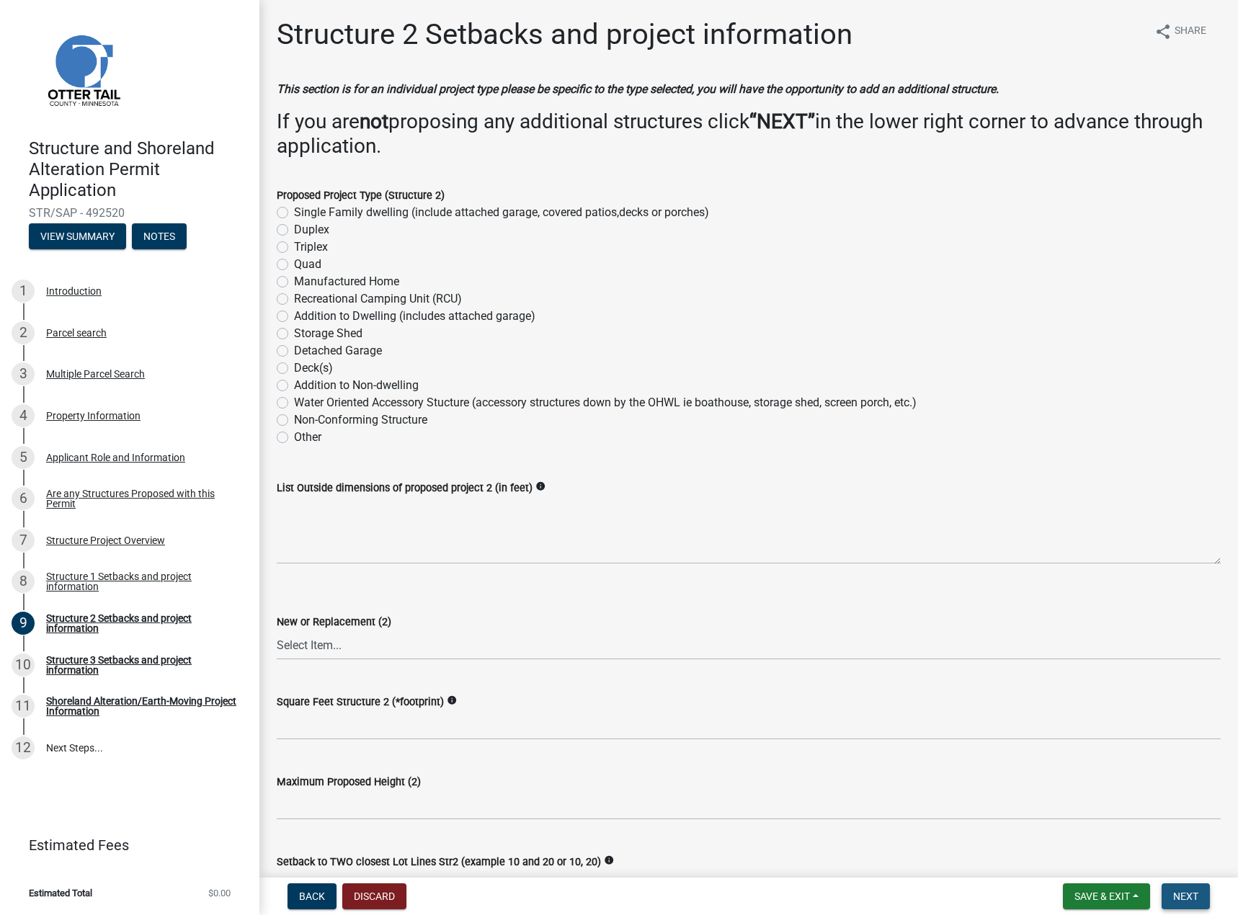
click at [1185, 898] on span "Next" at bounding box center [1185, 897] width 25 height 12
click at [1181, 901] on span "Next" at bounding box center [1185, 897] width 25 height 12
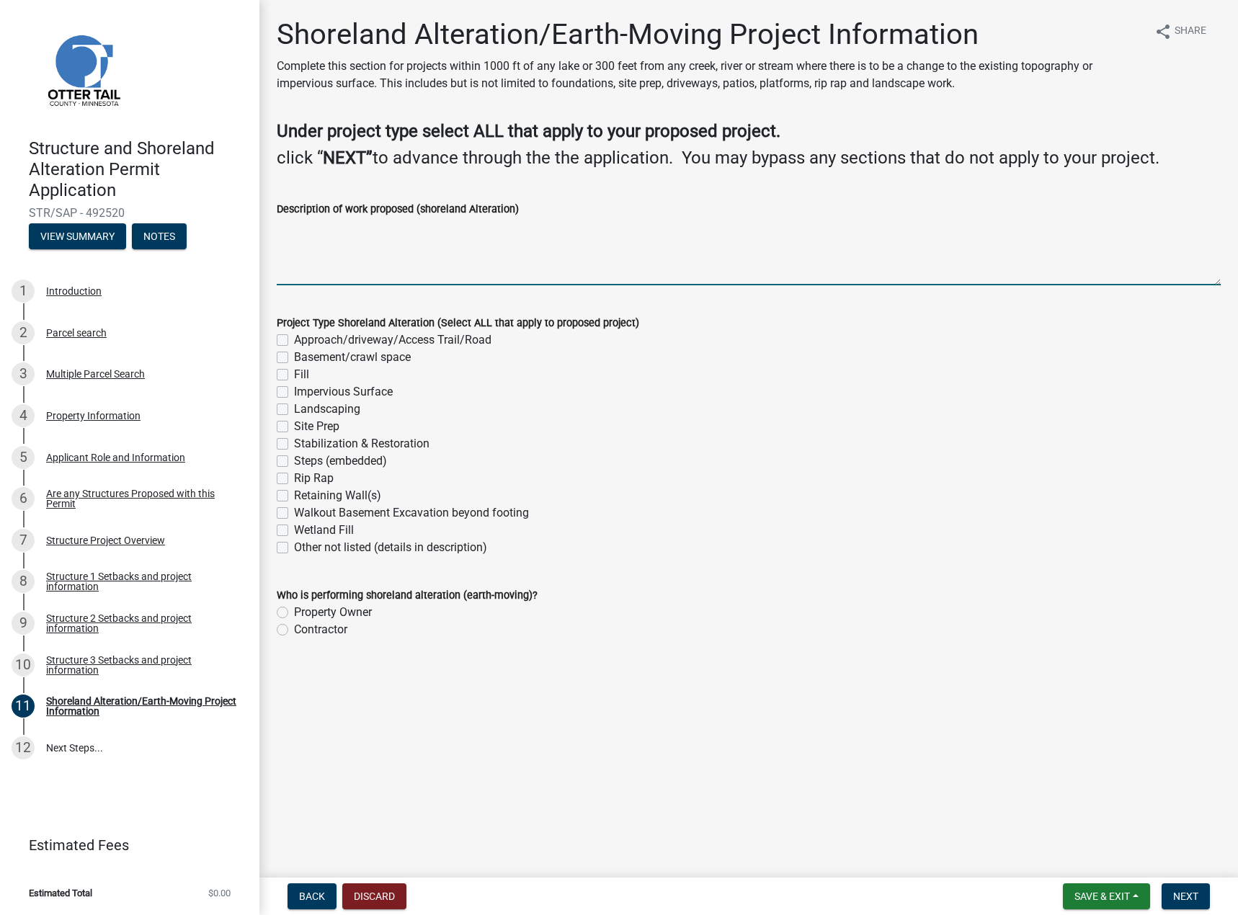
click at [293, 244] on textarea "Description of work proposed (shoreland Alteration)" at bounding box center [749, 252] width 944 height 68
click at [352, 230] on textarea "no alternation to shoreline." at bounding box center [749, 252] width 944 height 68
type textarea "no alternation the shoreline."
click at [294, 631] on label "Contractor" at bounding box center [320, 629] width 53 height 17
click at [294, 631] on input "Contractor" at bounding box center [298, 625] width 9 height 9
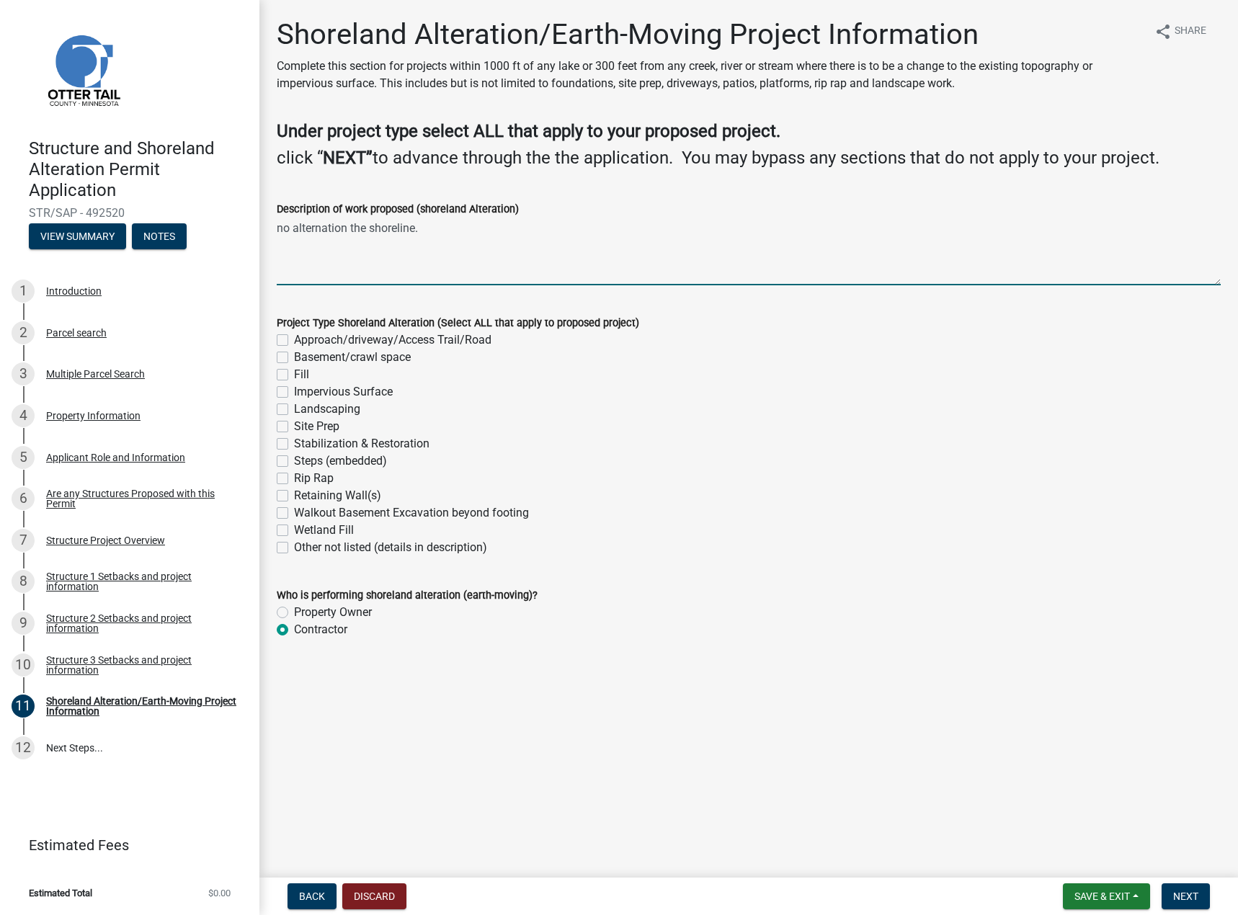
radio input "true"
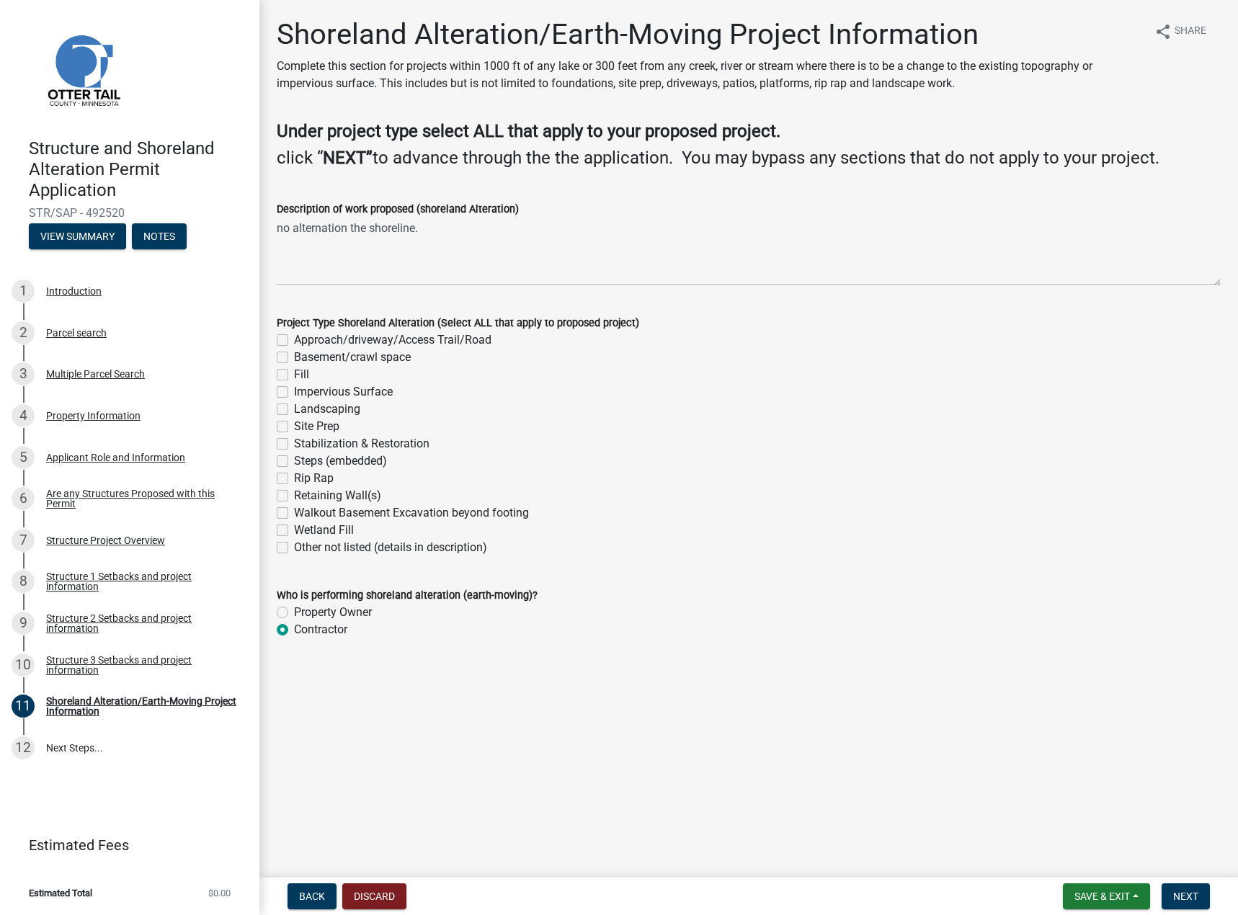
click at [294, 390] on label "Impervious Surface" at bounding box center [343, 391] width 99 height 17
click at [294, 390] on input "Impervious Surface" at bounding box center [298, 387] width 9 height 9
checkbox input "true"
checkbox input "false"
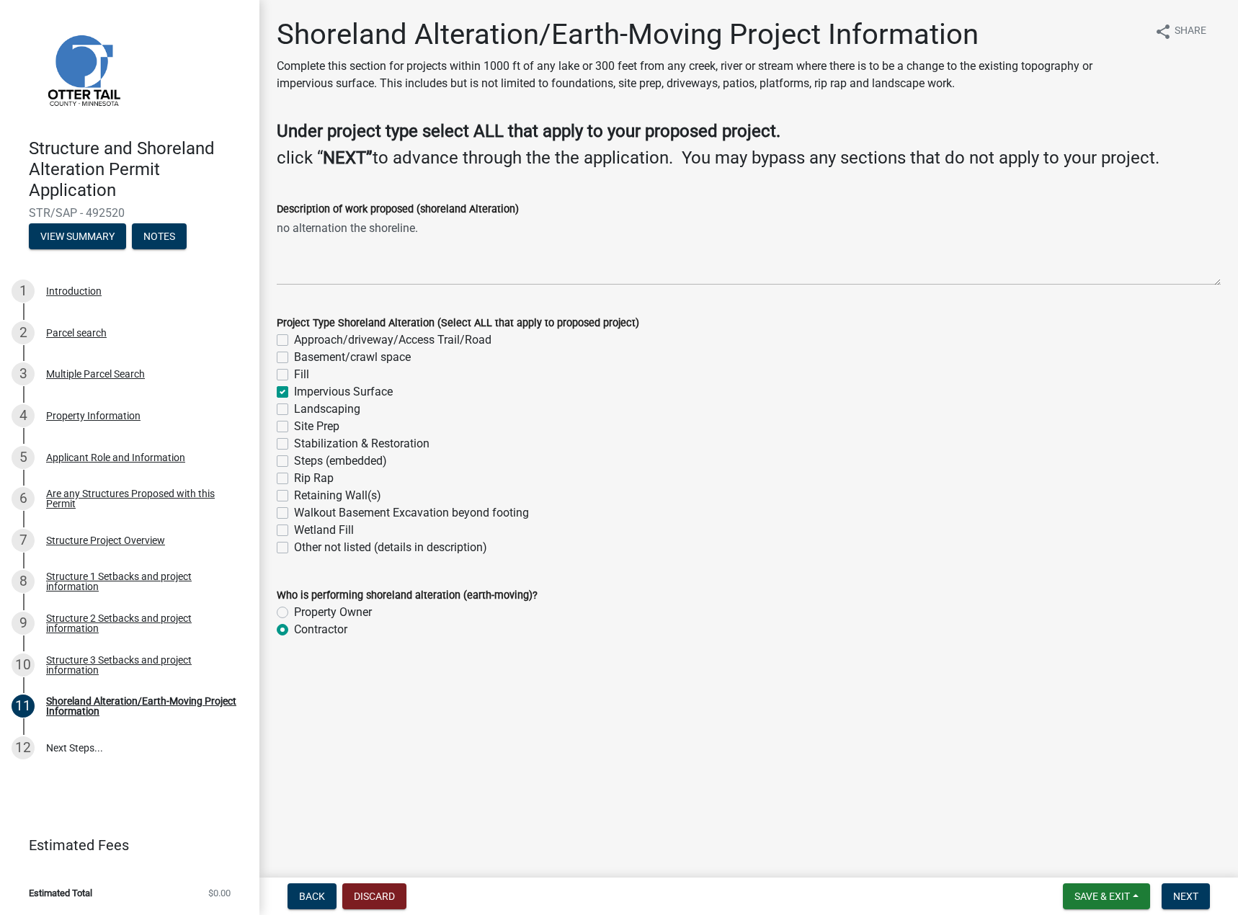
checkbox input "false"
checkbox input "true"
checkbox input "false"
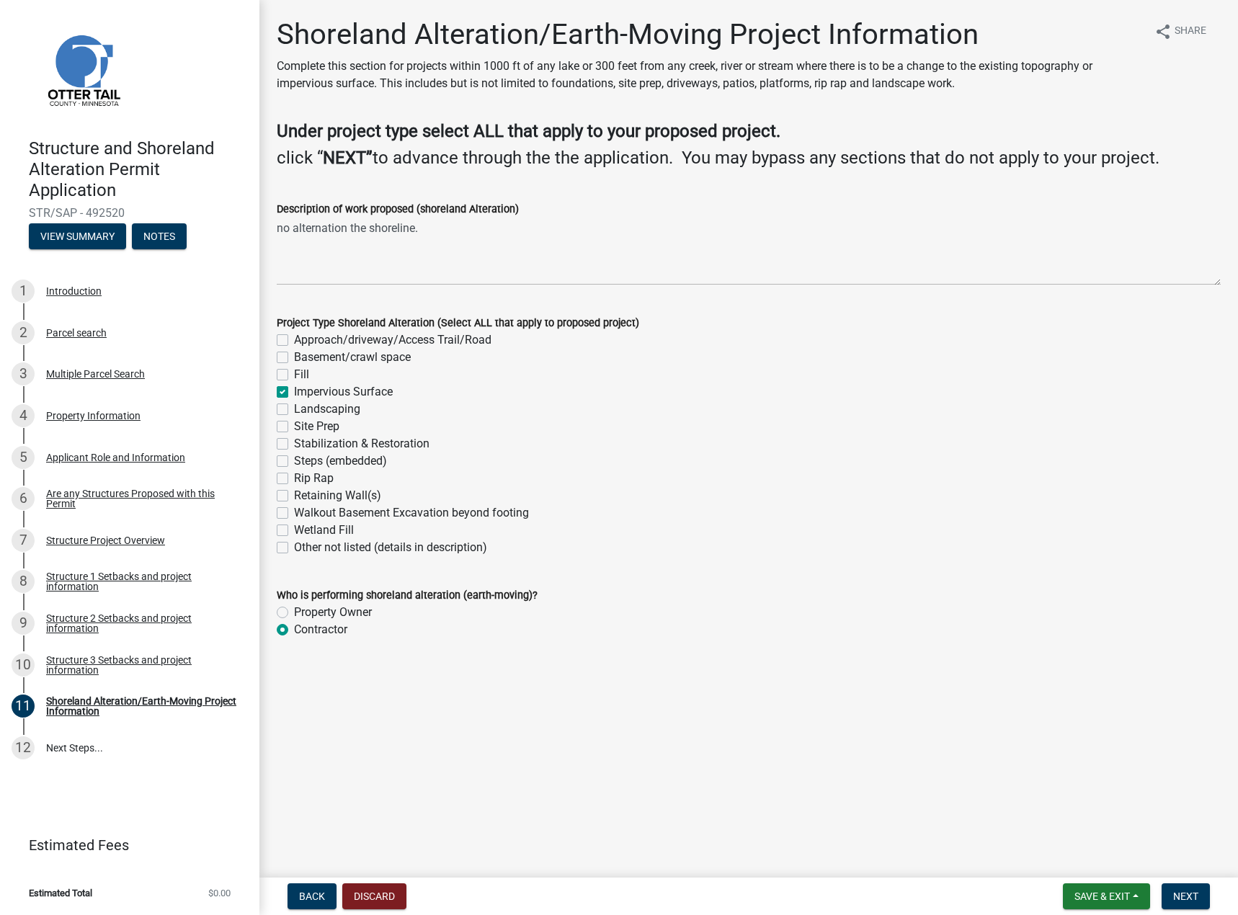
checkbox input "false"
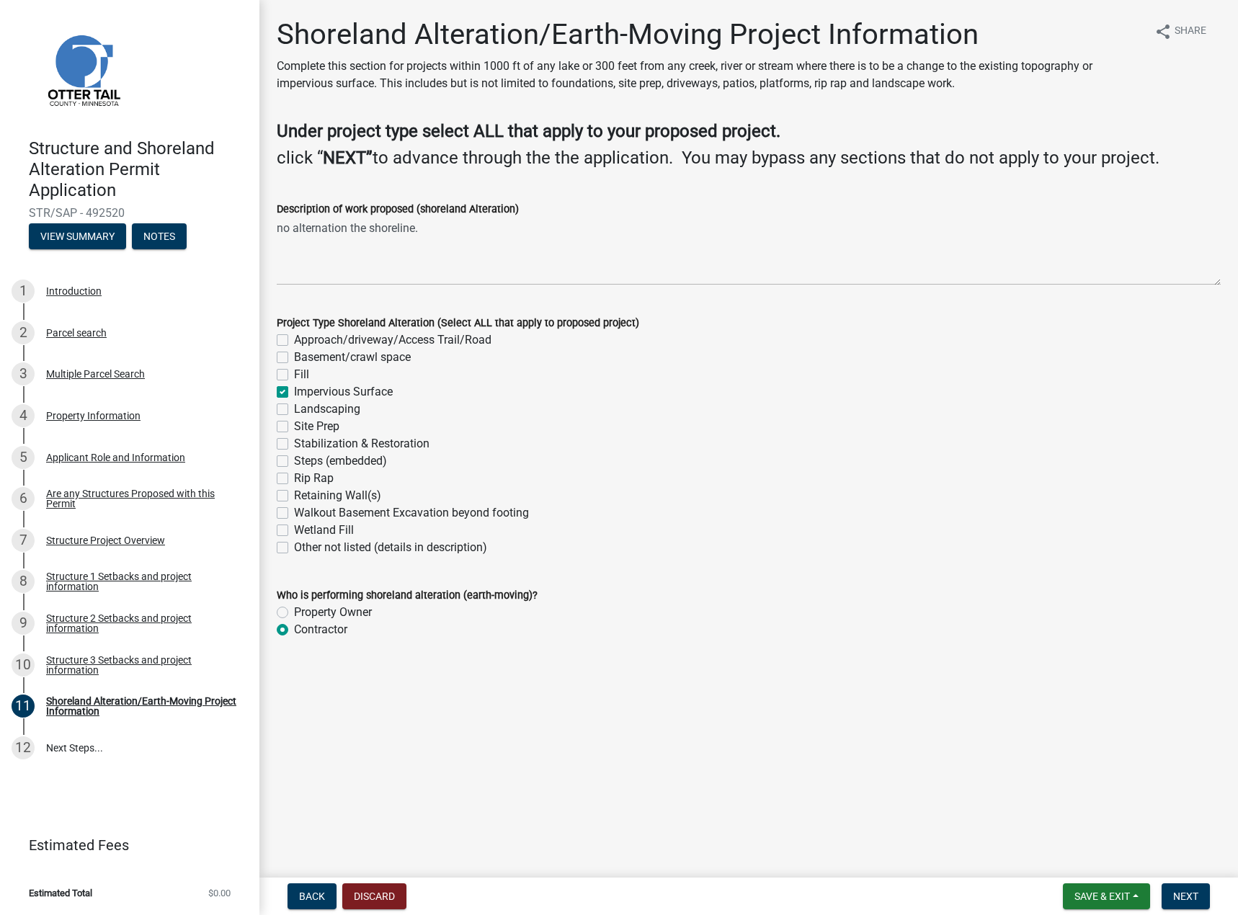
checkbox input "false"
click at [1182, 896] on span "Next" at bounding box center [1185, 897] width 25 height 12
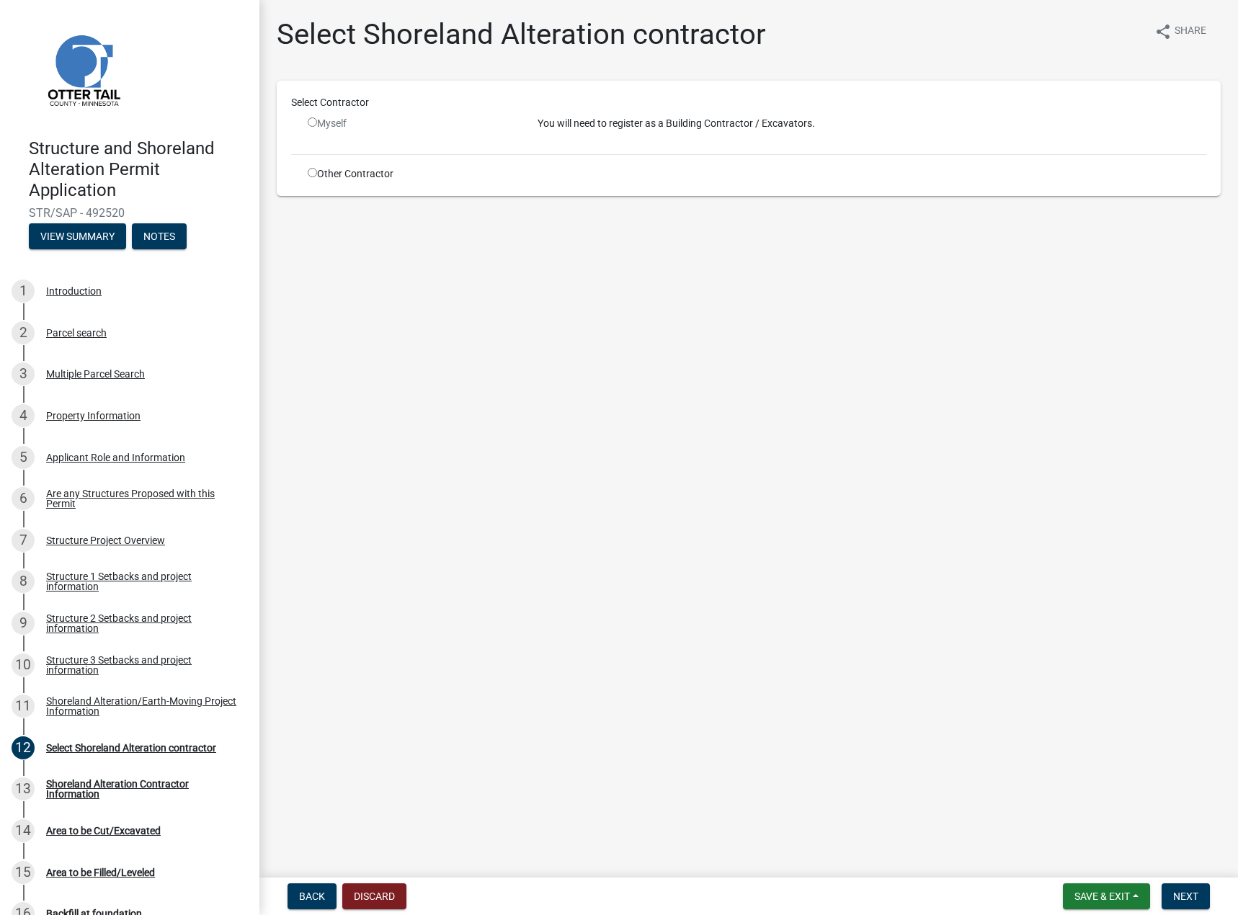
click at [312, 172] on input "radio" at bounding box center [312, 172] width 9 height 9
radio input "true"
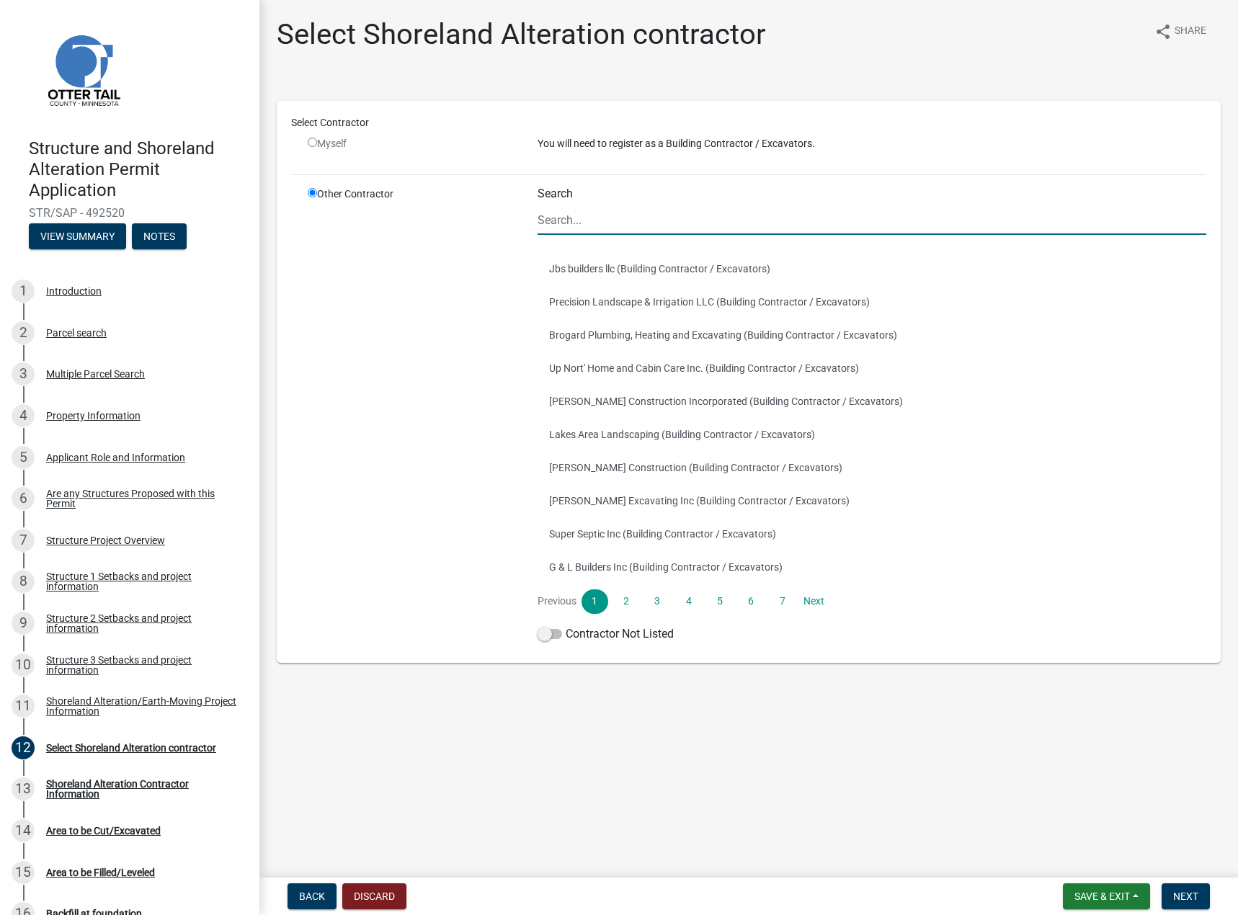
click at [595, 217] on input "Search" at bounding box center [872, 220] width 669 height 30
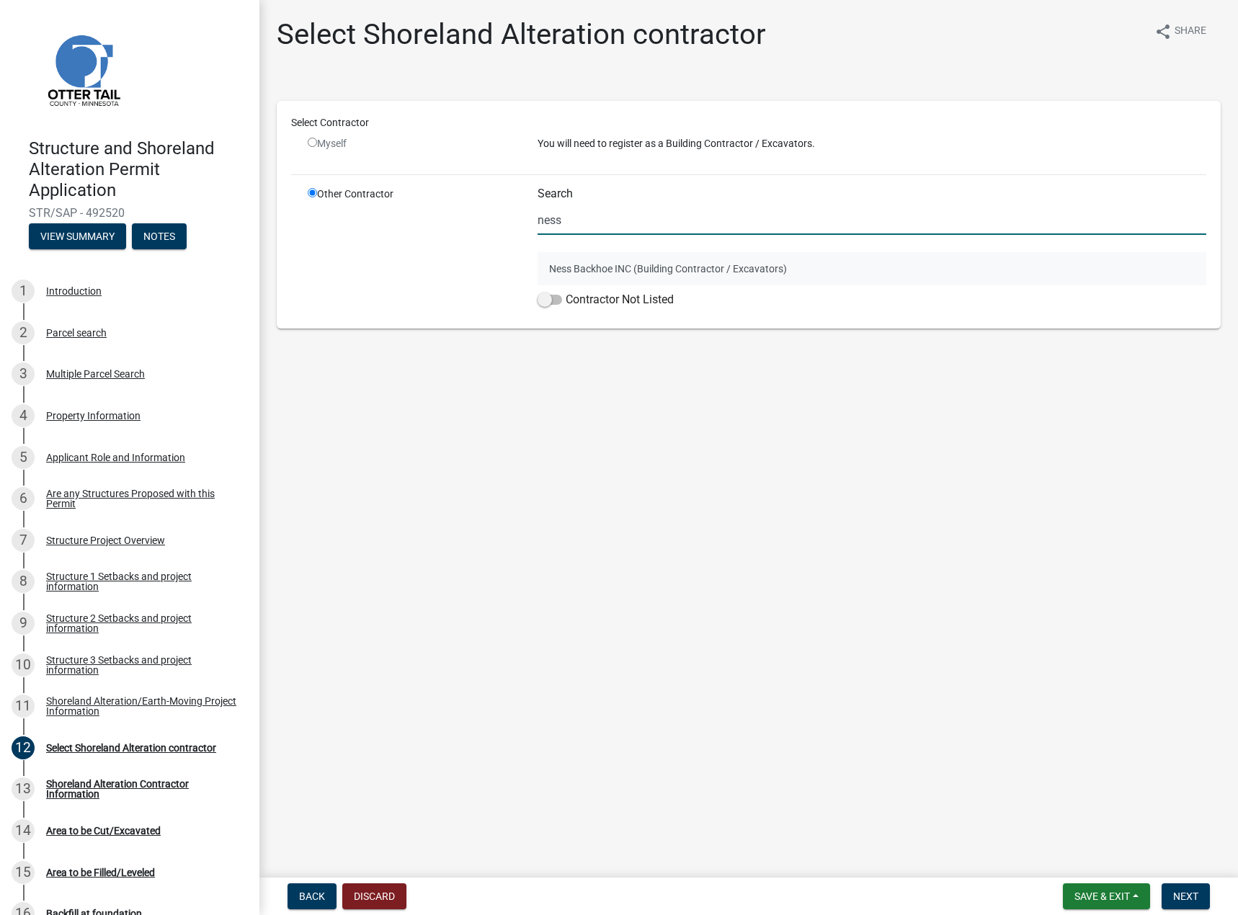
type input "ness"
click at [600, 268] on button "Ness Backhoe INC (Building Contractor / Excavators)" at bounding box center [872, 268] width 669 height 33
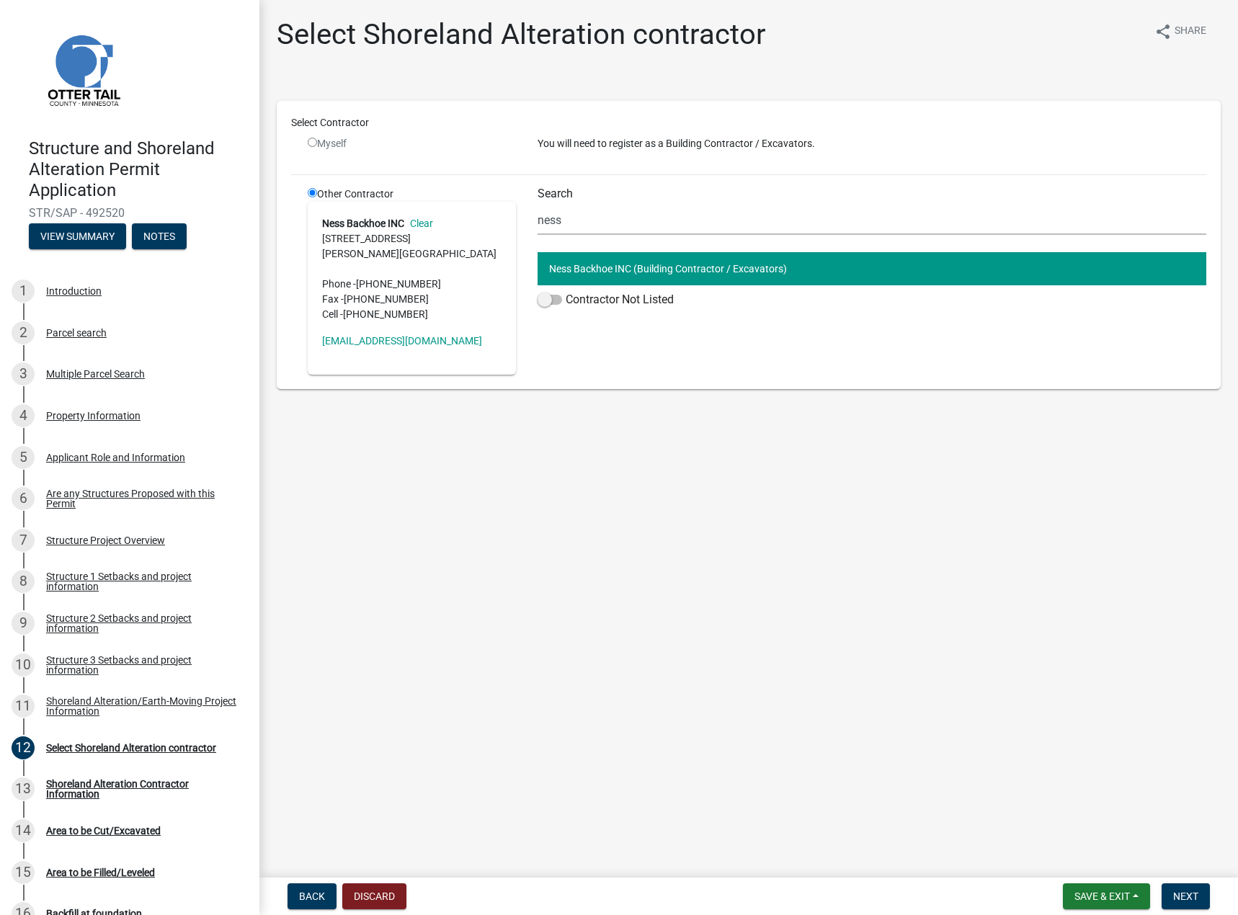
click at [316, 144] on input "radio" at bounding box center [312, 142] width 9 height 9
radio input "false"
radio input "true"
click at [312, 141] on input "radio" at bounding box center [312, 142] width 9 height 9
radio input "false"
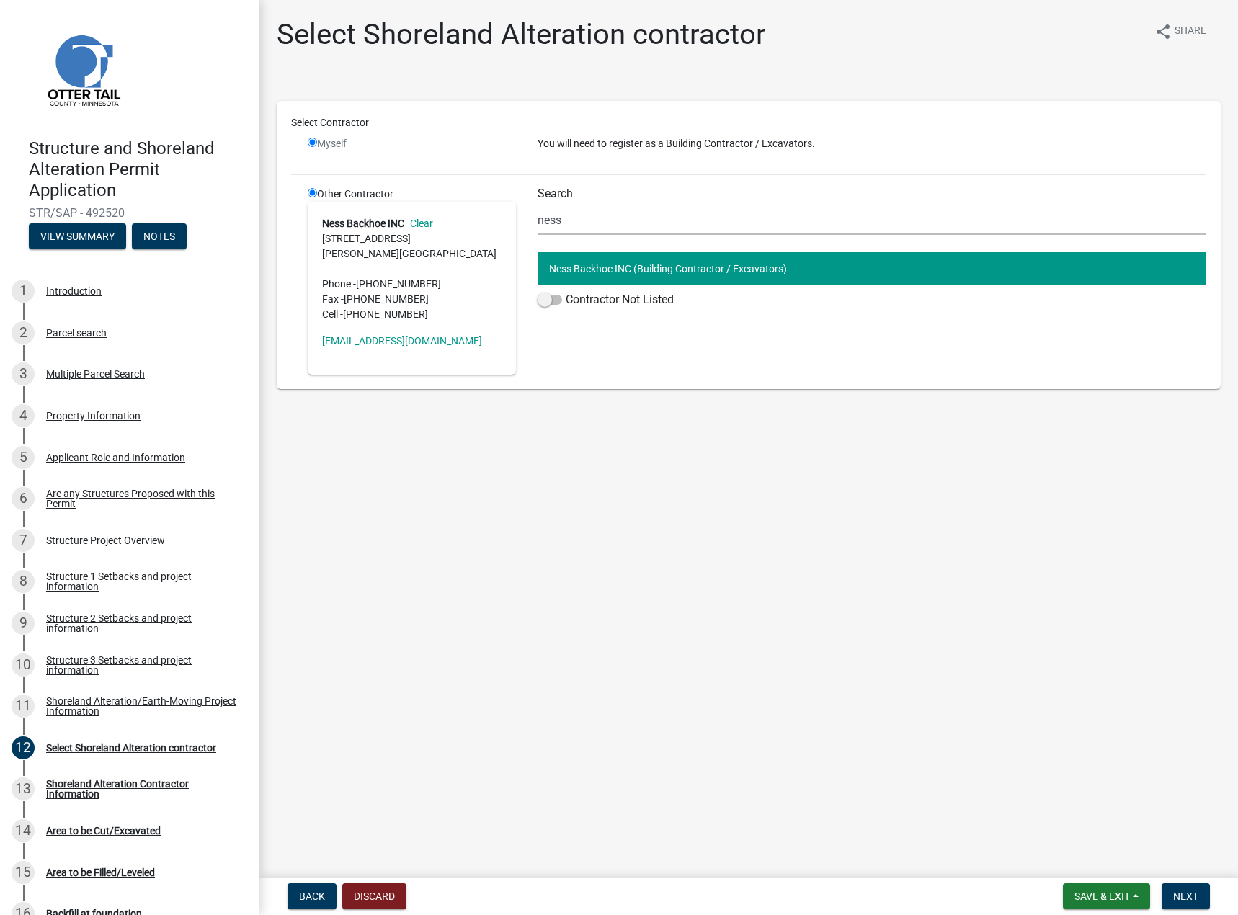
radio input "true"
click at [313, 143] on input "radio" at bounding box center [312, 142] width 9 height 9
radio input "false"
radio input "true"
click at [322, 888] on button "Back" at bounding box center [312, 897] width 49 height 26
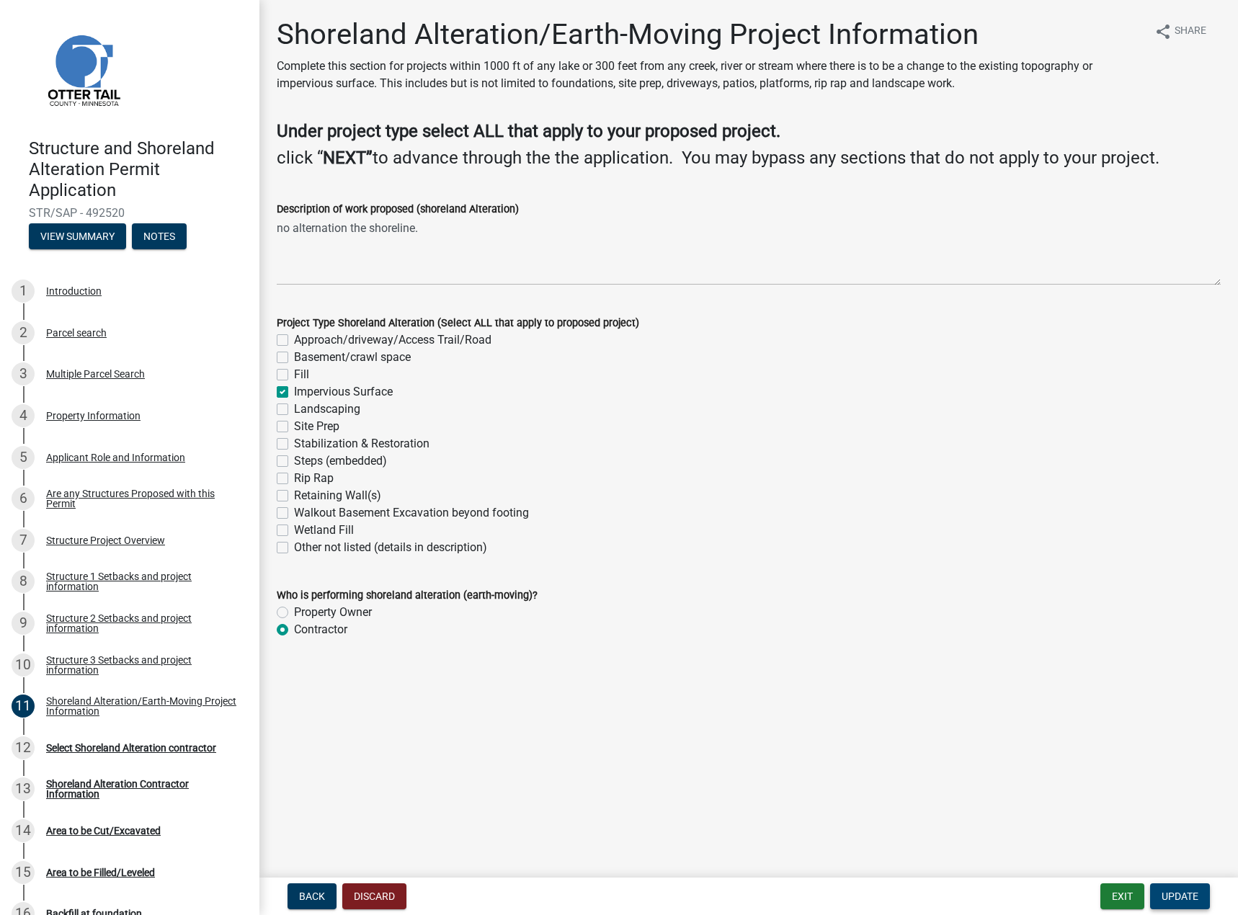
click at [1170, 894] on span "Update" at bounding box center [1180, 897] width 37 height 12
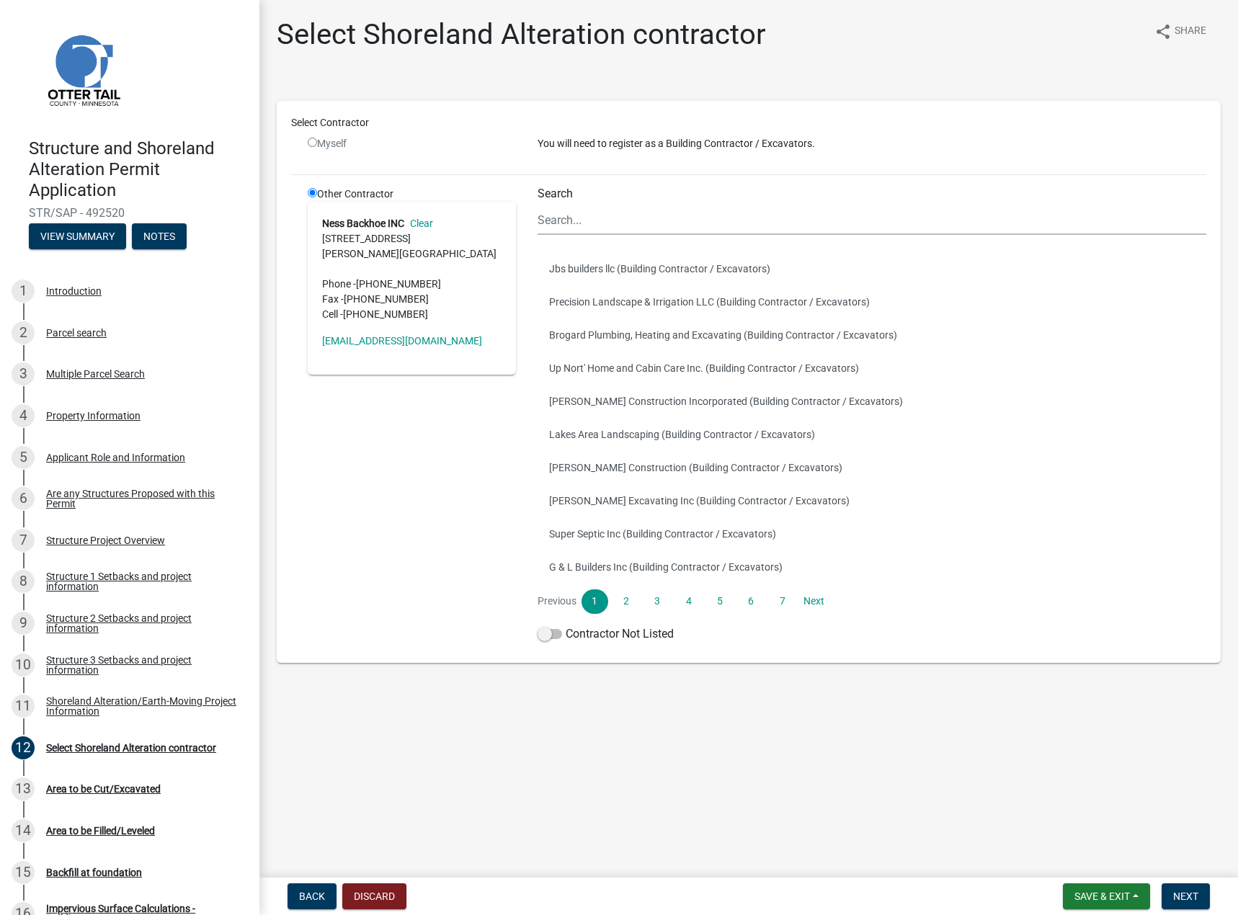
click at [311, 142] on input "radio" at bounding box center [312, 142] width 9 height 9
radio input "false"
radio input "true"
click at [313, 143] on input "radio" at bounding box center [312, 142] width 9 height 9
radio input "false"
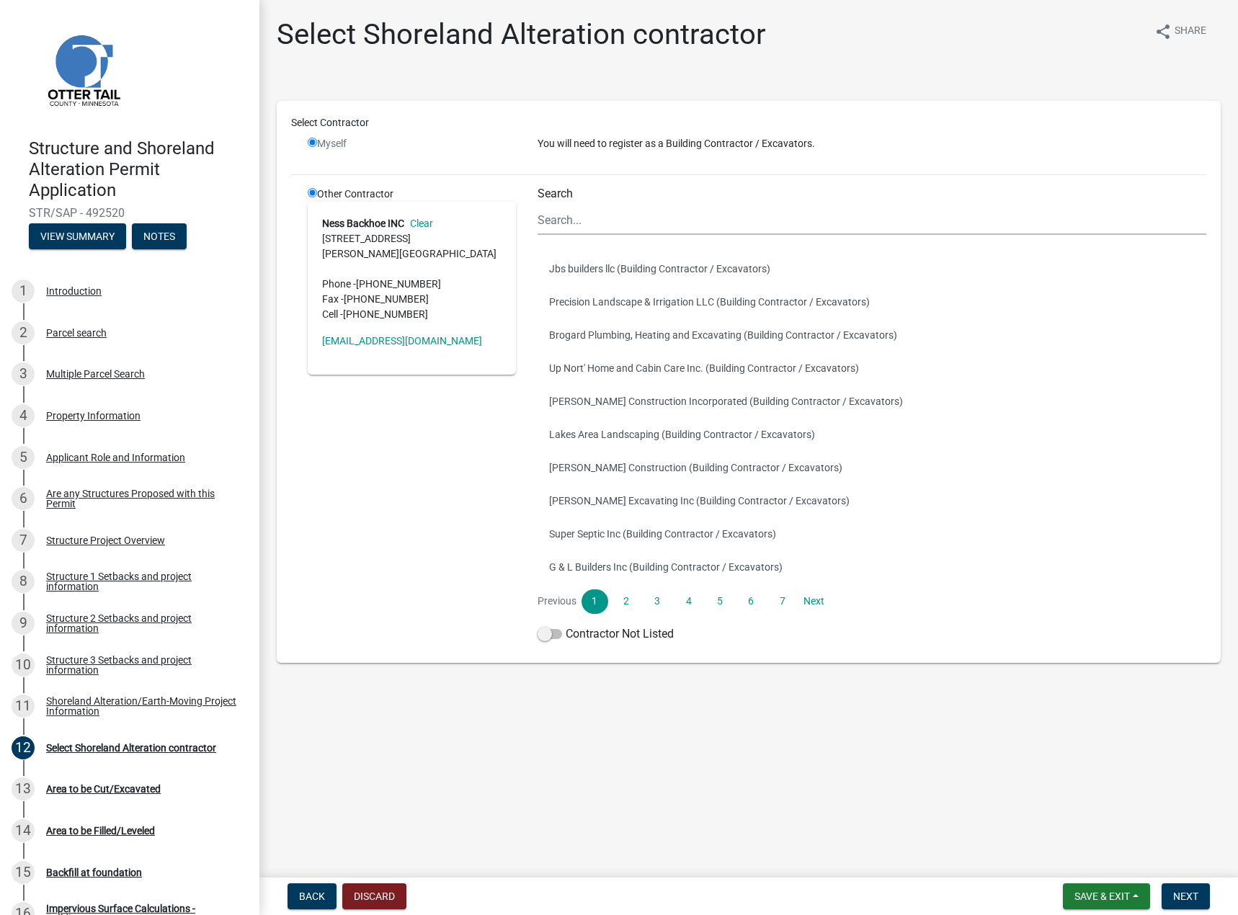
radio input "true"
click at [1179, 894] on span "Next" at bounding box center [1185, 897] width 25 height 12
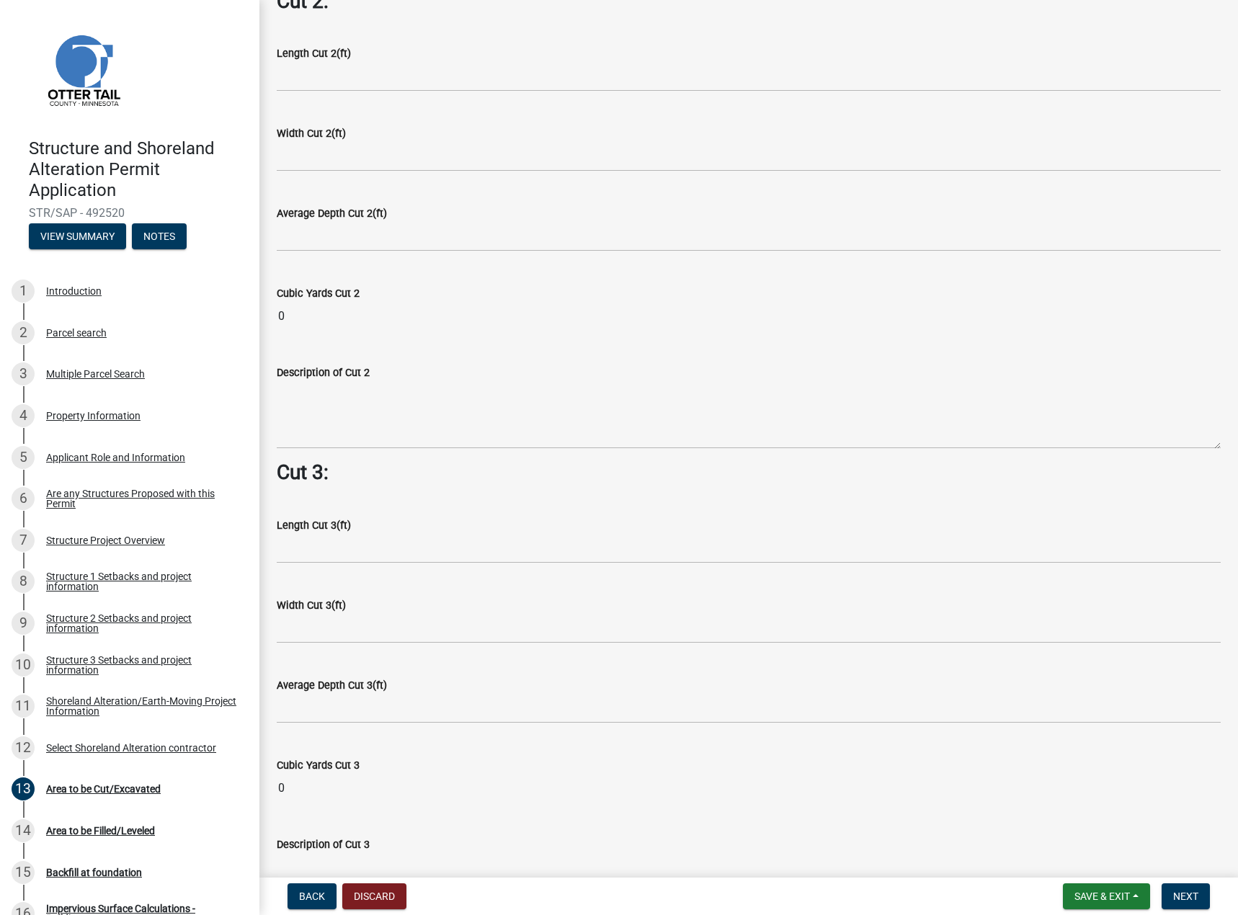
scroll to position [1505, 0]
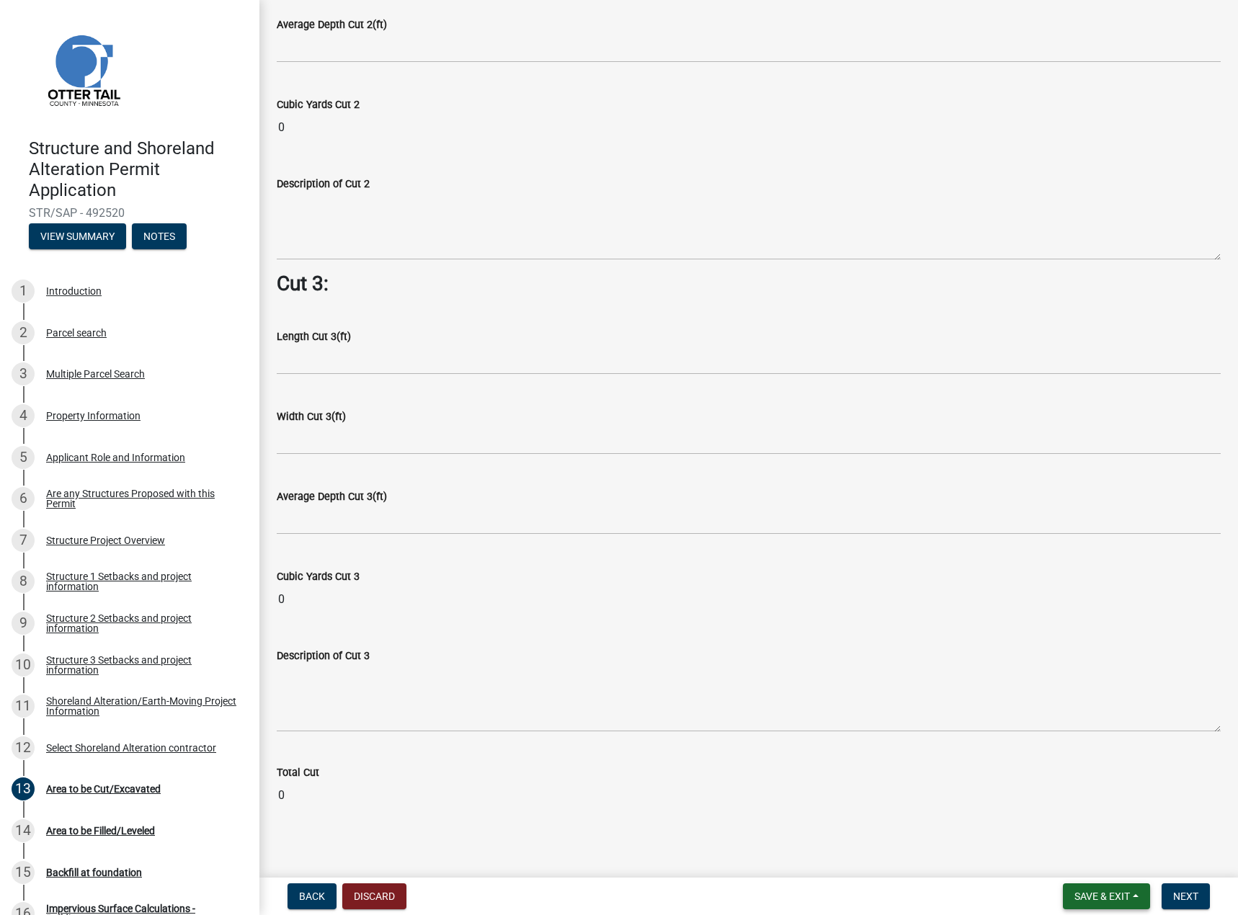
click at [1108, 896] on span "Save & Exit" at bounding box center [1101, 897] width 55 height 12
click at [1077, 860] on button "Save & Exit" at bounding box center [1092, 859] width 115 height 35
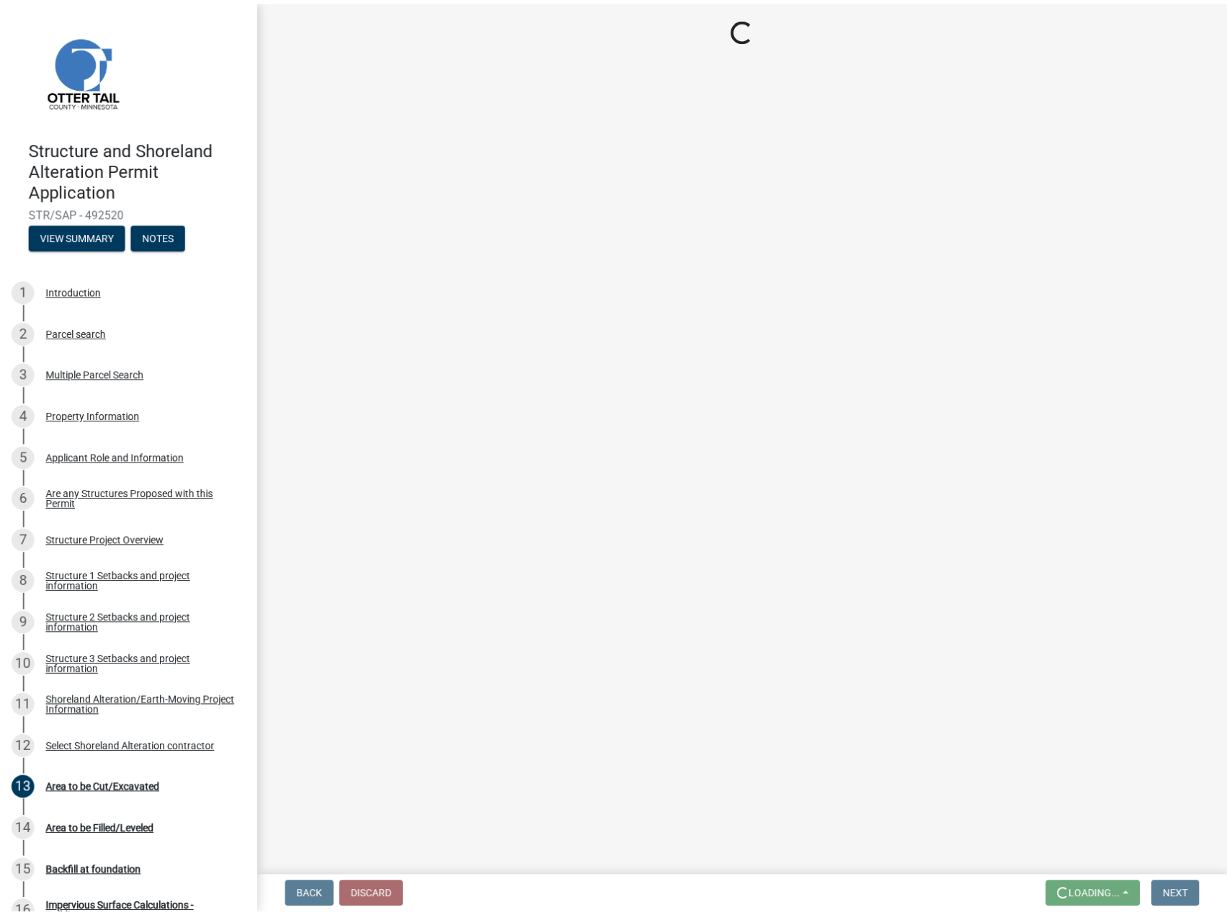
scroll to position [0, 0]
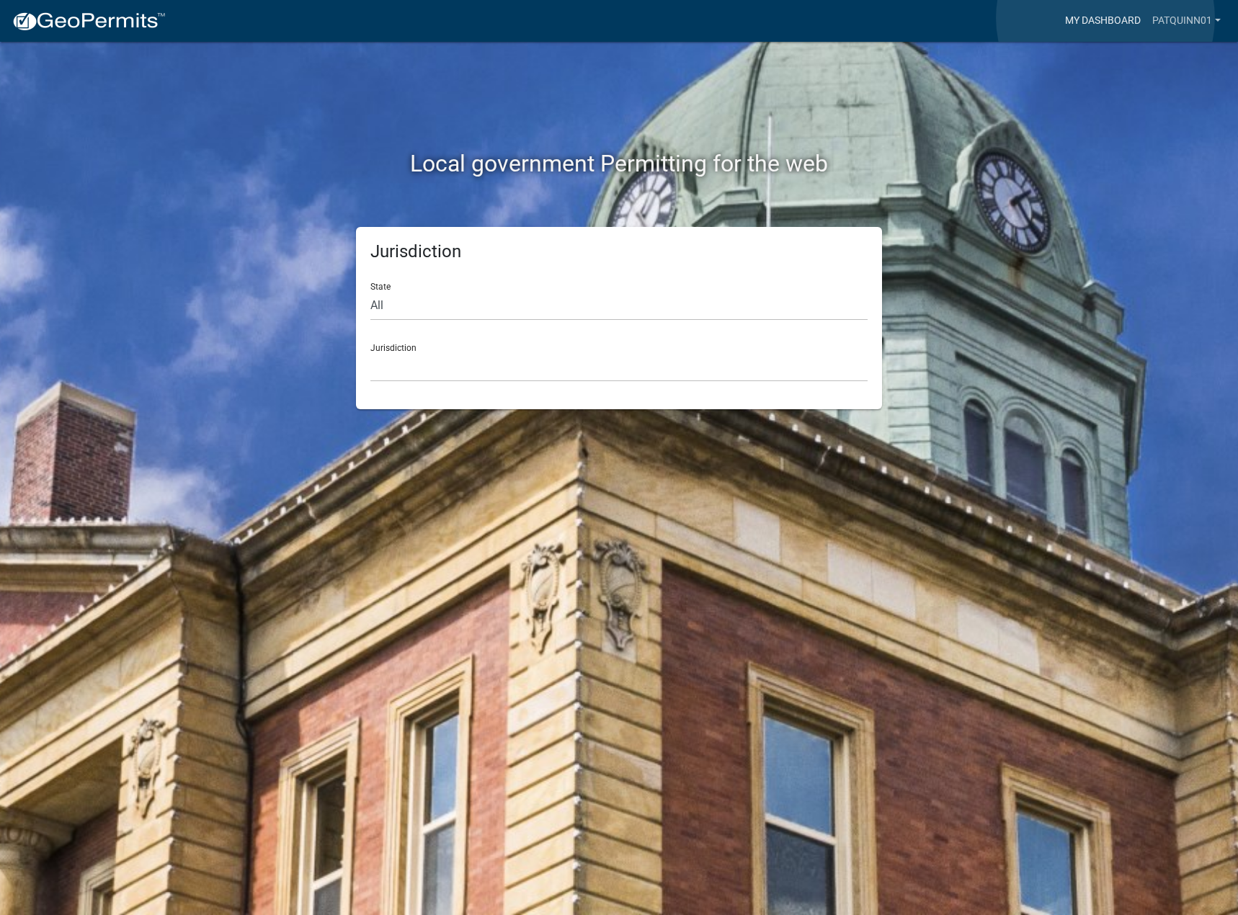
click at [1105, 18] on link "My Dashboard" at bounding box center [1102, 20] width 87 height 27
